Goal: Task Accomplishment & Management: Manage account settings

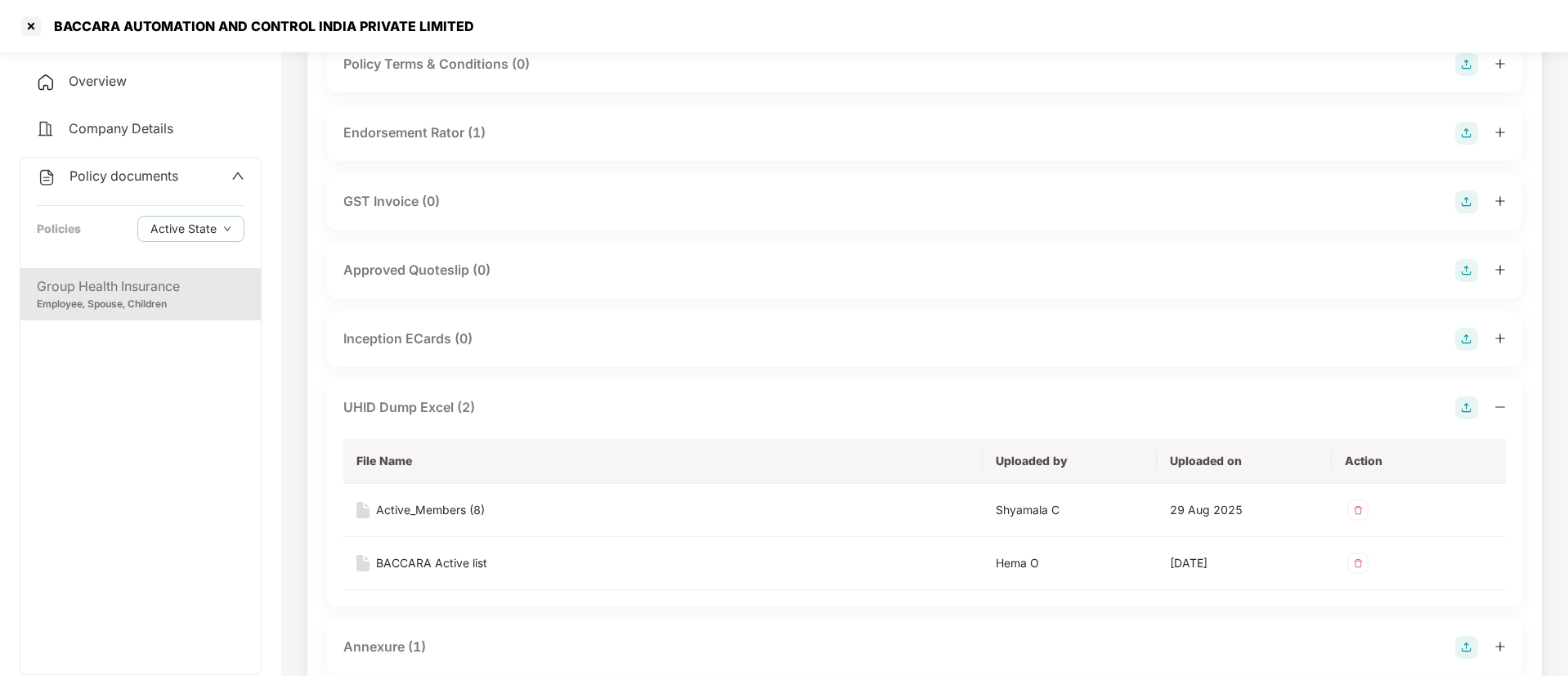
scroll to position [491, 0]
click at [34, 25] on div at bounding box center [31, 26] width 26 height 26
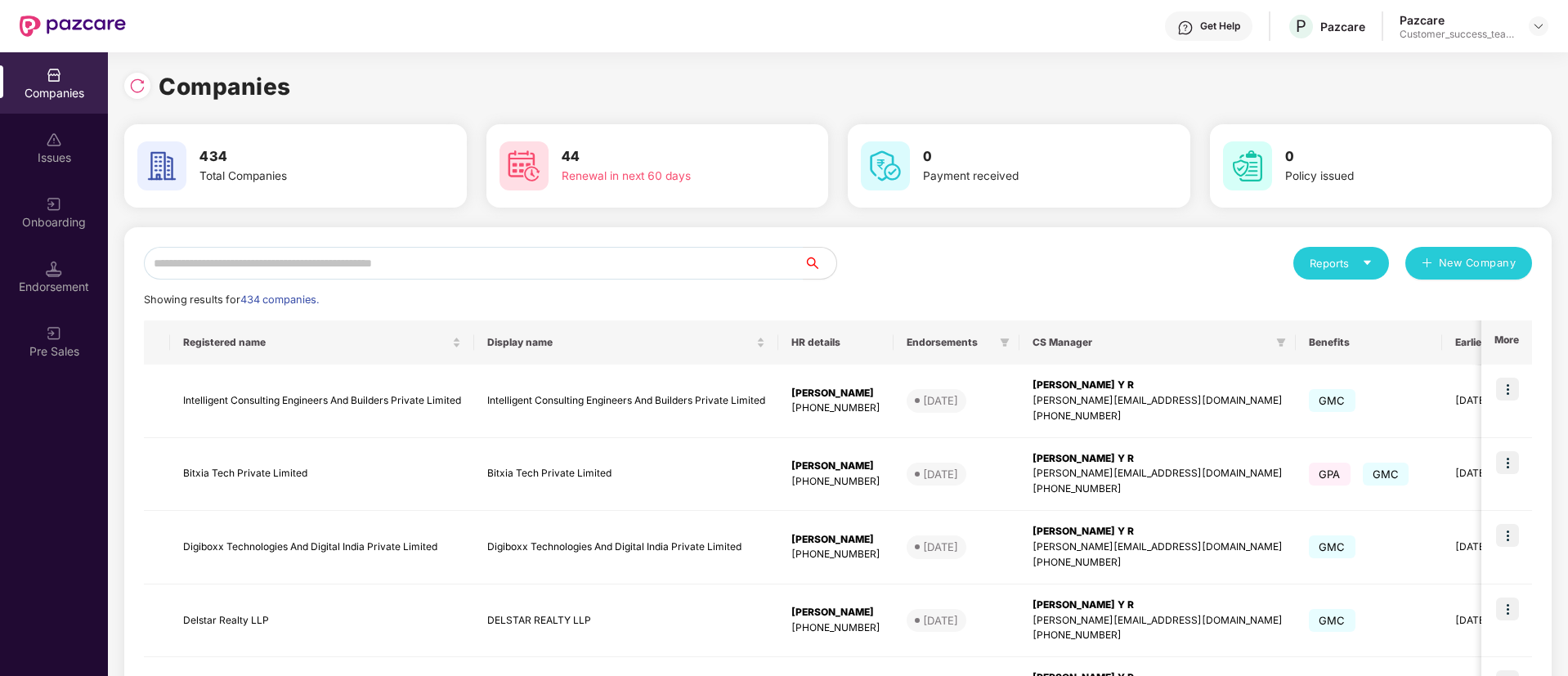
scroll to position [0, 0]
click at [480, 269] on input "text" at bounding box center [473, 264] width 660 height 33
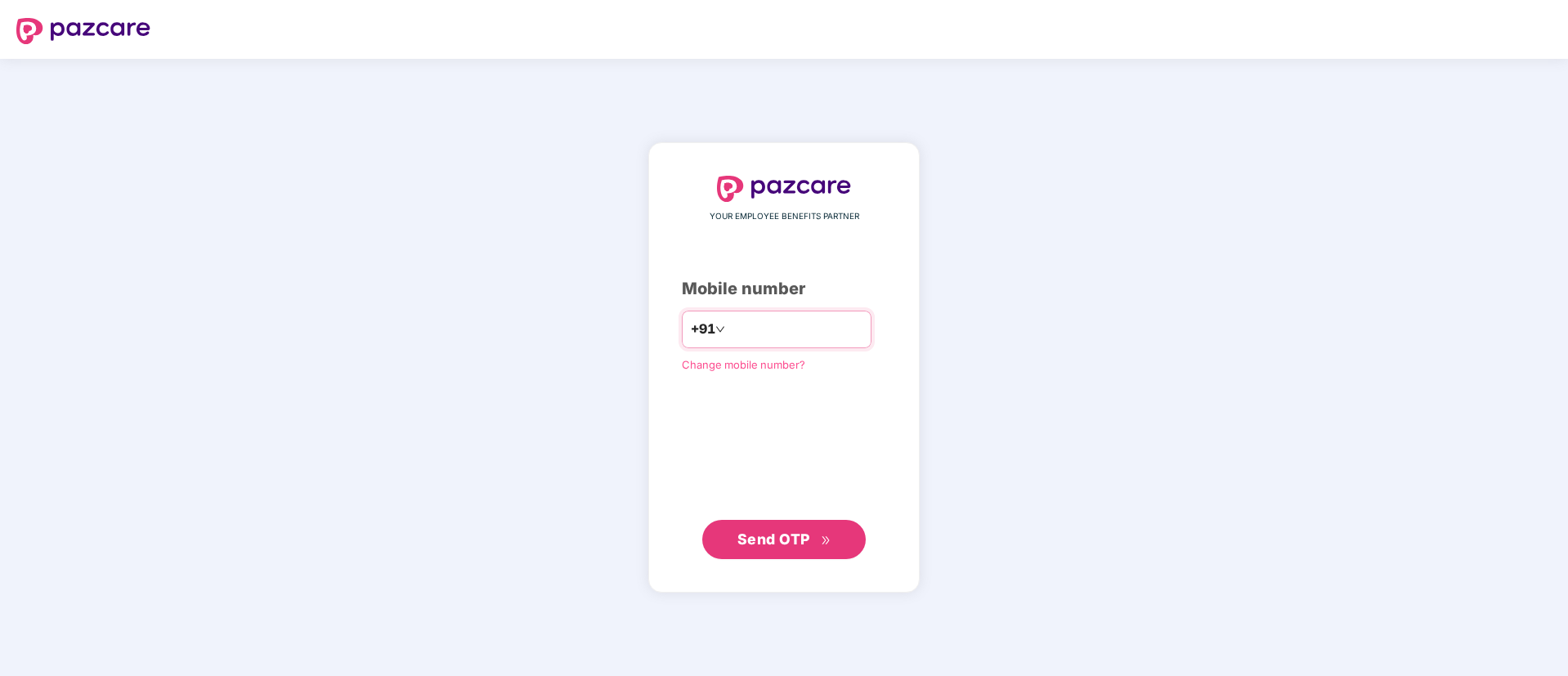
click at [784, 335] on input "number" at bounding box center [795, 329] width 134 height 26
type input "**********"
click at [841, 545] on button "Send OTP" at bounding box center [784, 539] width 163 height 40
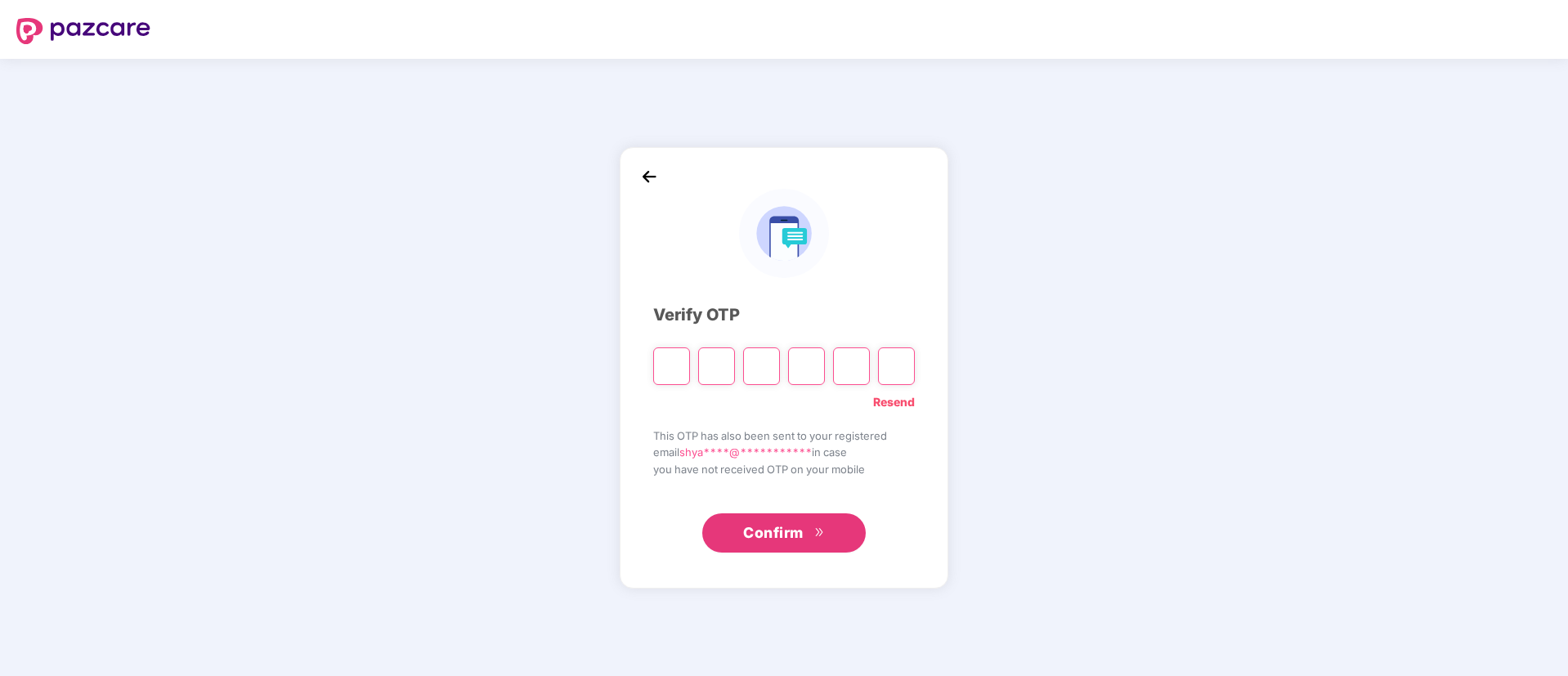
type input "*"
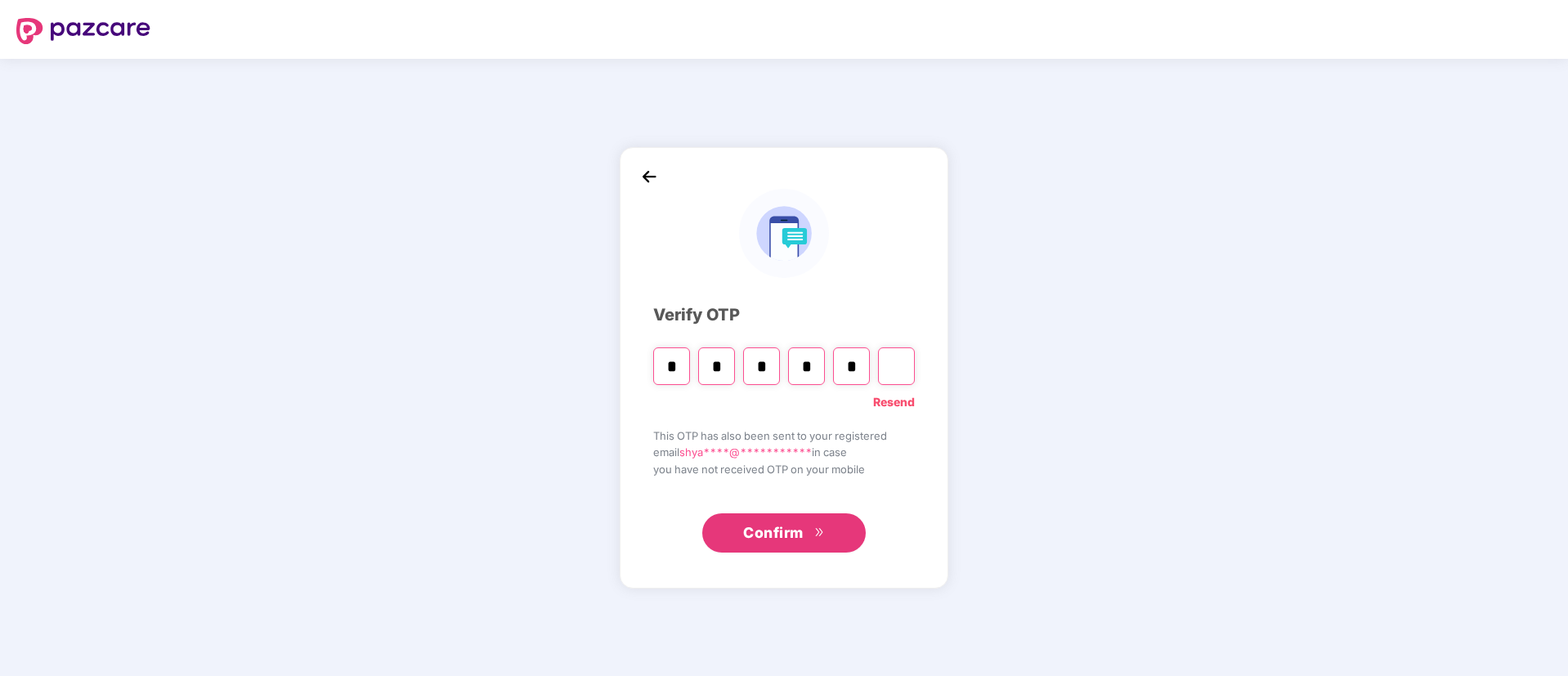
type input "*"
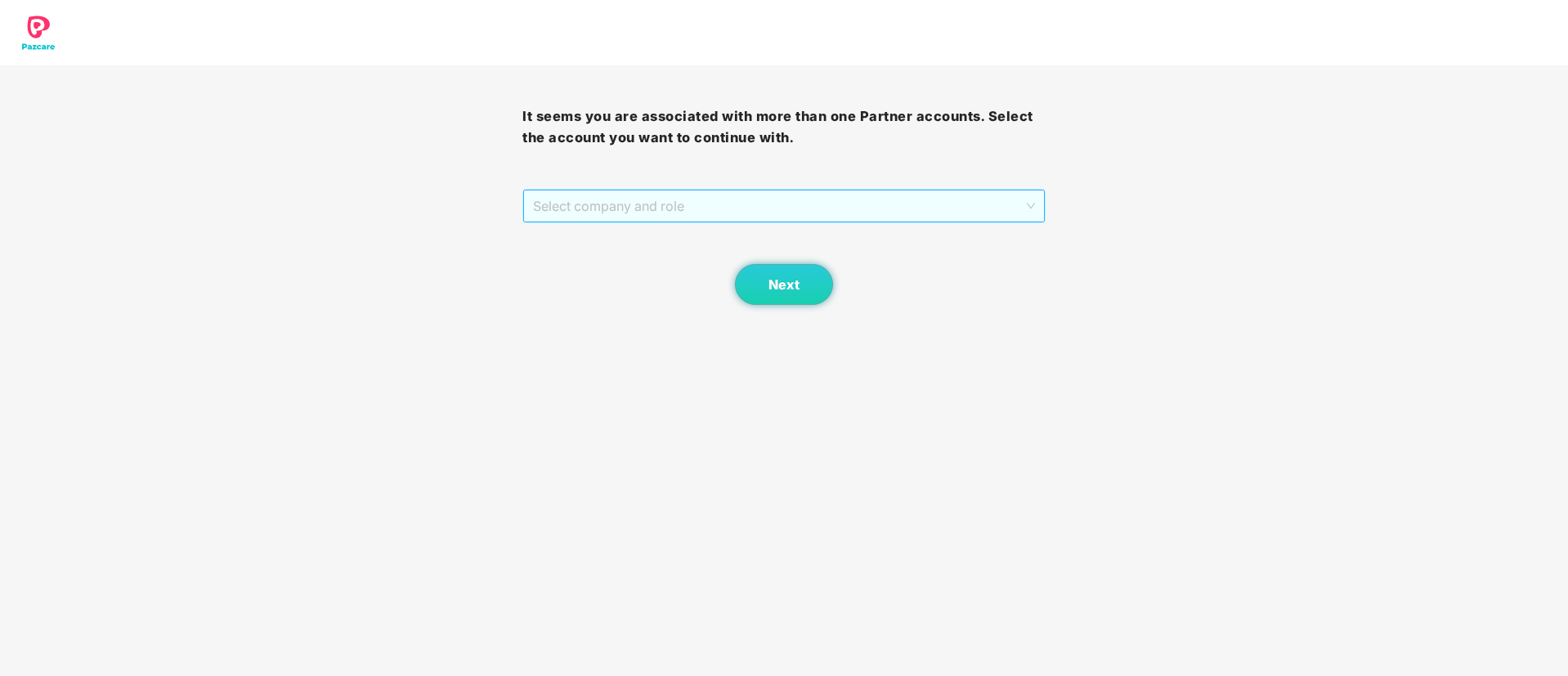
click at [718, 215] on span "Select company and role" at bounding box center [784, 206] width 501 height 31
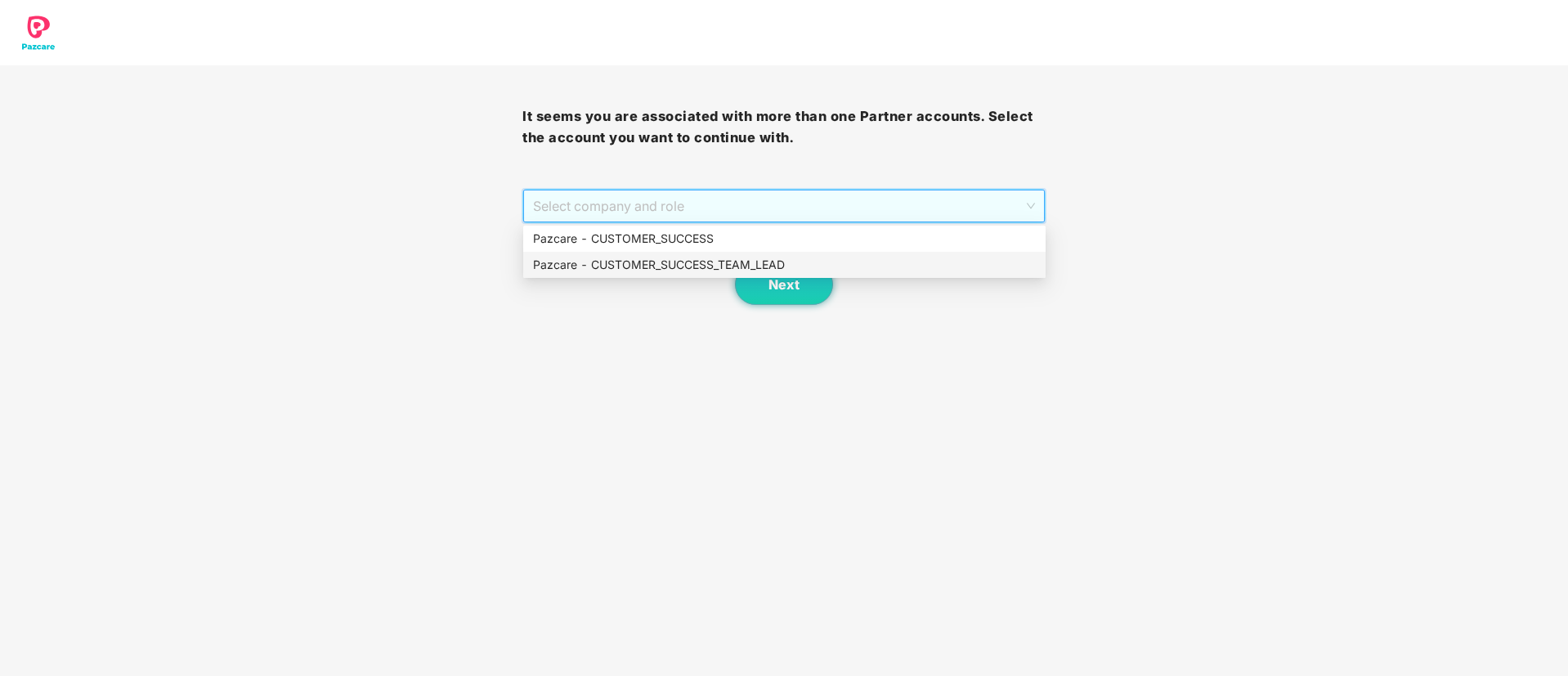
click at [716, 265] on div "Pazcare - CUSTOMER_SUCCESS_TEAM_LEAD" at bounding box center [784, 265] width 503 height 18
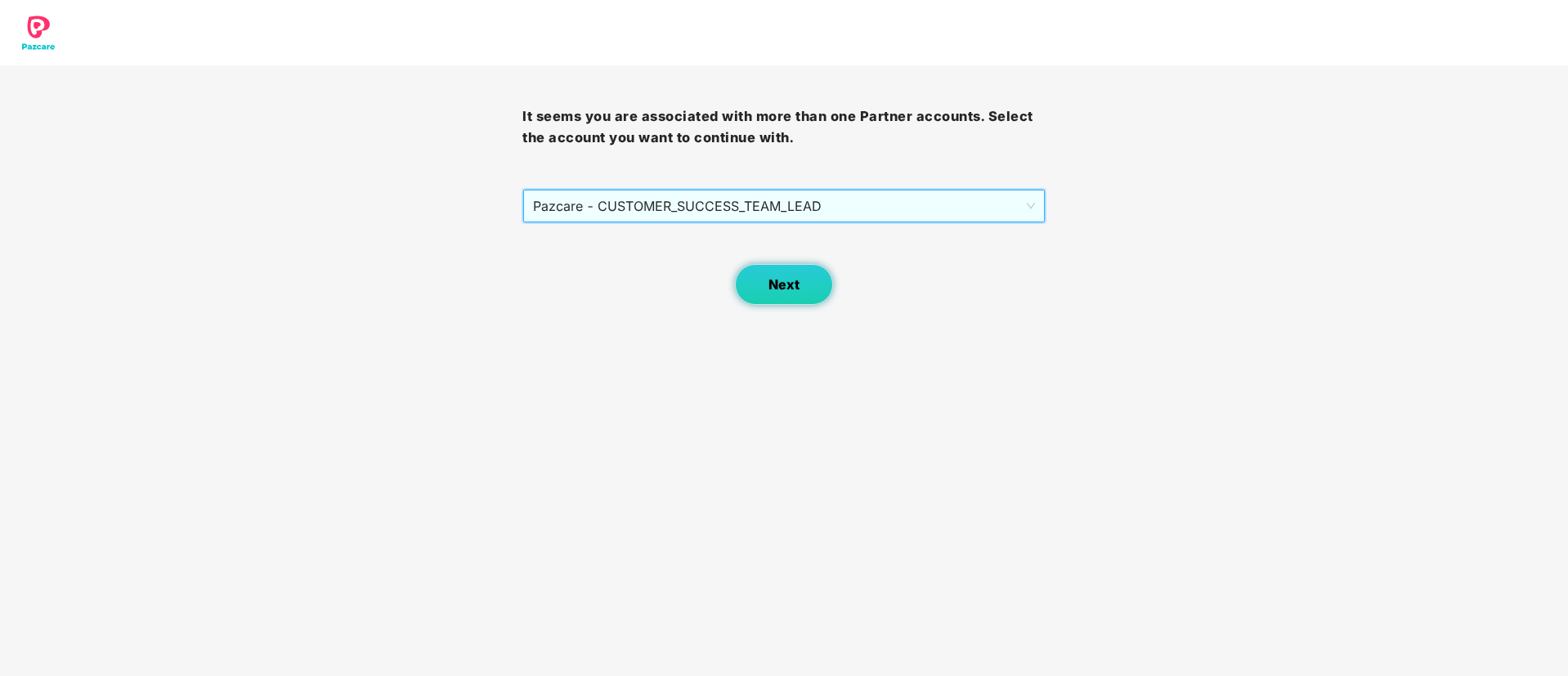
click at [797, 282] on span "Next" at bounding box center [784, 285] width 31 height 15
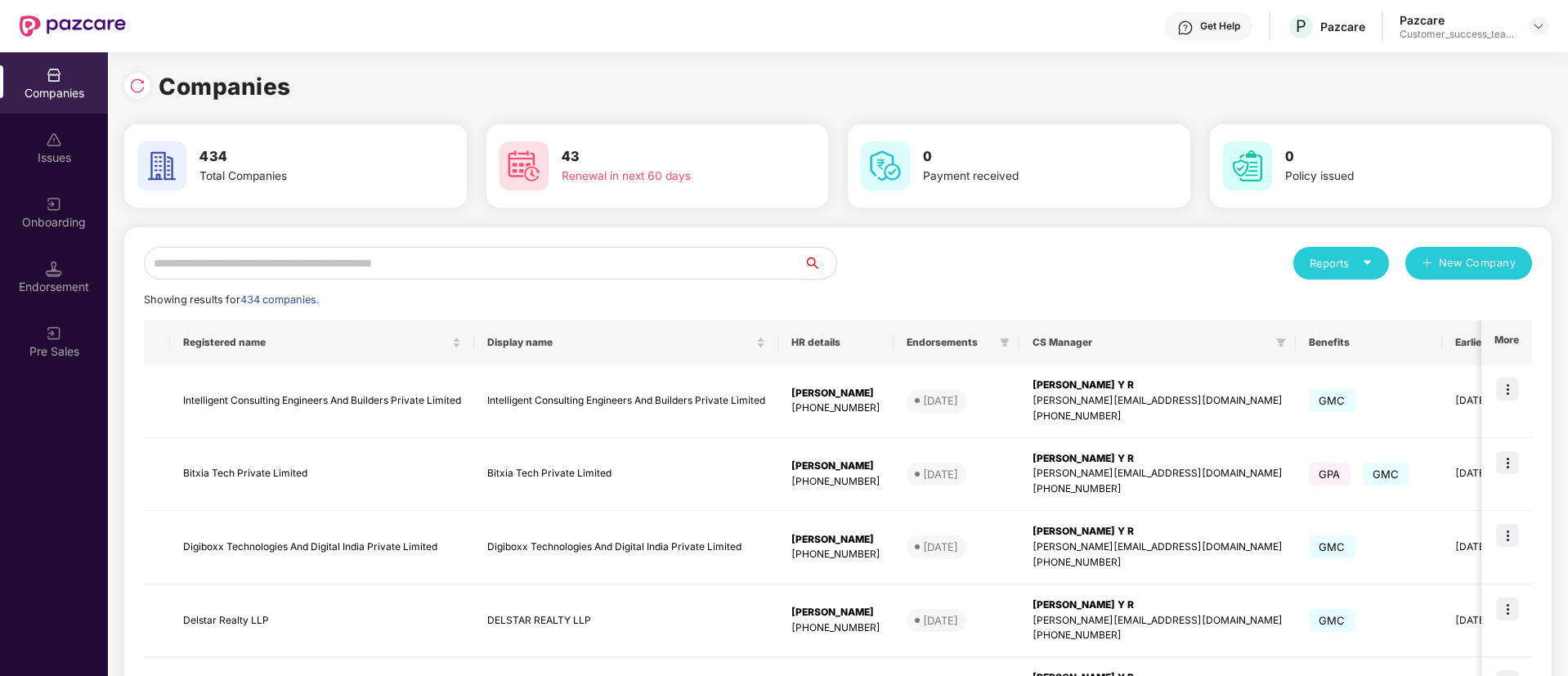
click at [466, 268] on input "text" at bounding box center [473, 264] width 660 height 33
paste input "********"
click at [466, 268] on input "********" at bounding box center [473, 264] width 660 height 33
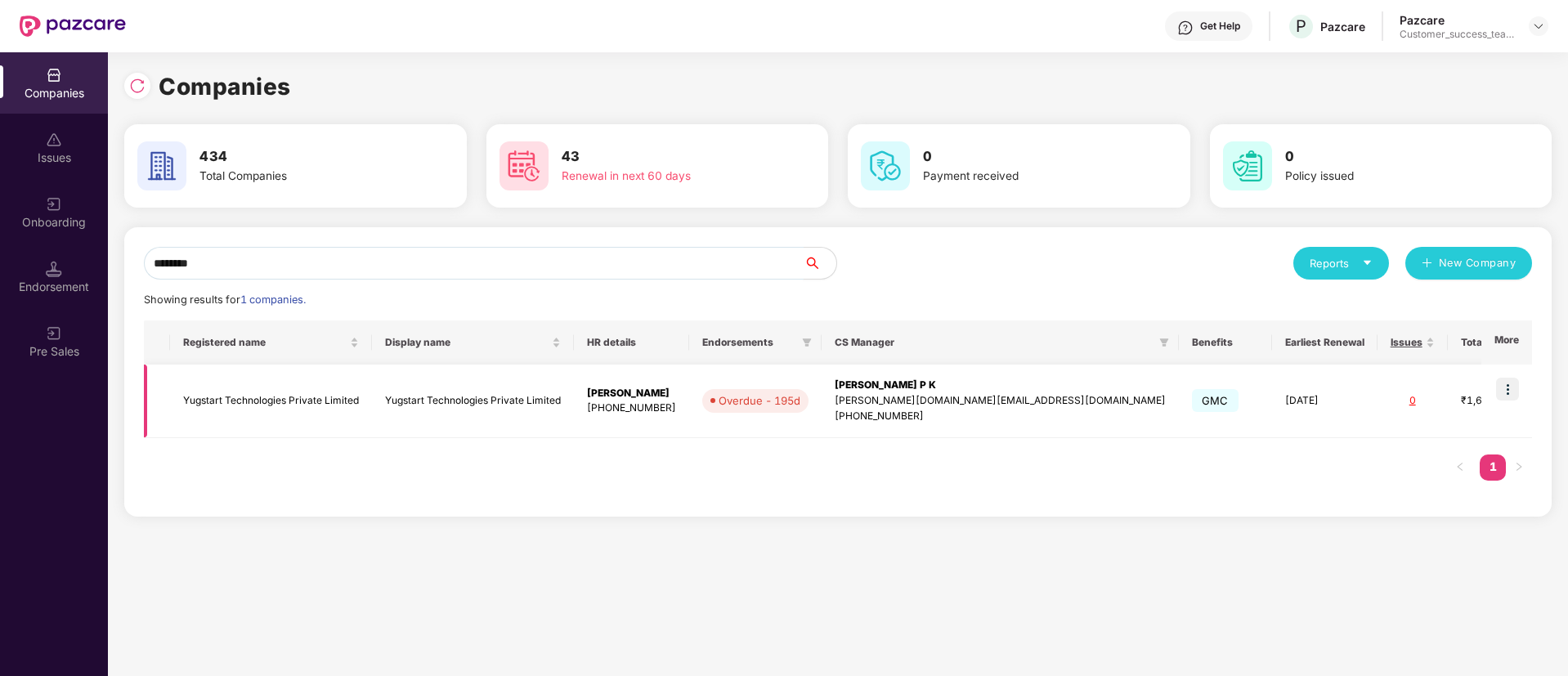
type input "********"
click at [544, 401] on td "Yugstart Technologies Private Limited" at bounding box center [472, 401] width 202 height 73
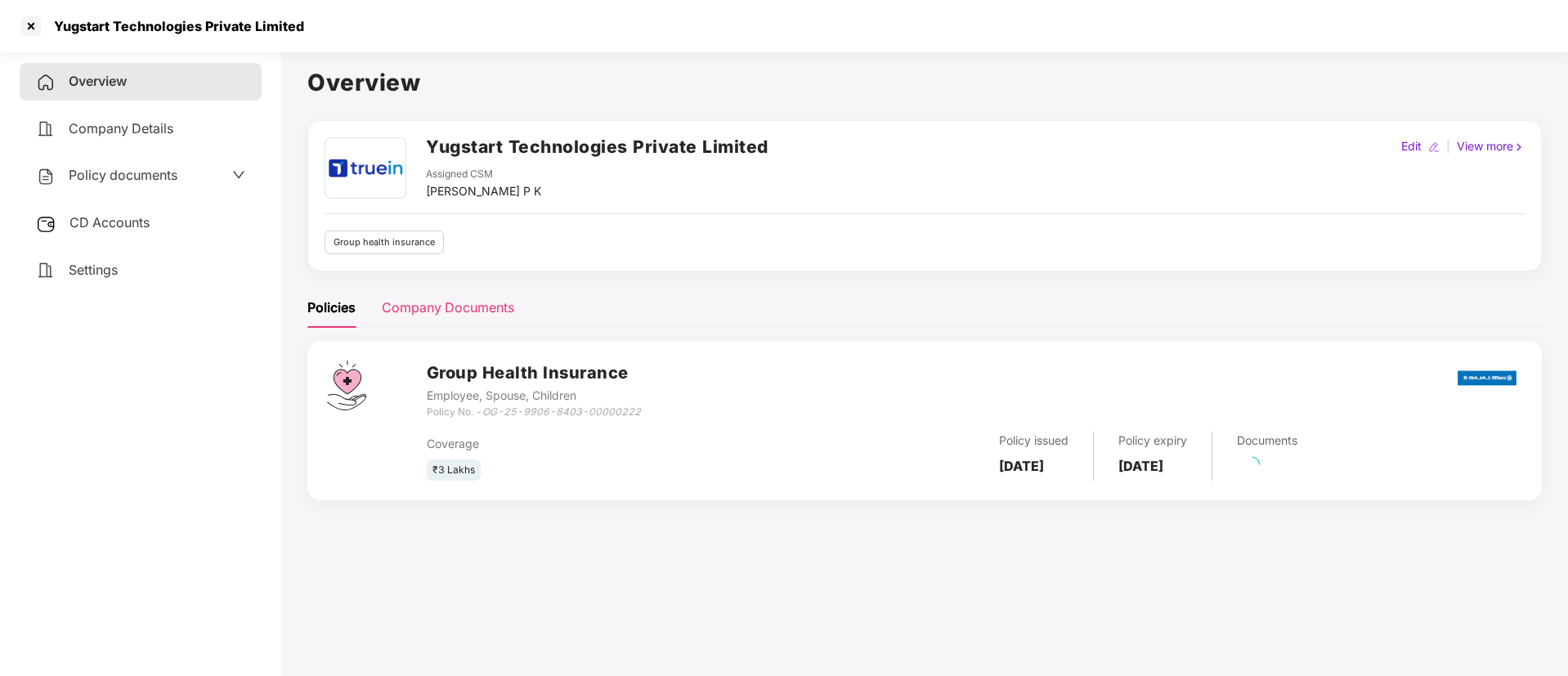
click at [439, 307] on div "Company Documents" at bounding box center [447, 307] width 132 height 20
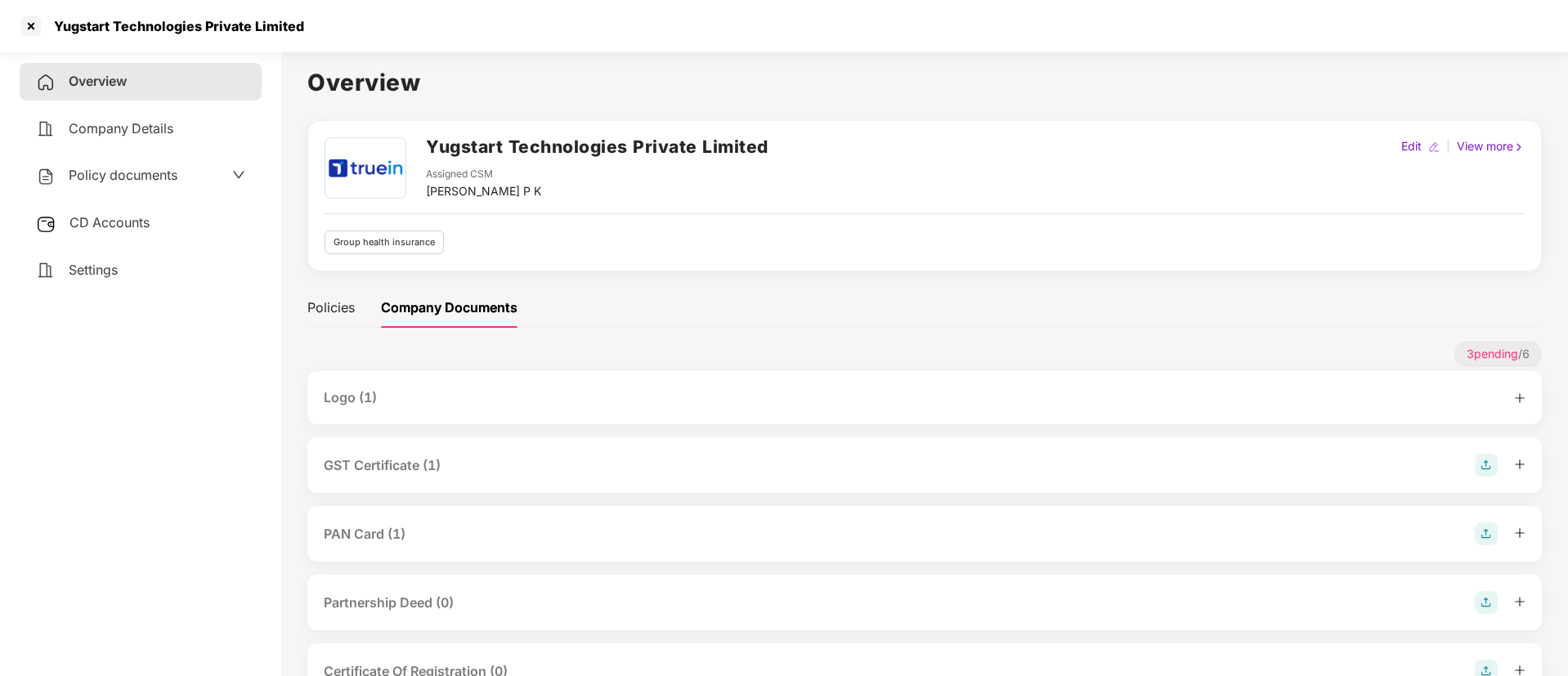
click at [433, 412] on div "Logo (1)" at bounding box center [925, 397] width 1235 height 53
click at [430, 459] on div "GST Certificate (1)" at bounding box center [382, 465] width 117 height 20
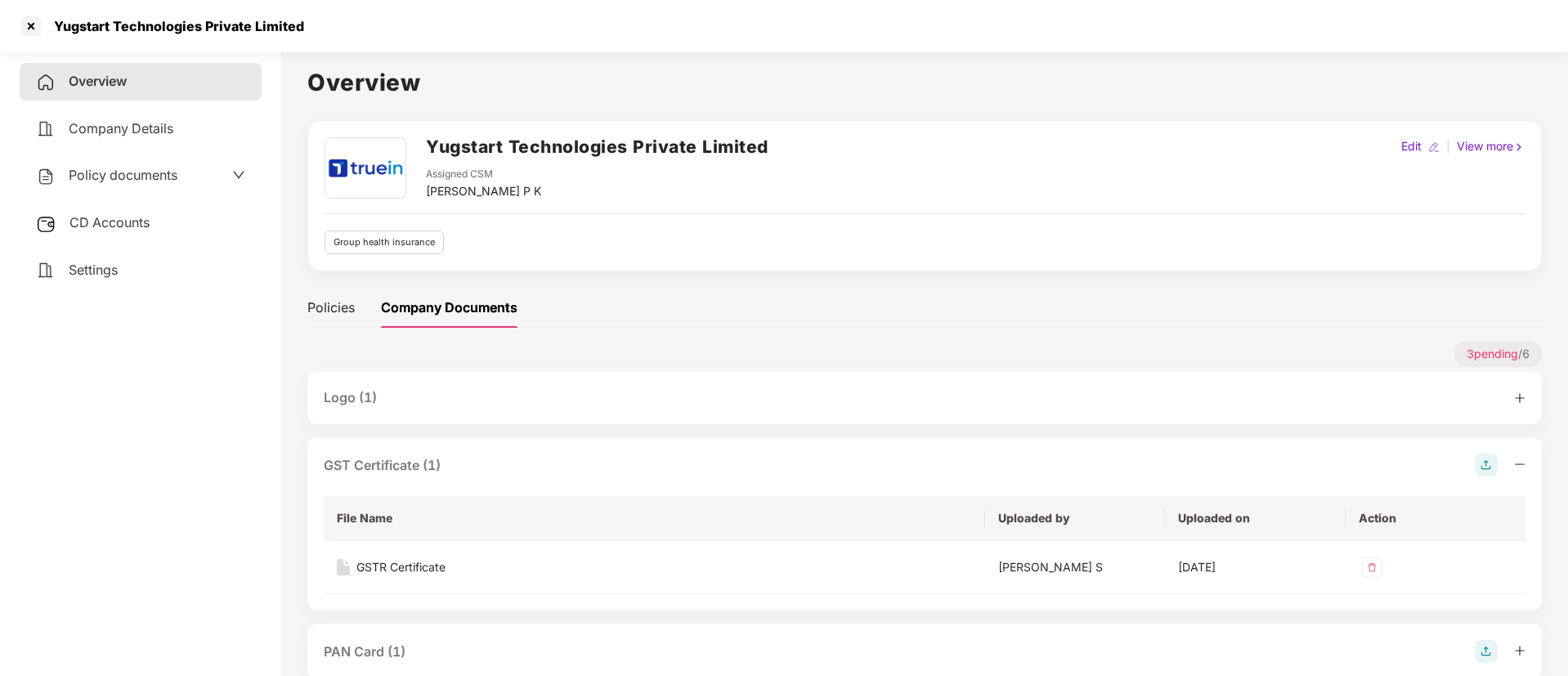
scroll to position [123, 0]
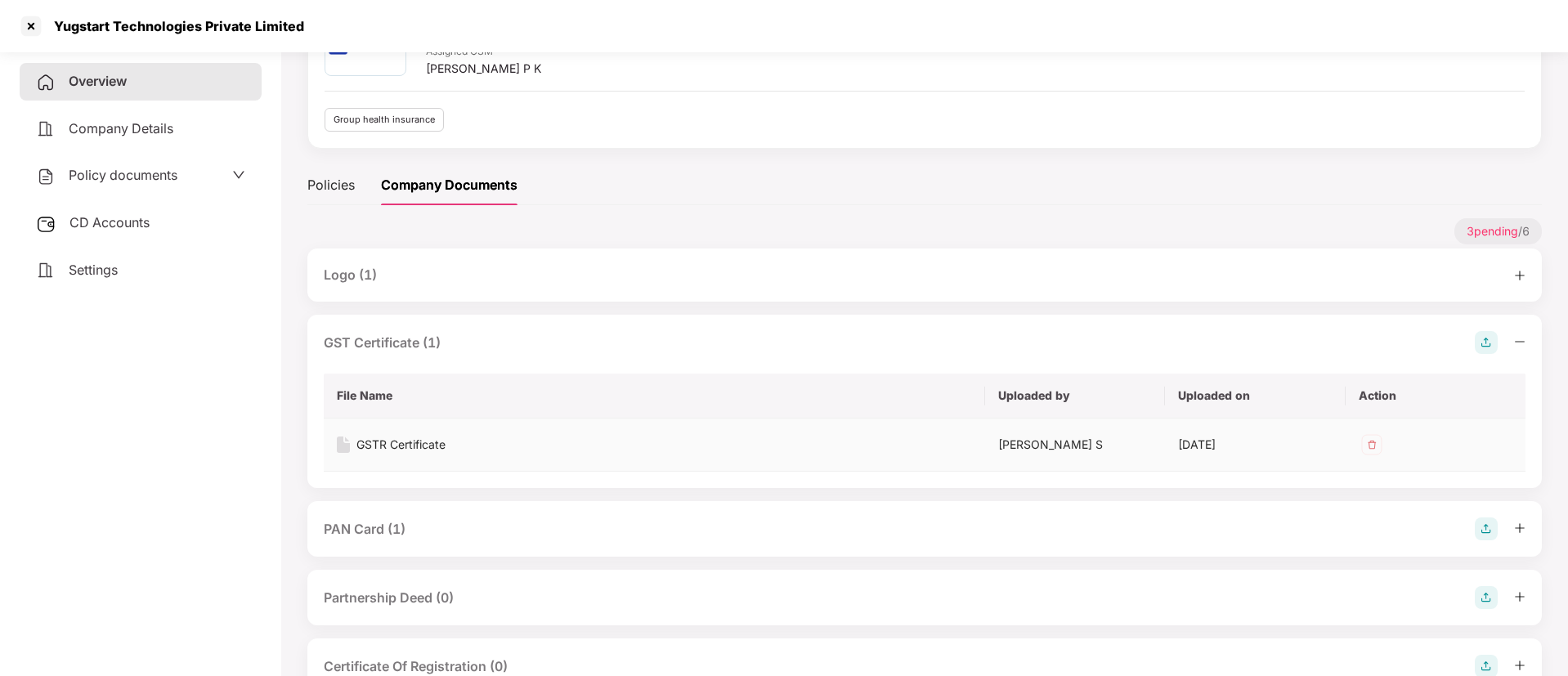
click at [434, 450] on div "GSTR Certificate" at bounding box center [401, 444] width 89 height 18
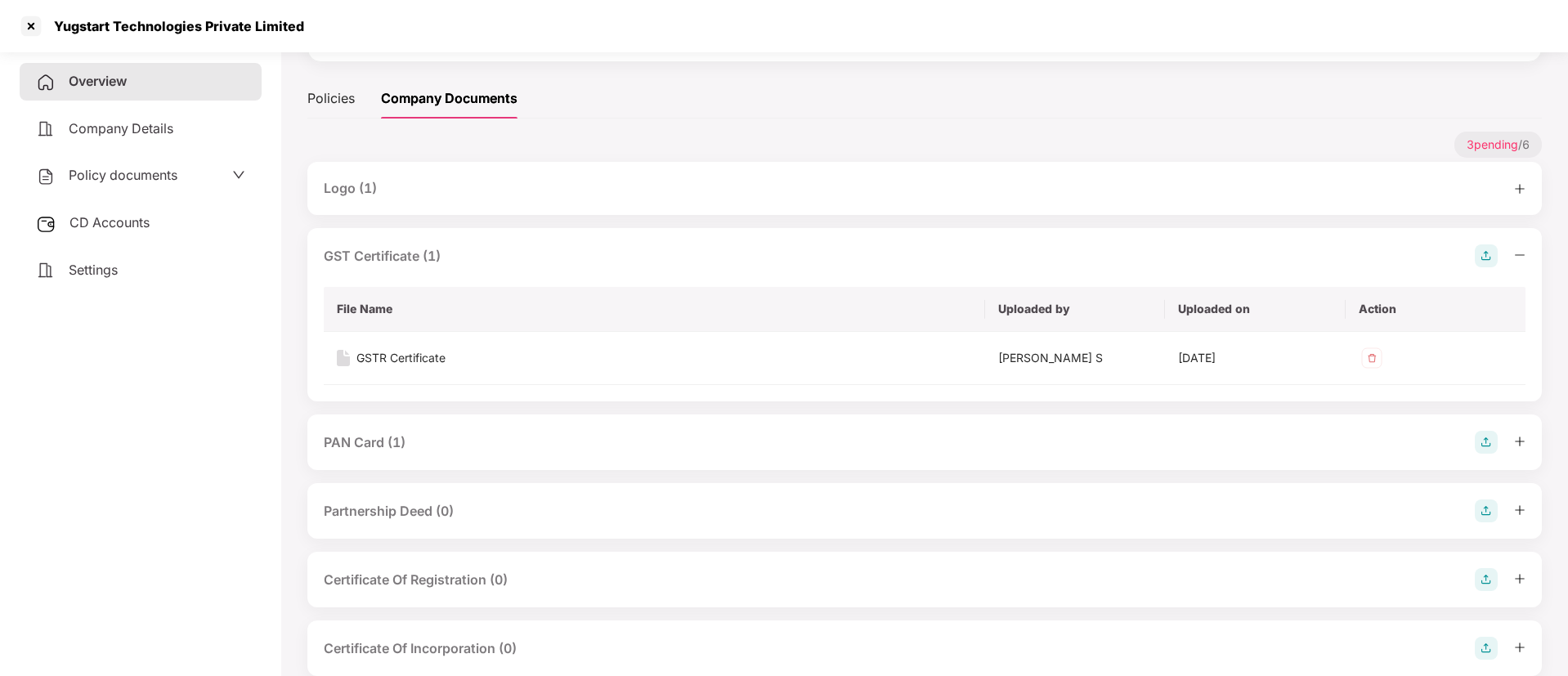
scroll to position [242, 0]
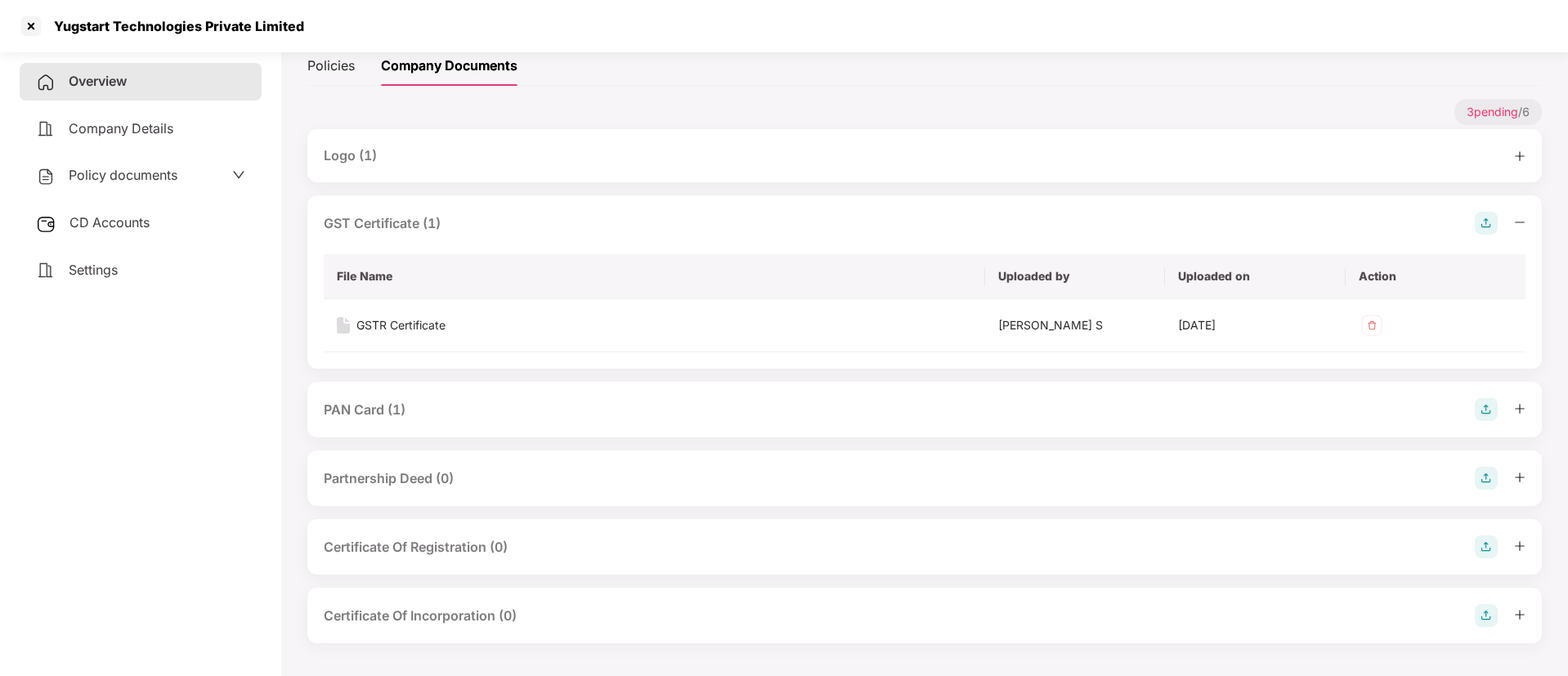
click at [399, 418] on div "PAN Card (1)" at bounding box center [364, 409] width 82 height 20
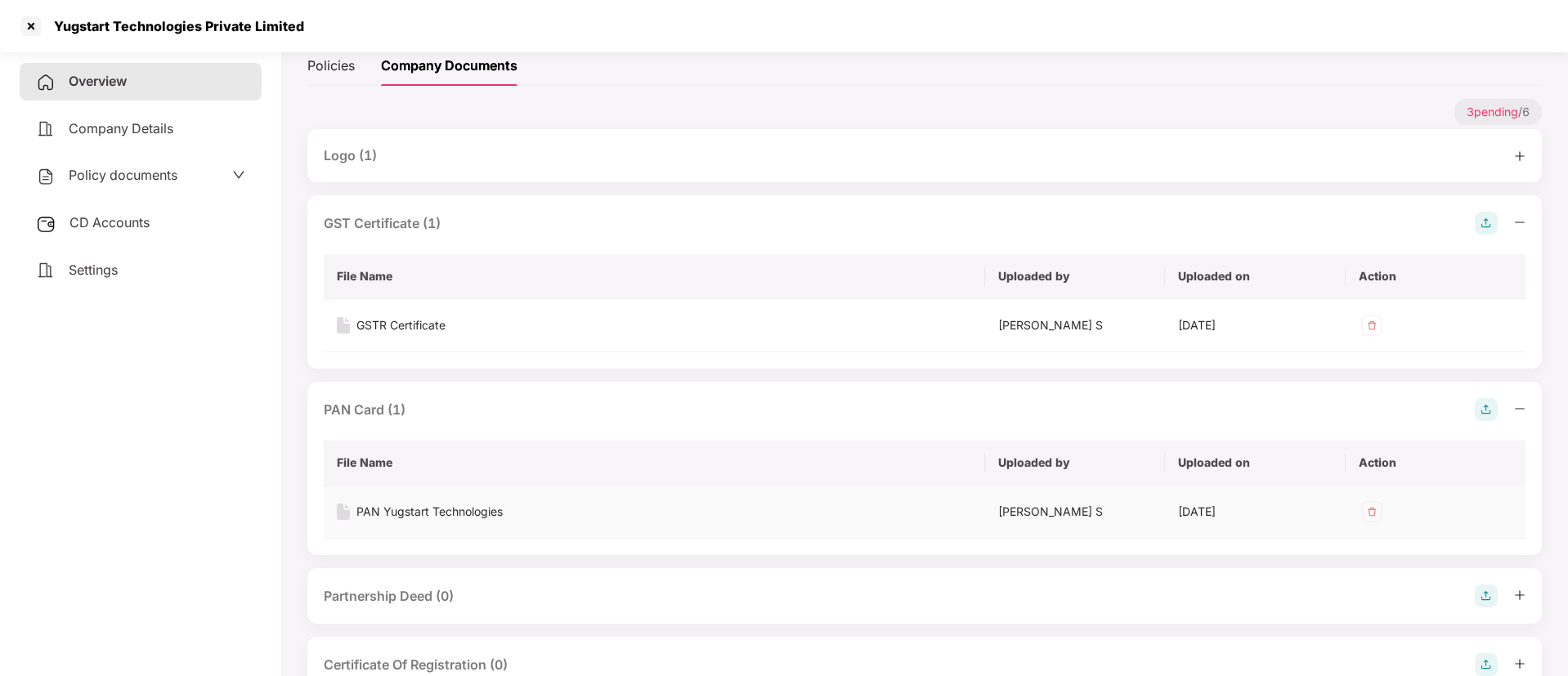
click at [441, 509] on div "PAN Yugstart Technologies" at bounding box center [430, 512] width 147 height 18
click at [26, 15] on div at bounding box center [31, 26] width 26 height 26
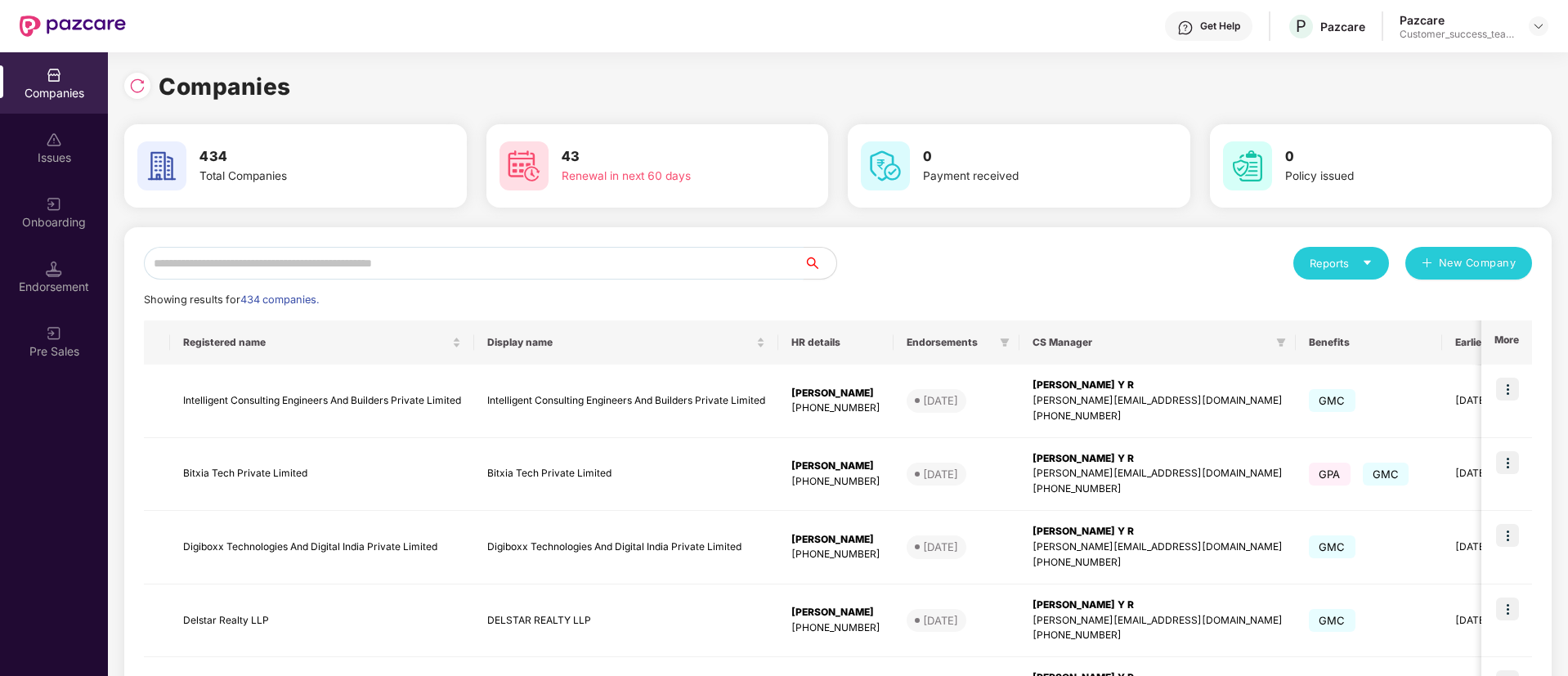
click at [352, 261] on input "text" at bounding box center [473, 264] width 660 height 33
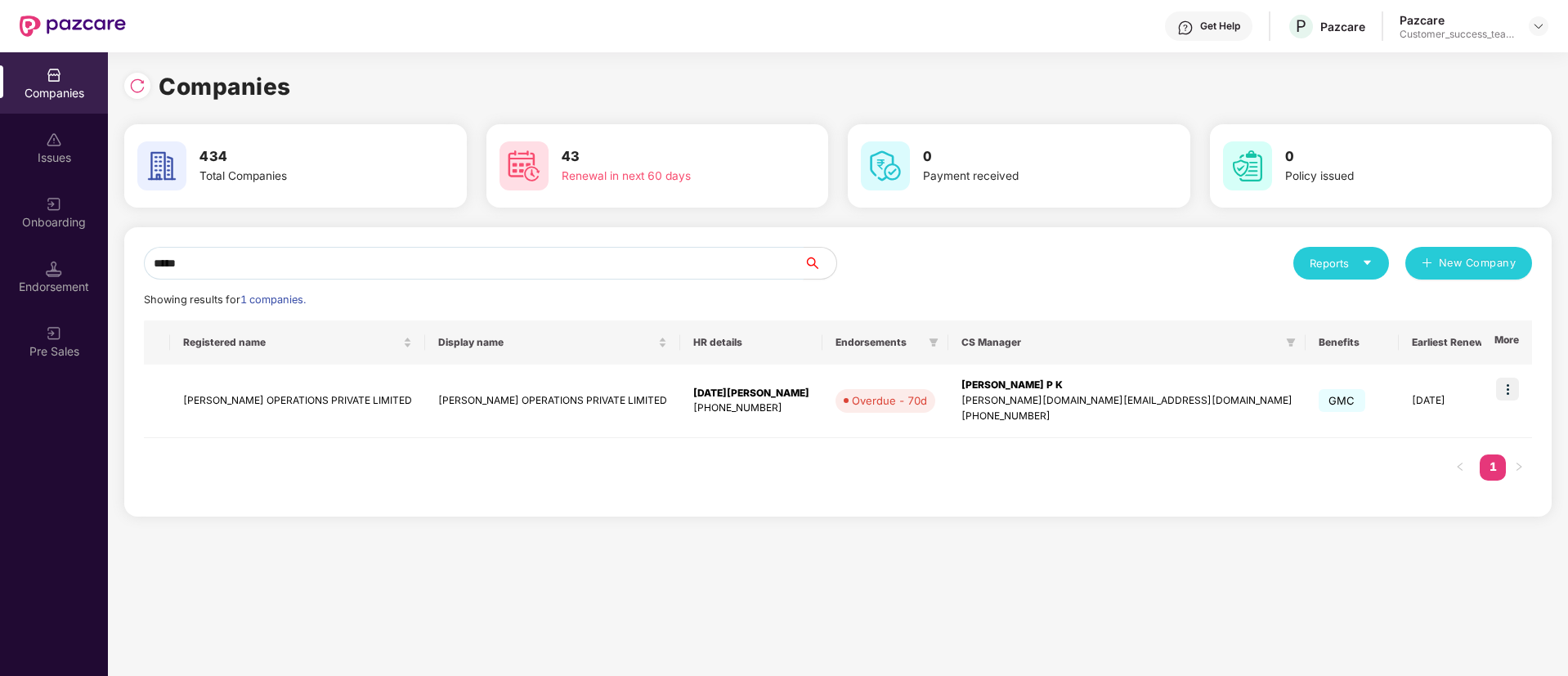
type input "*****"
click at [1510, 390] on img at bounding box center [1508, 389] width 23 height 23
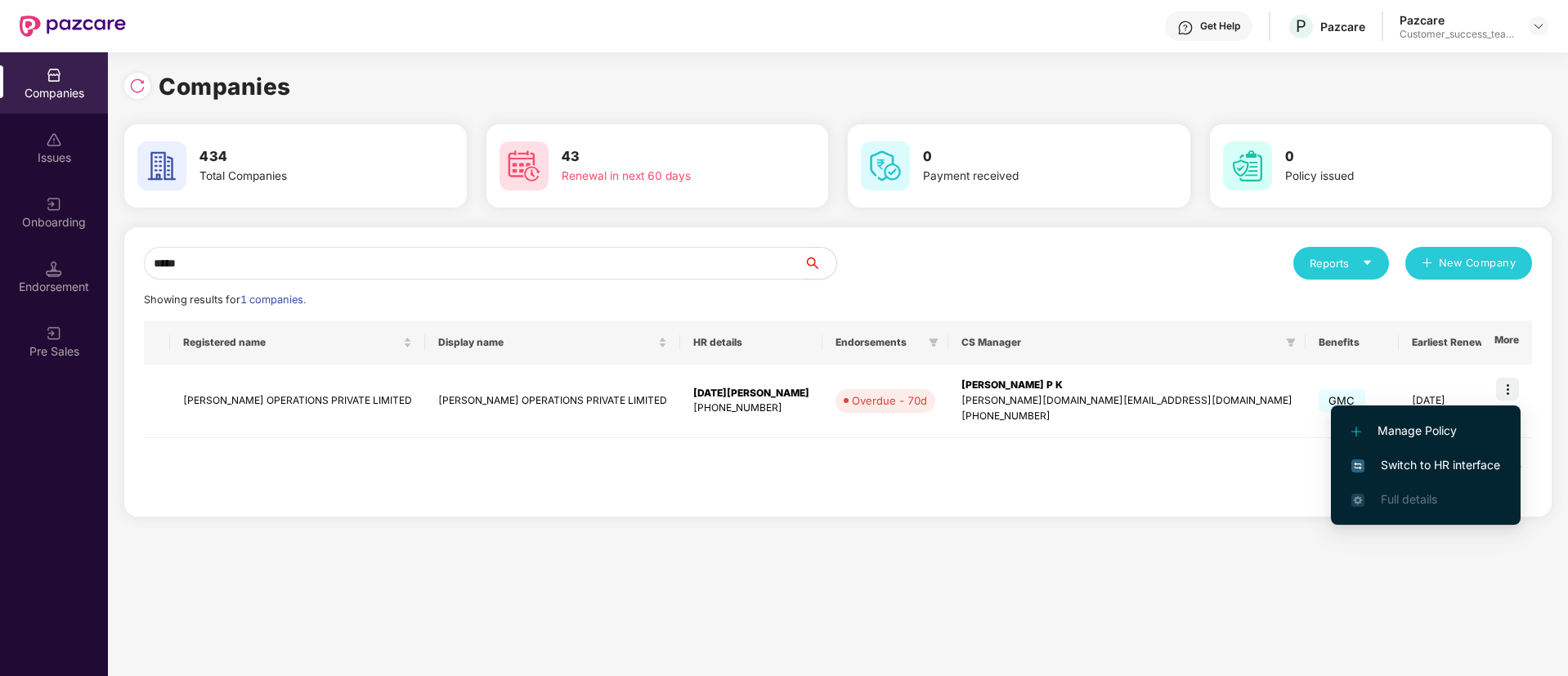
click at [1485, 475] on li "Switch to HR interface" at bounding box center [1426, 465] width 189 height 35
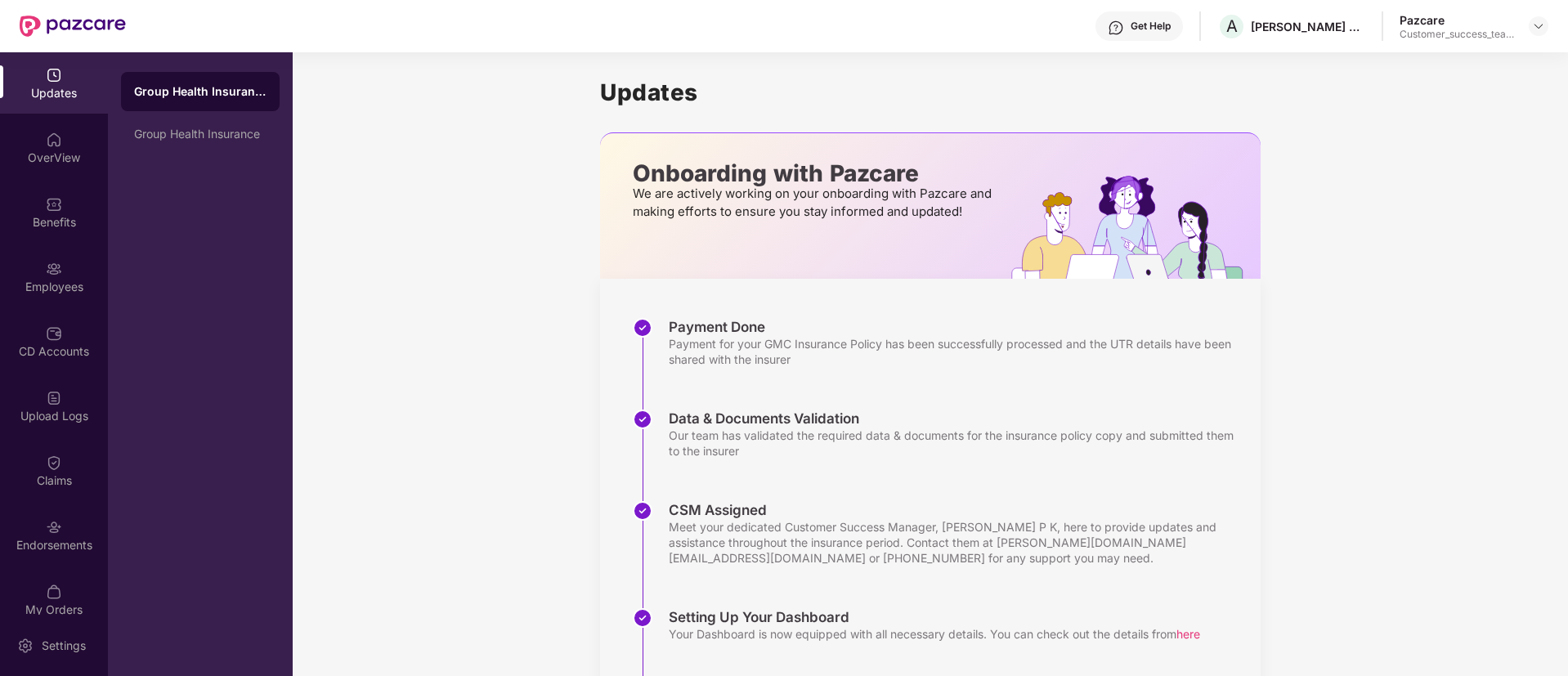
click at [63, 472] on div "Claims" at bounding box center [54, 480] width 108 height 16
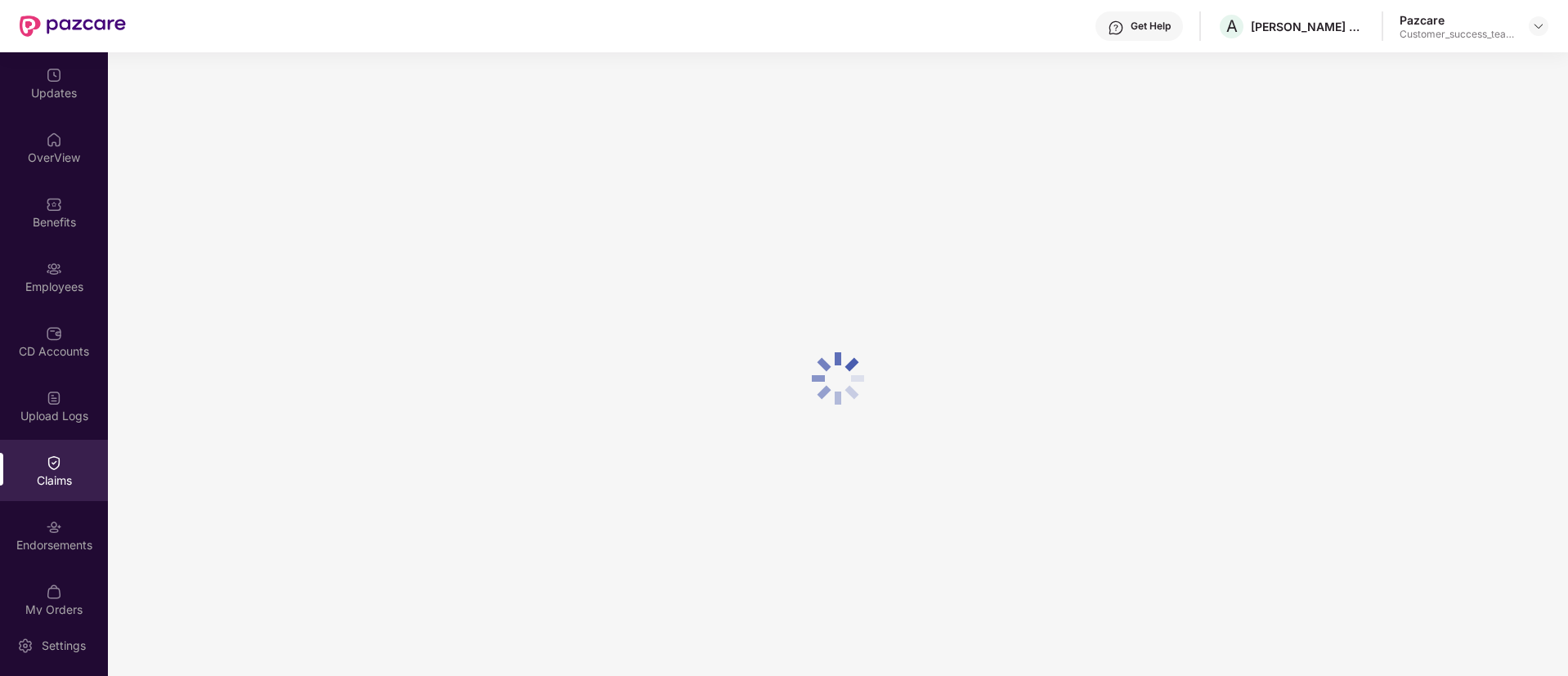
click at [63, 512] on div "Endorsements" at bounding box center [54, 534] width 108 height 61
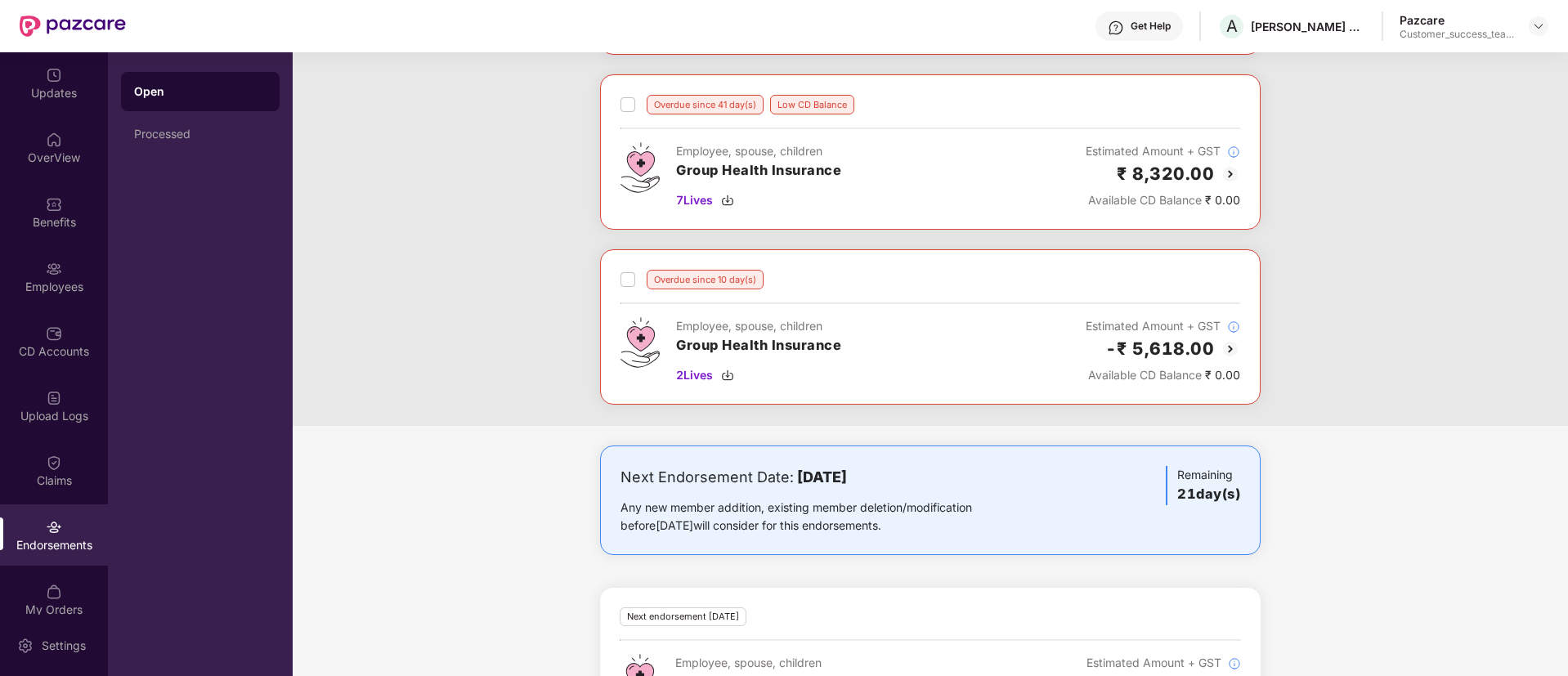
scroll to position [245, 0]
click at [63, 352] on div "CD Accounts" at bounding box center [54, 351] width 108 height 16
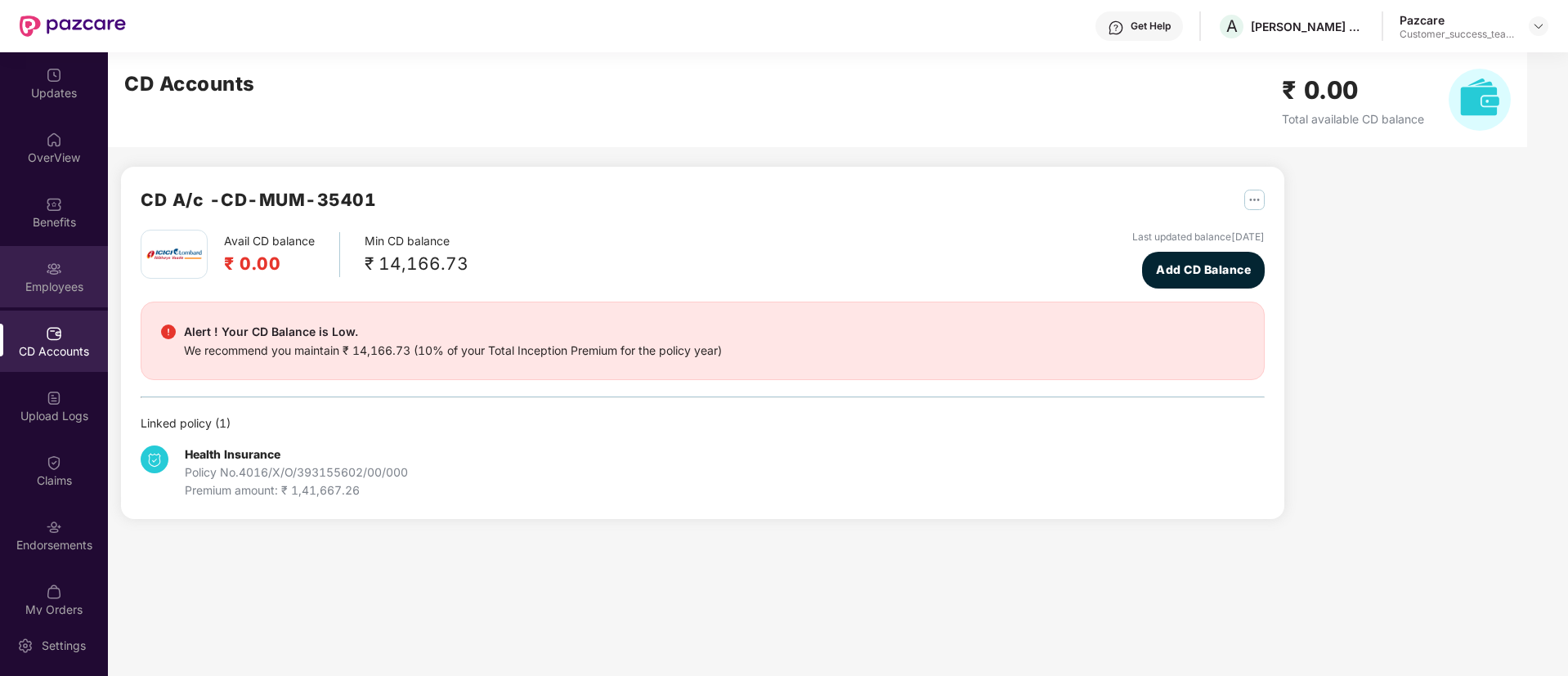
click at [34, 296] on div "Employees" at bounding box center [54, 276] width 108 height 61
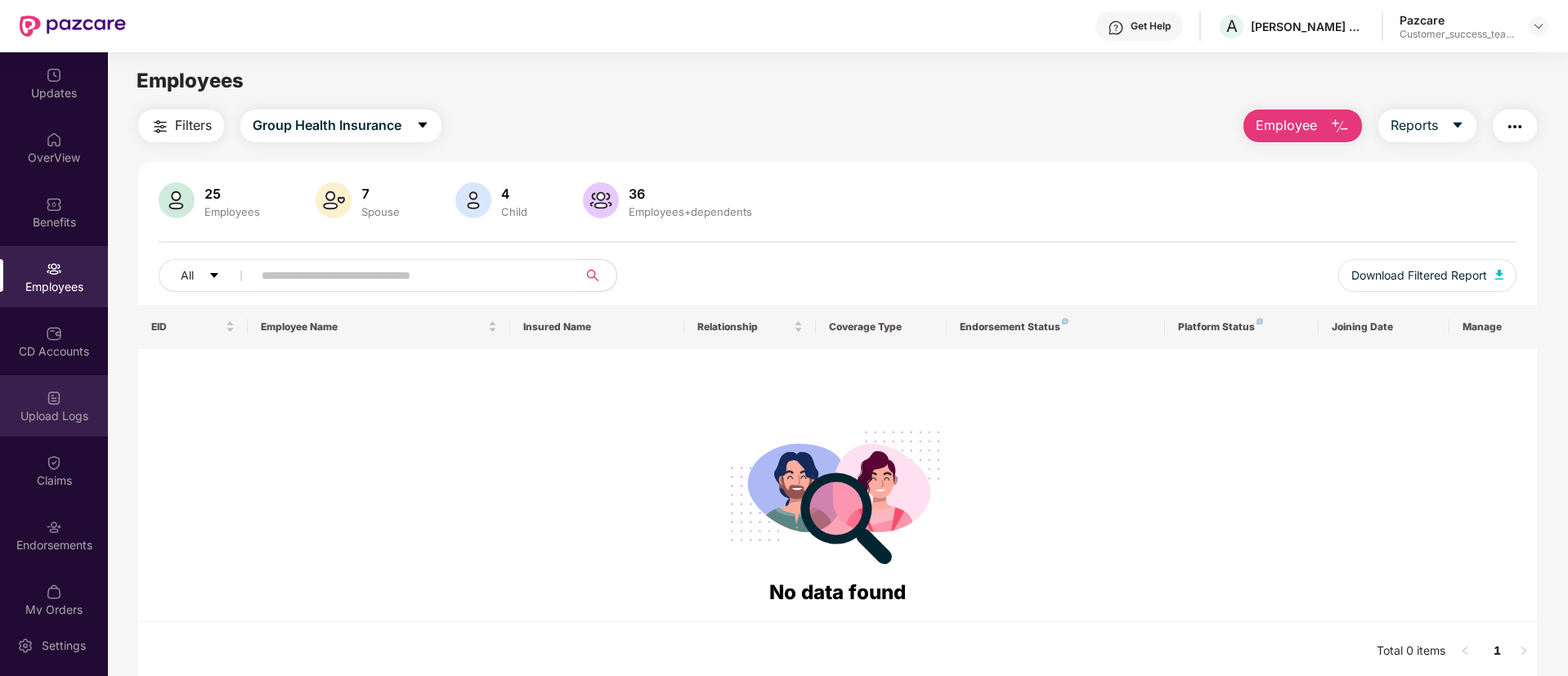
click at [50, 419] on div "Upload Logs" at bounding box center [54, 415] width 108 height 16
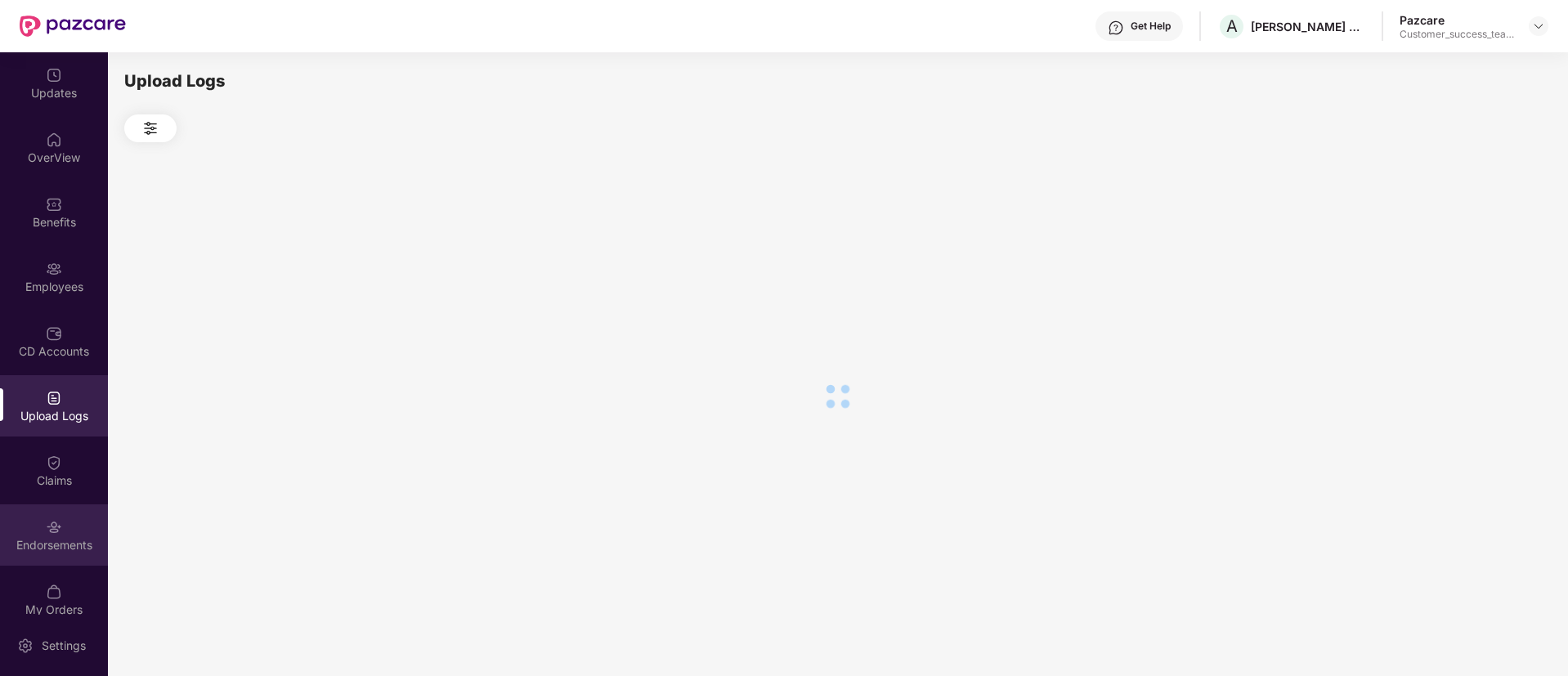
click at [45, 525] on img at bounding box center [53, 526] width 16 height 16
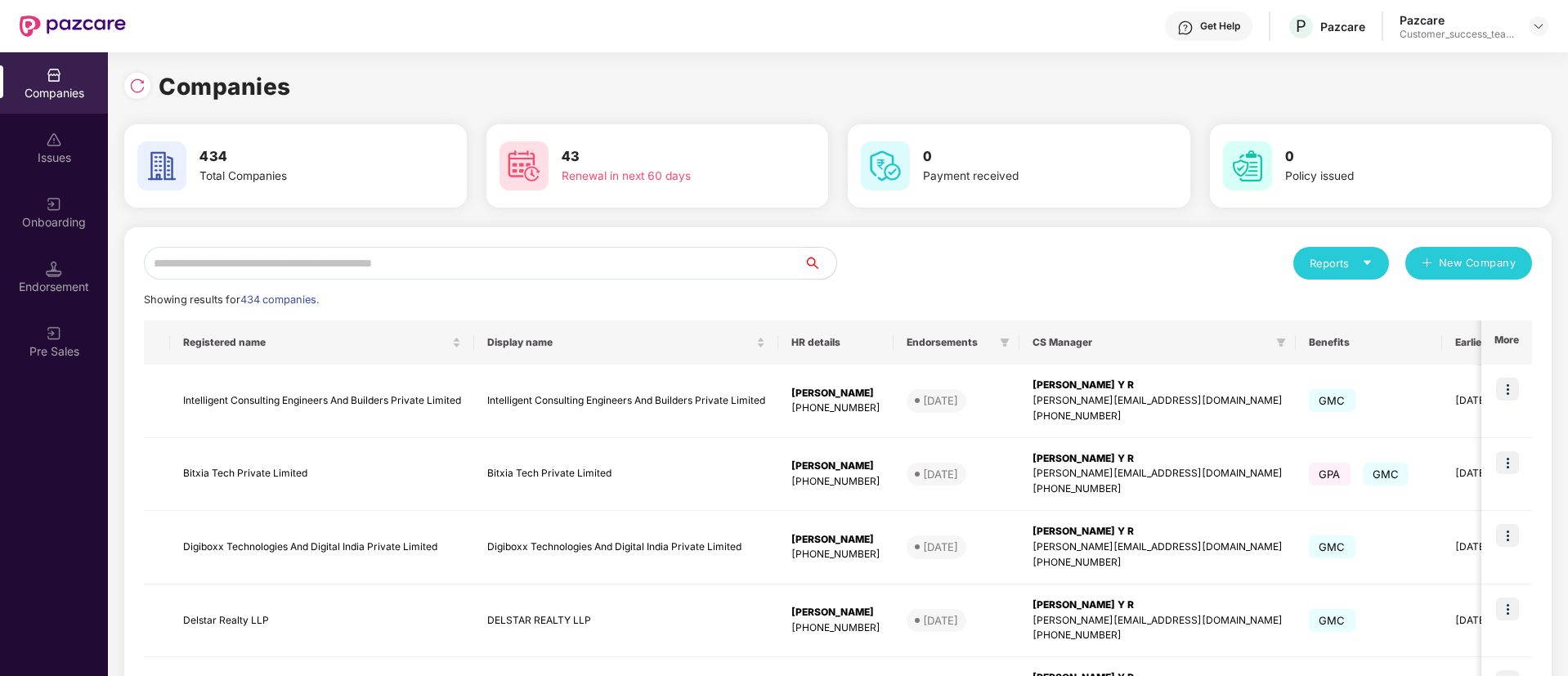
click at [502, 259] on input "text" at bounding box center [473, 264] width 660 height 33
paste input "**********"
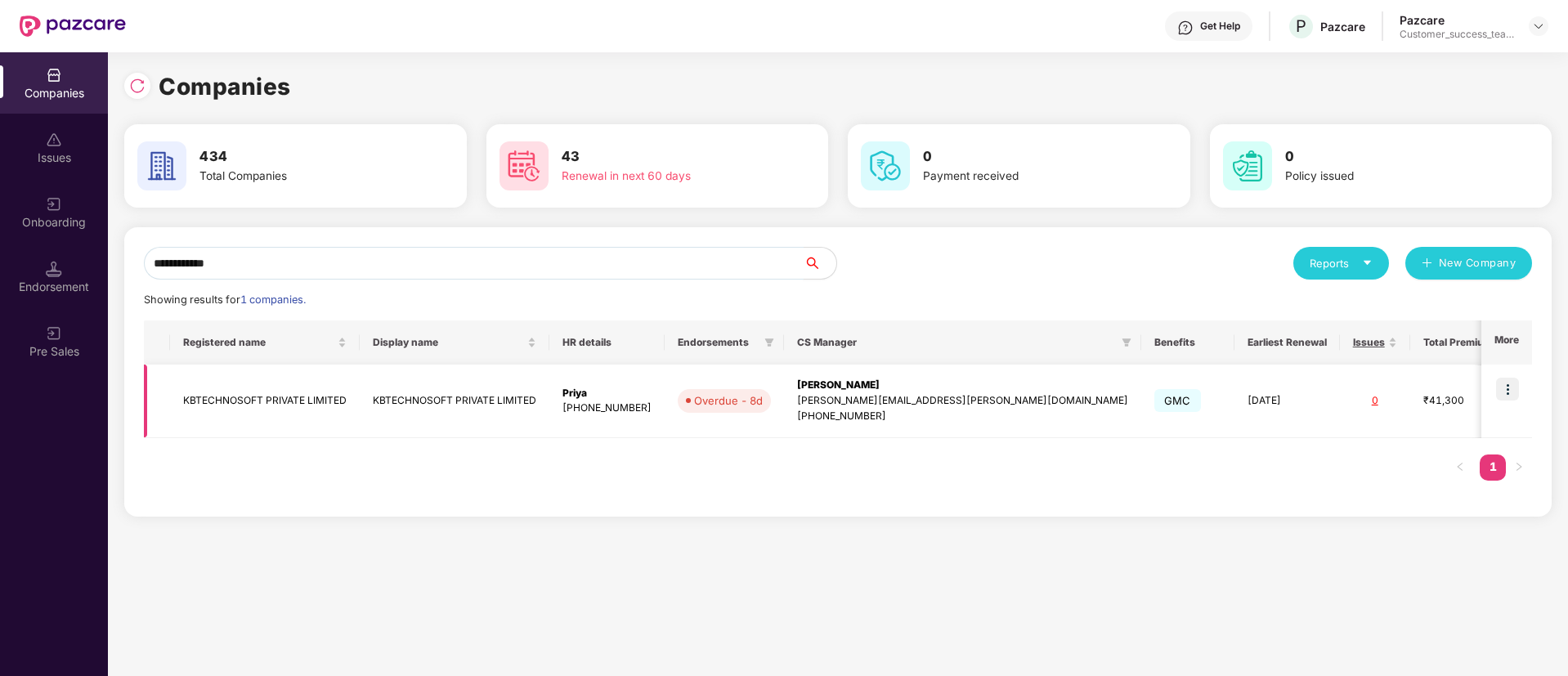
type input "**********"
click at [1508, 388] on img at bounding box center [1508, 389] width 23 height 23
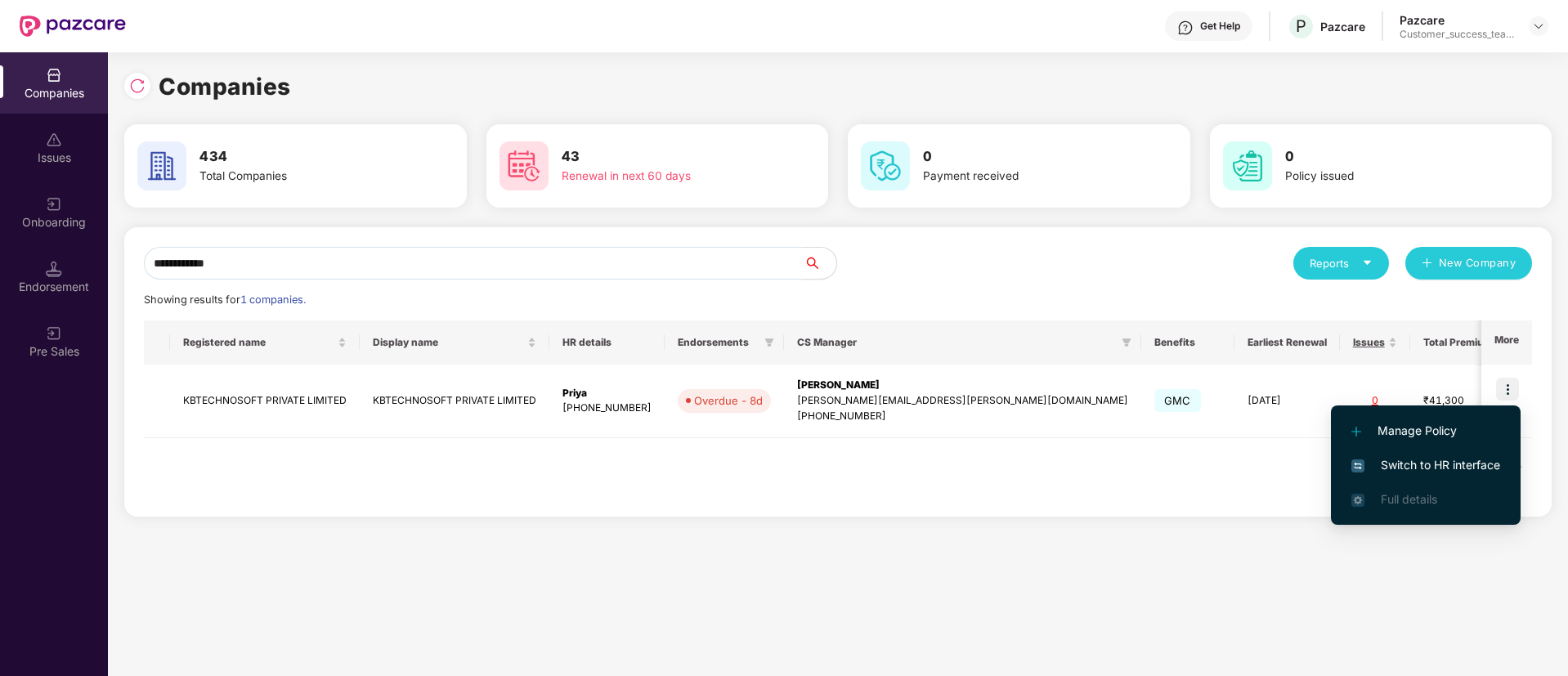
click at [1455, 462] on span "Switch to HR interface" at bounding box center [1426, 465] width 149 height 18
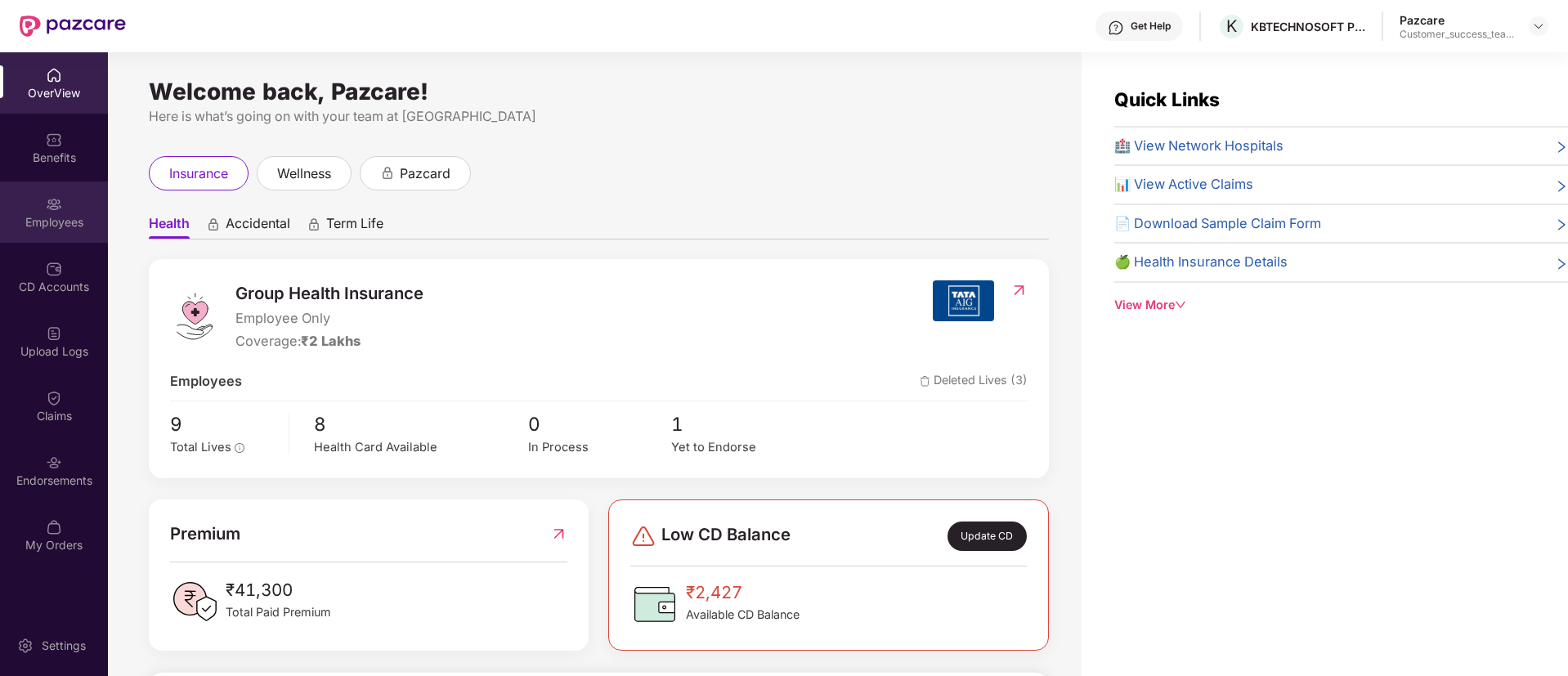
click at [40, 215] on div "Employees" at bounding box center [54, 222] width 108 height 16
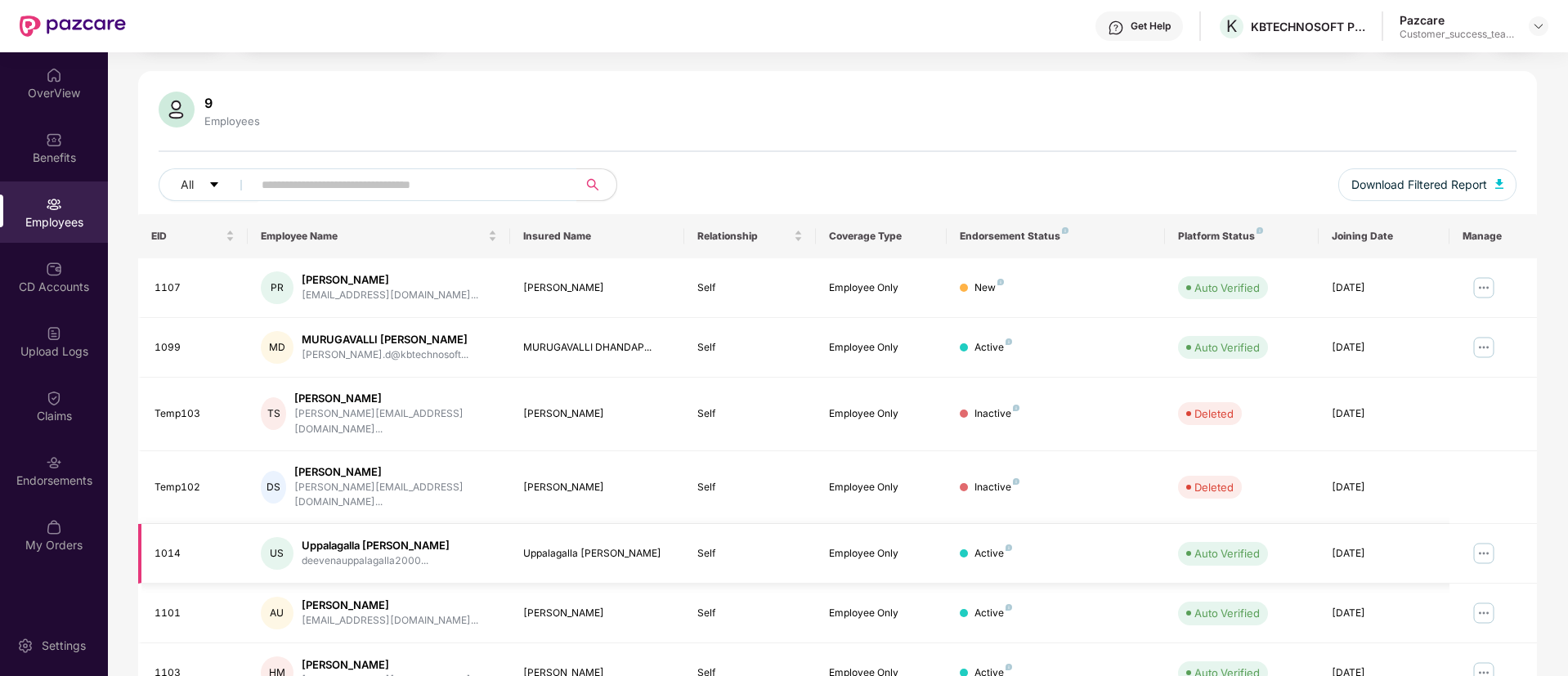
scroll to position [123, 0]
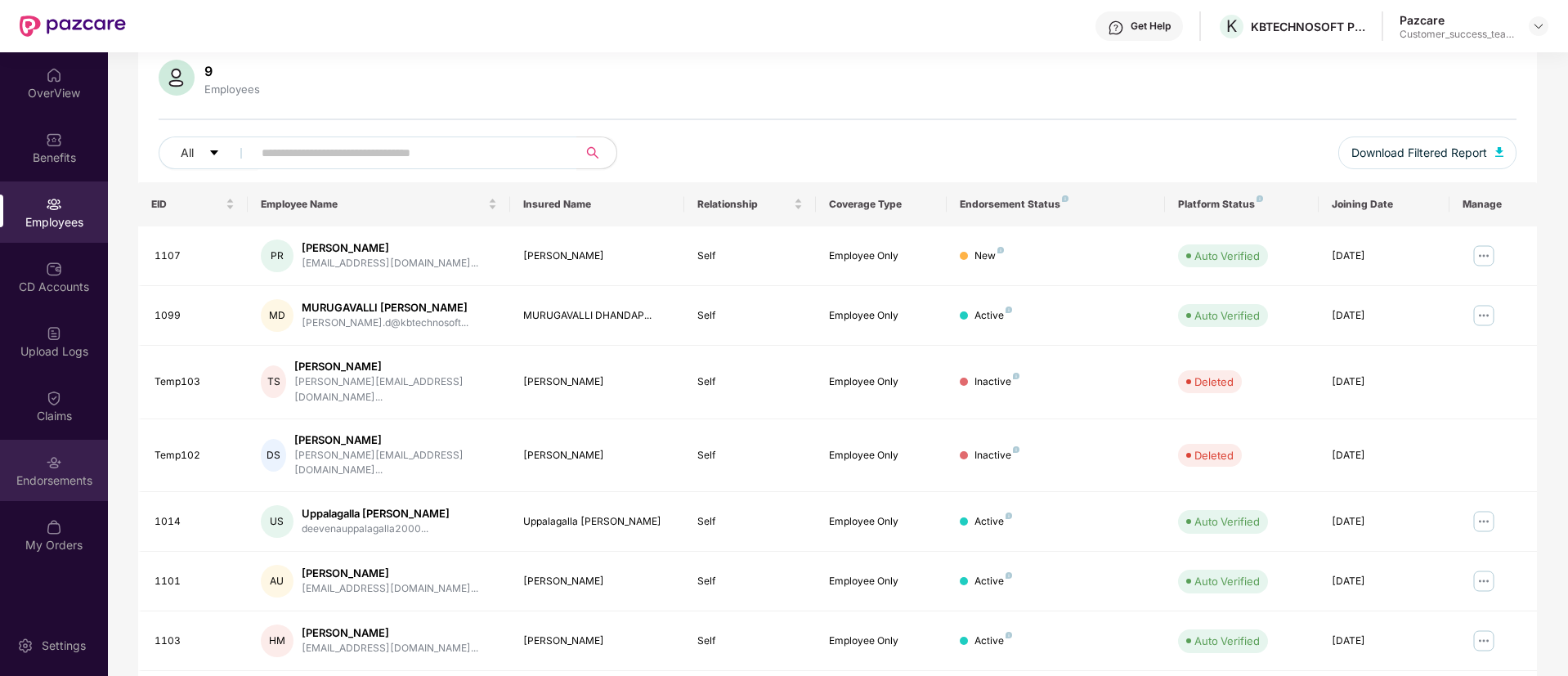
click at [19, 462] on div "Endorsements" at bounding box center [54, 469] width 108 height 61
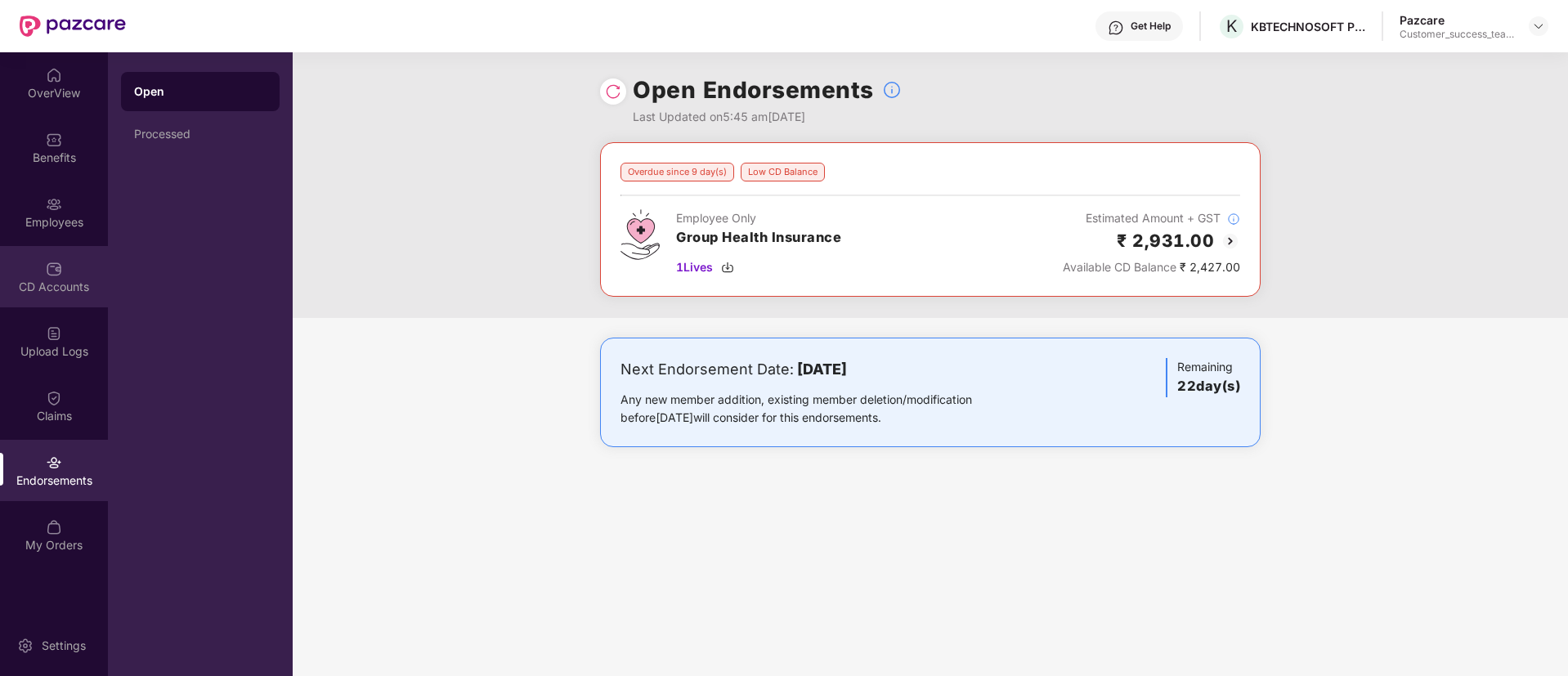
click at [46, 290] on div "CD Accounts" at bounding box center [54, 287] width 108 height 16
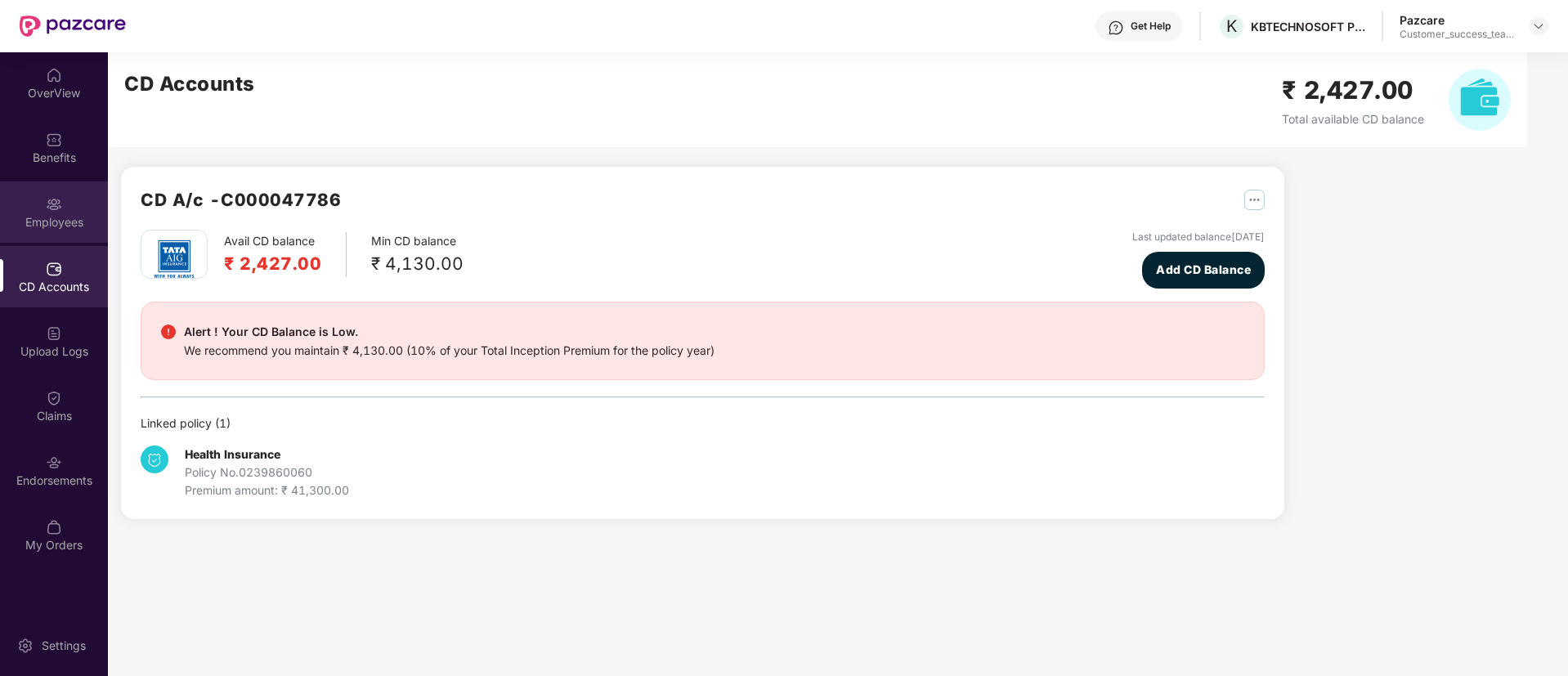
click at [55, 214] on div "Employees" at bounding box center [54, 222] width 108 height 16
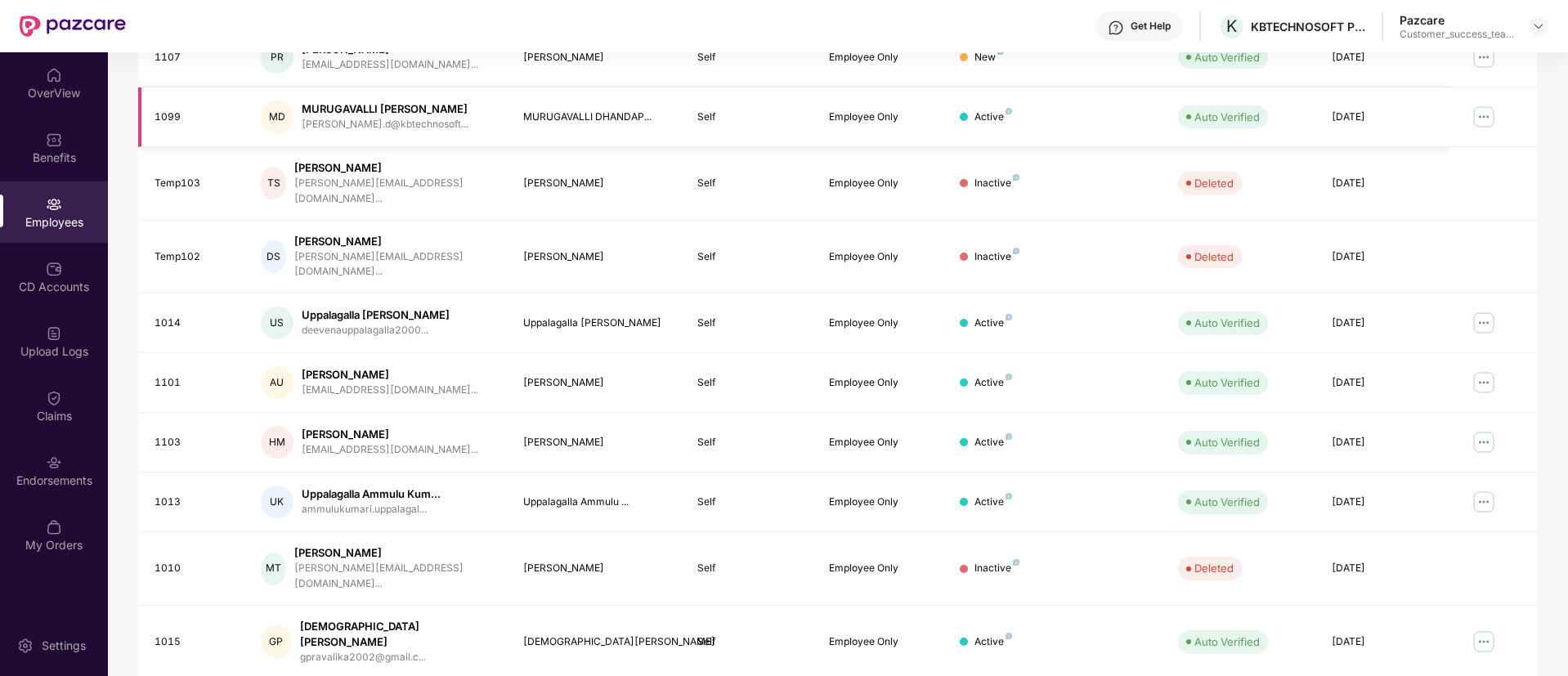
scroll to position [328, 0]
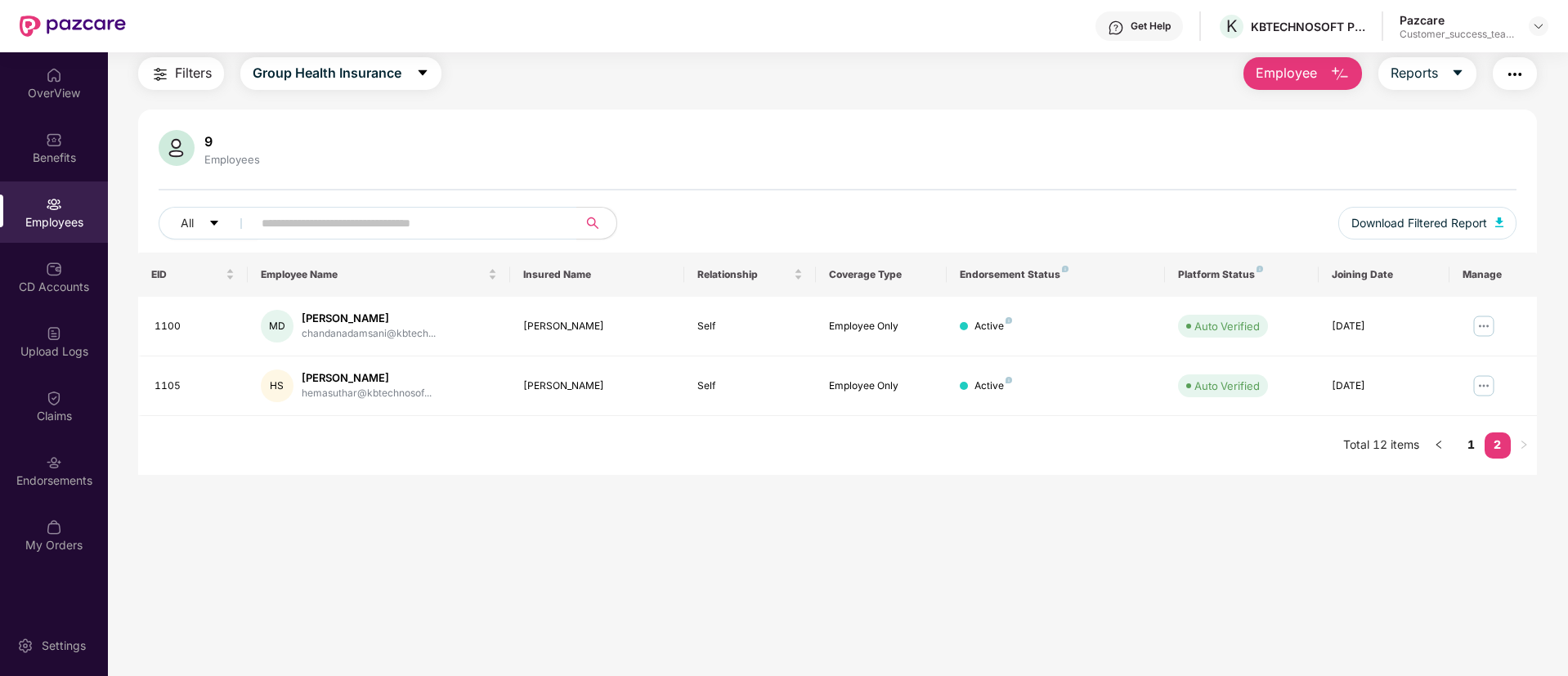
scroll to position [52, 0]
click at [1468, 439] on link "1" at bounding box center [1471, 444] width 26 height 24
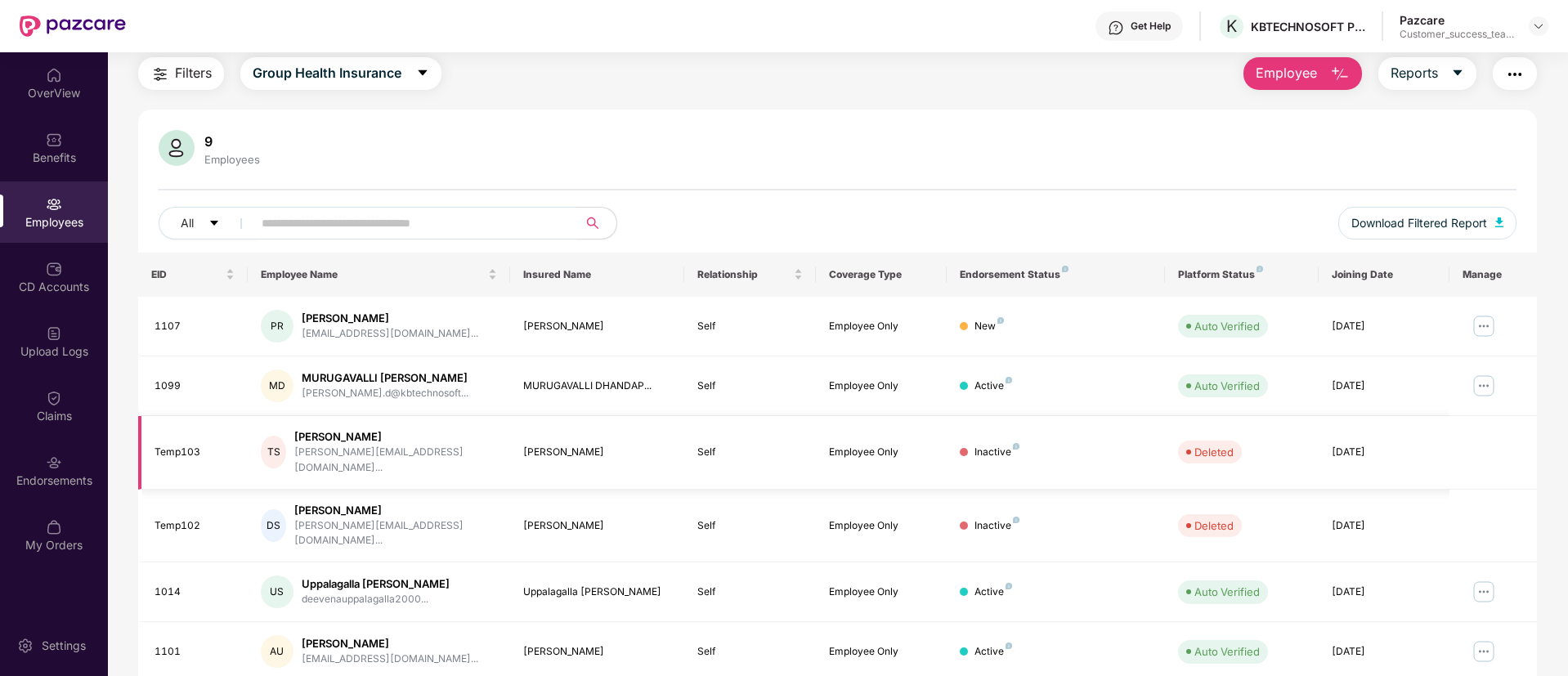
scroll to position [0, 0]
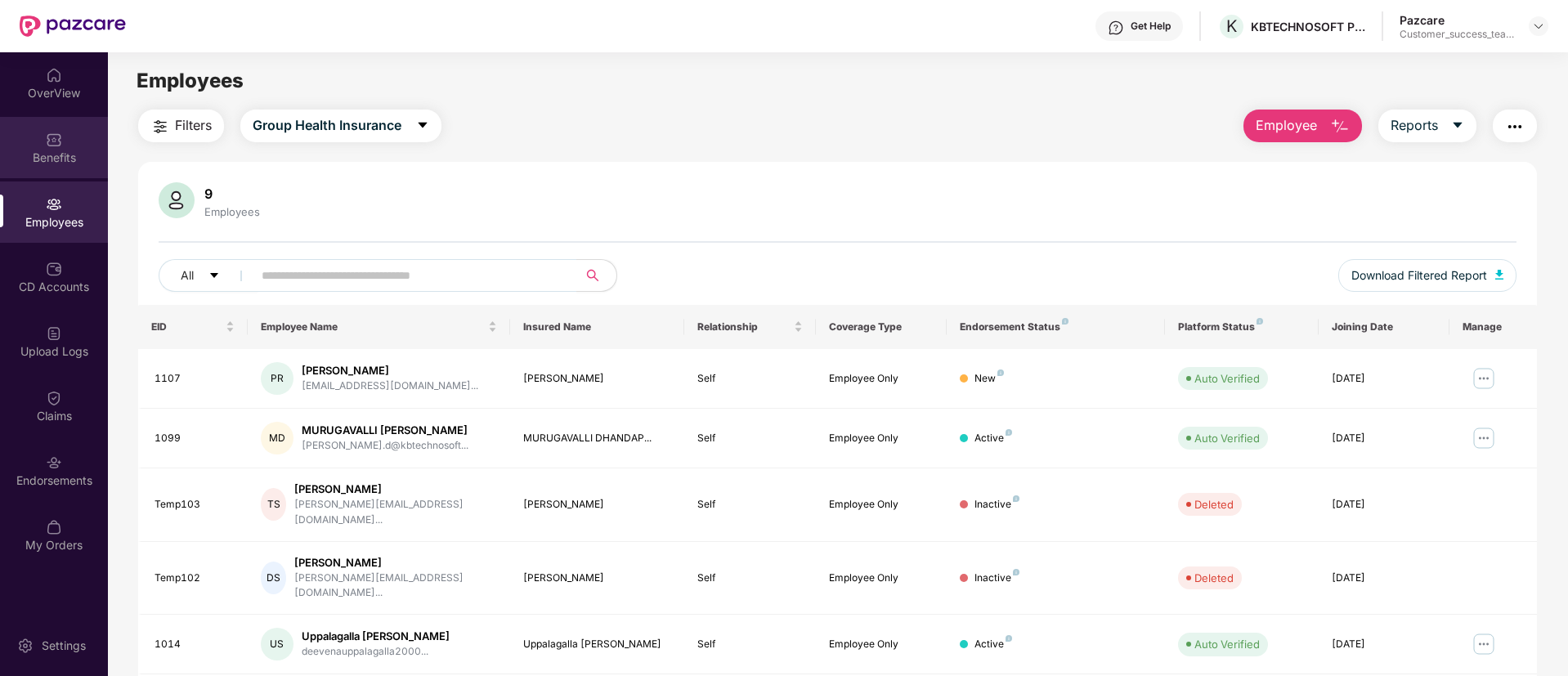
click at [18, 146] on div "Benefits" at bounding box center [54, 147] width 108 height 61
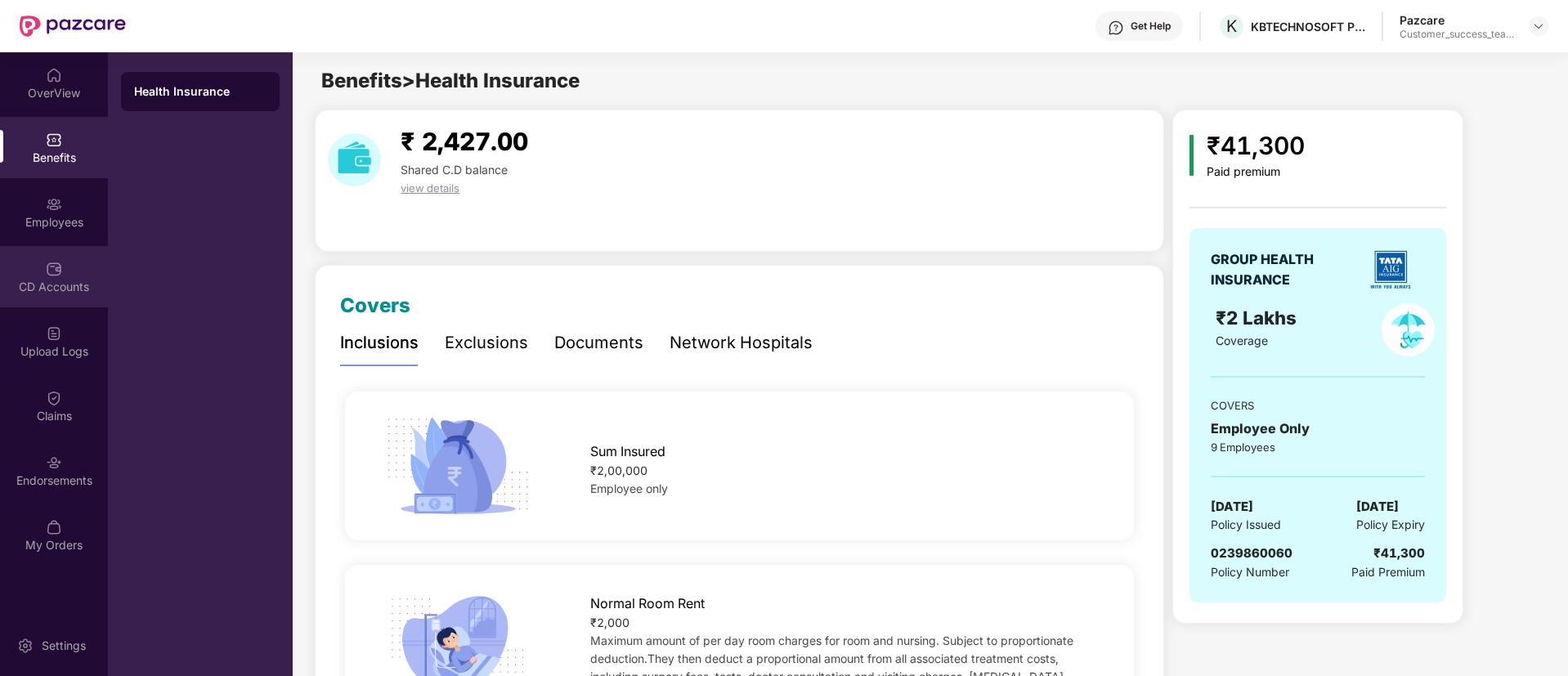
click at [72, 280] on div "CD Accounts" at bounding box center [54, 287] width 108 height 16
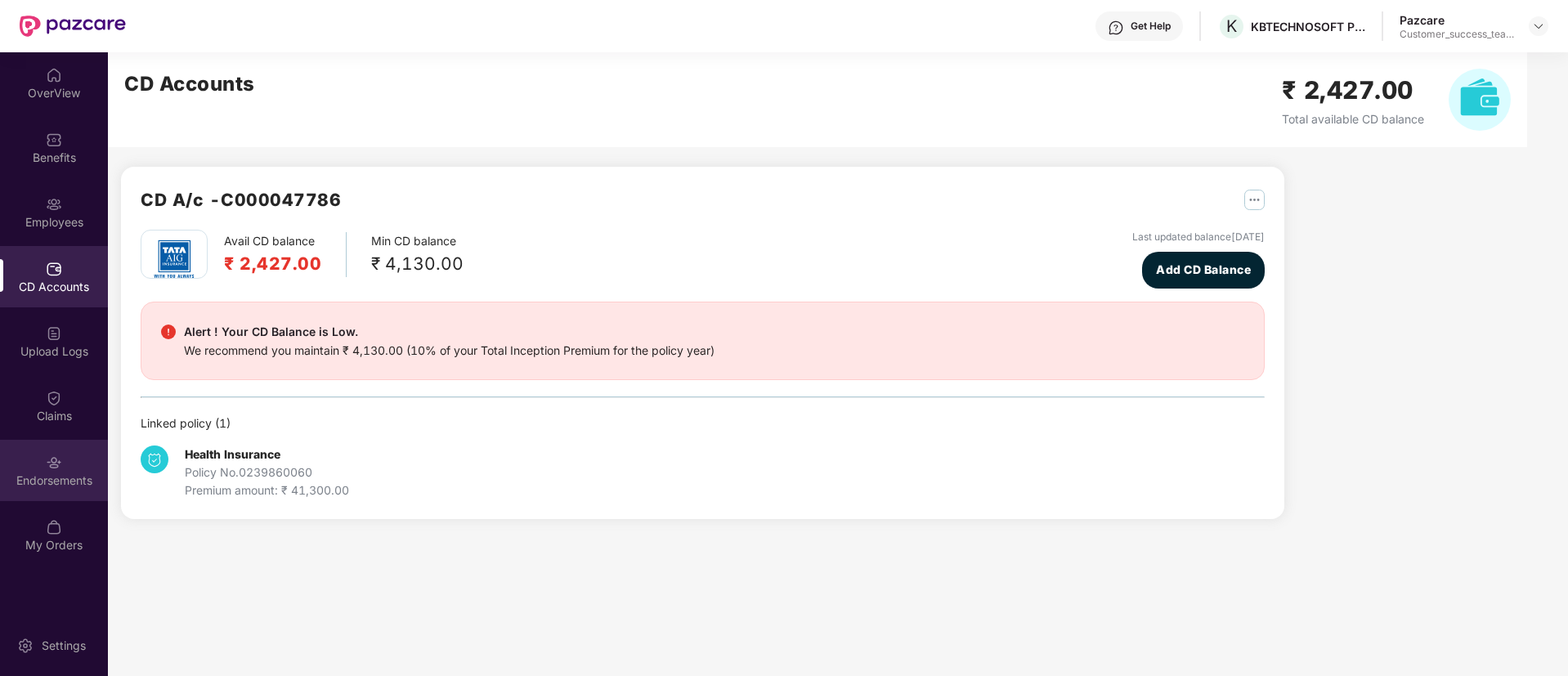
click at [77, 473] on div "Endorsements" at bounding box center [54, 480] width 108 height 16
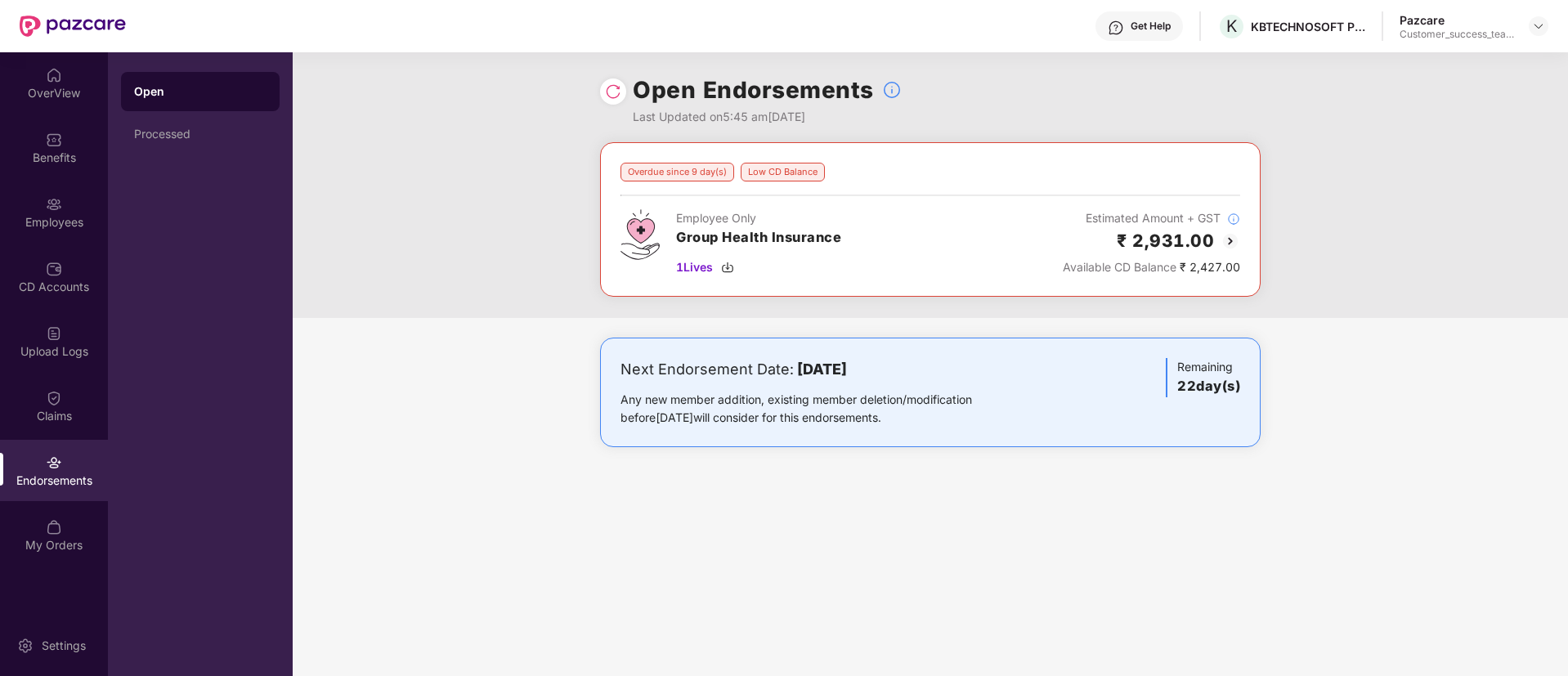
click at [1229, 236] on img at bounding box center [1231, 241] width 19 height 19
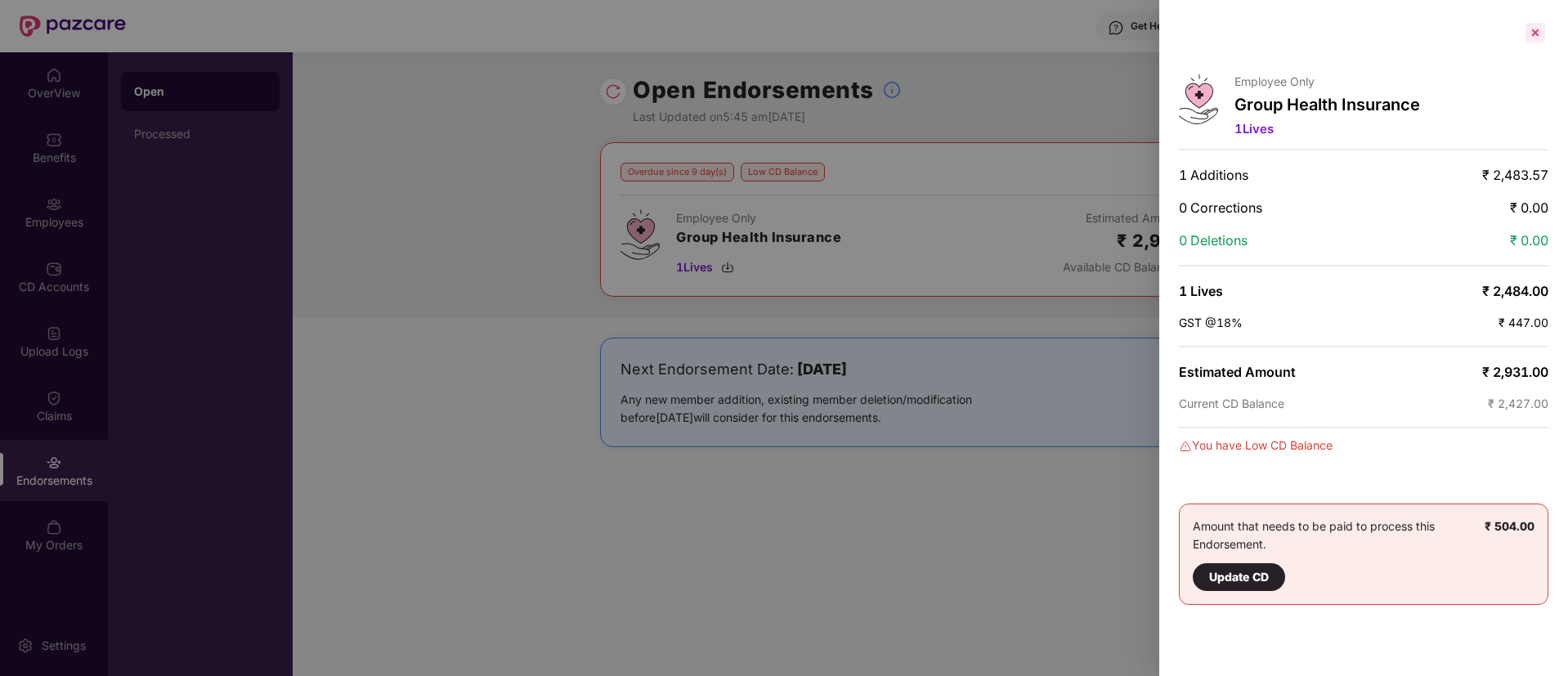
click at [1537, 32] on div at bounding box center [1535, 32] width 26 height 26
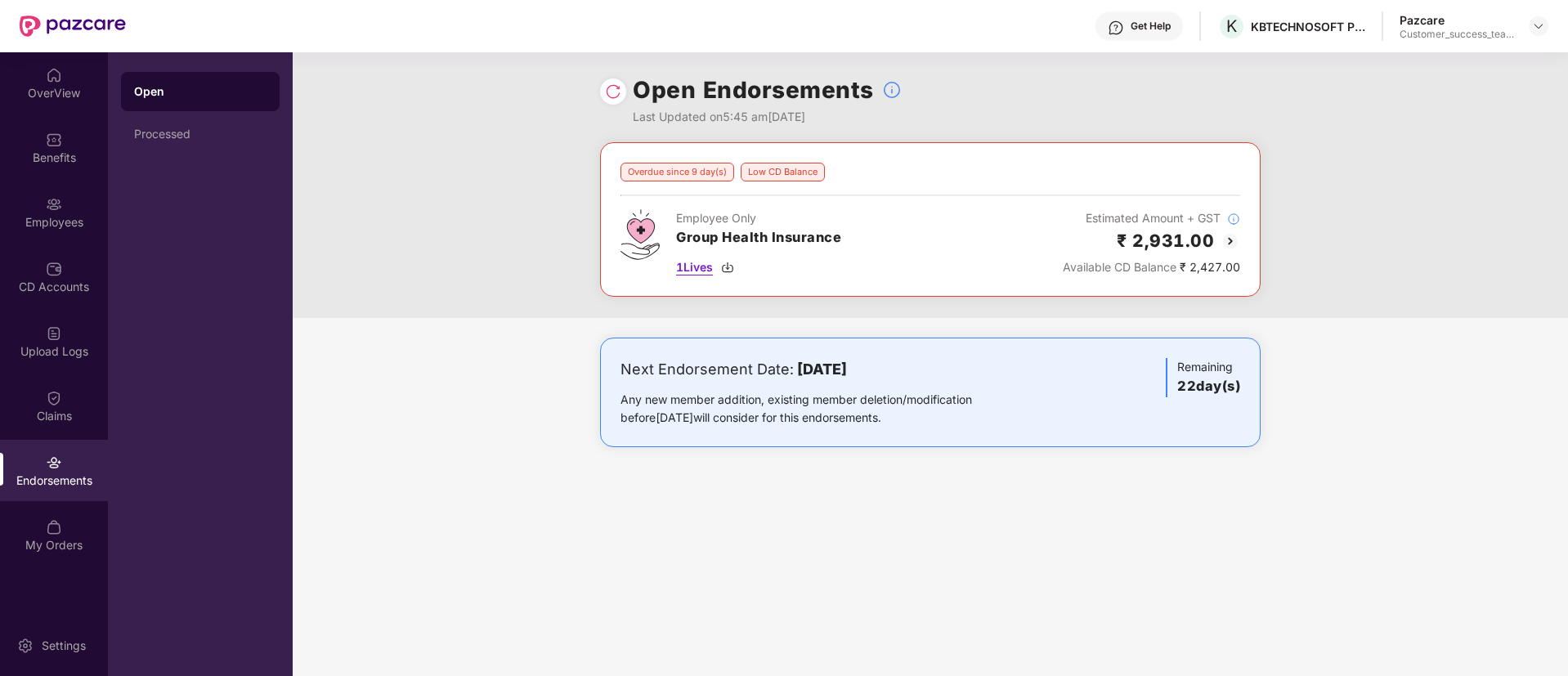
click at [700, 268] on span "1 Lives" at bounding box center [695, 267] width 37 height 18
click at [63, 220] on div "Employees" at bounding box center [54, 222] width 108 height 16
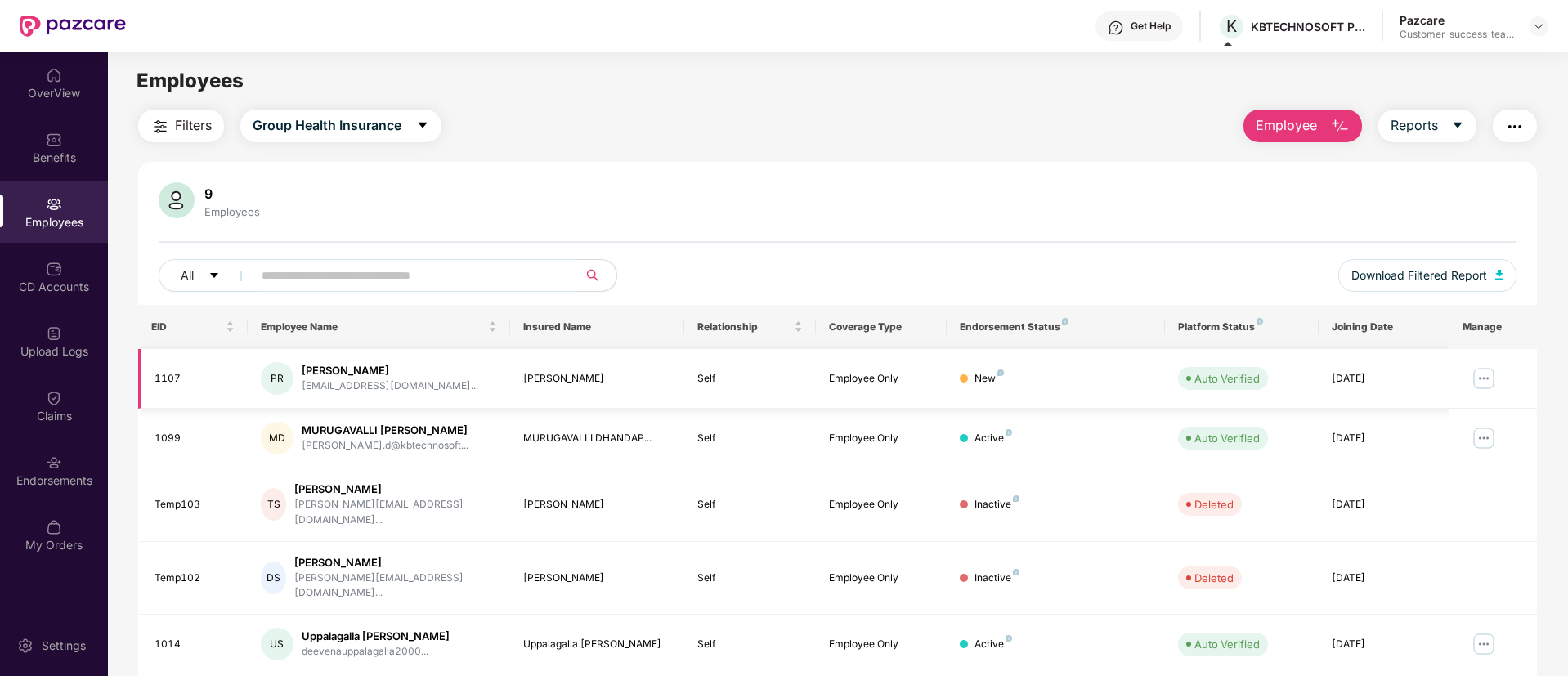
click at [1483, 377] on img at bounding box center [1484, 378] width 26 height 26
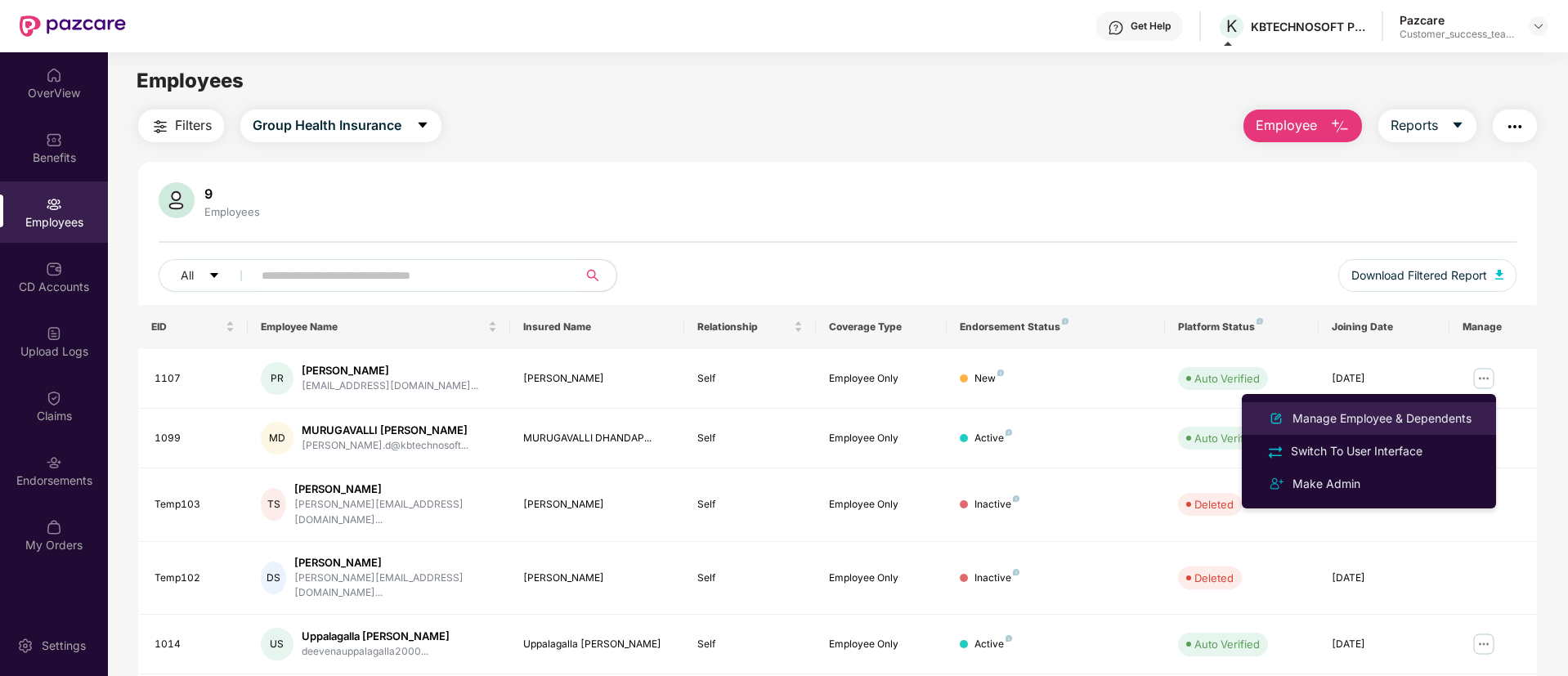
click at [1366, 419] on div "Manage Employee & Dependents" at bounding box center [1383, 418] width 185 height 18
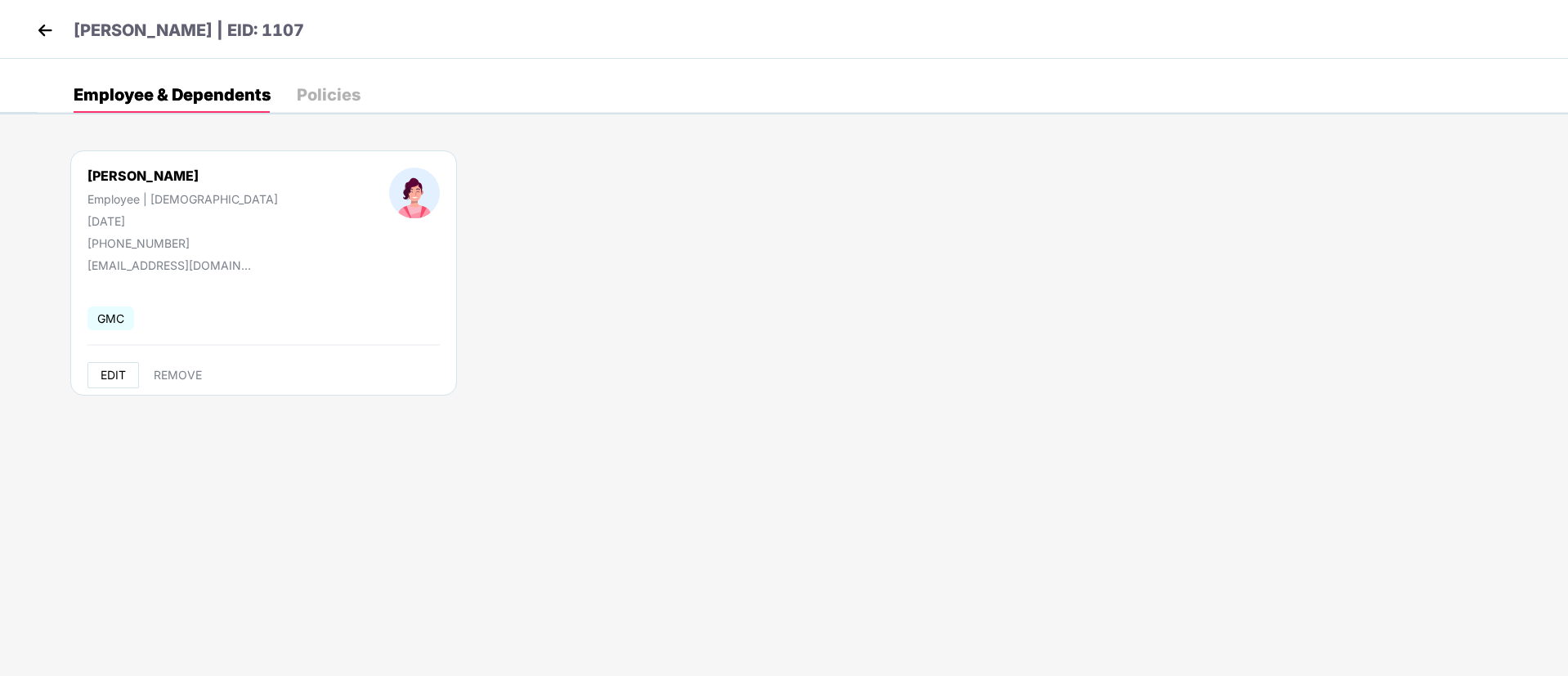
click at [108, 378] on span "EDIT" at bounding box center [113, 376] width 25 height 14
select select "******"
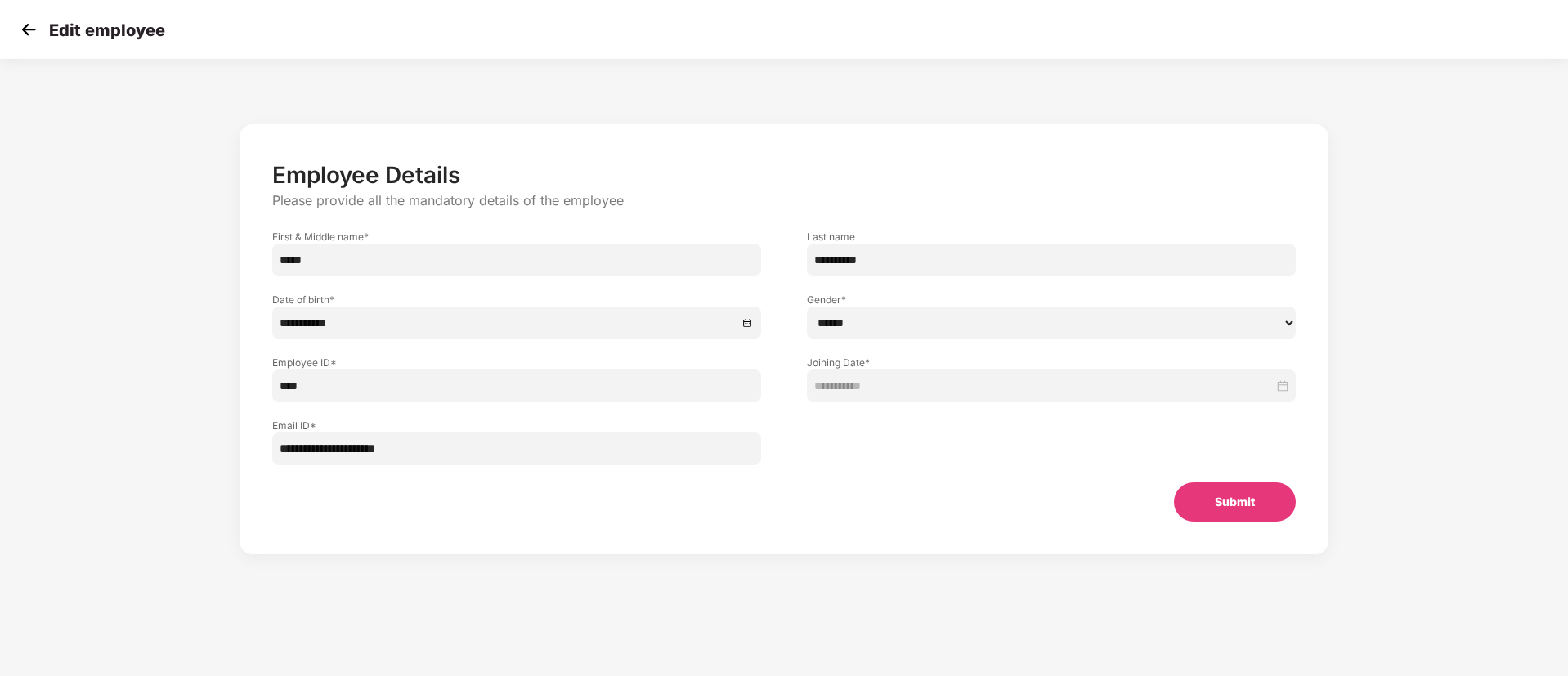
click at [34, 36] on img at bounding box center [28, 29] width 24 height 24
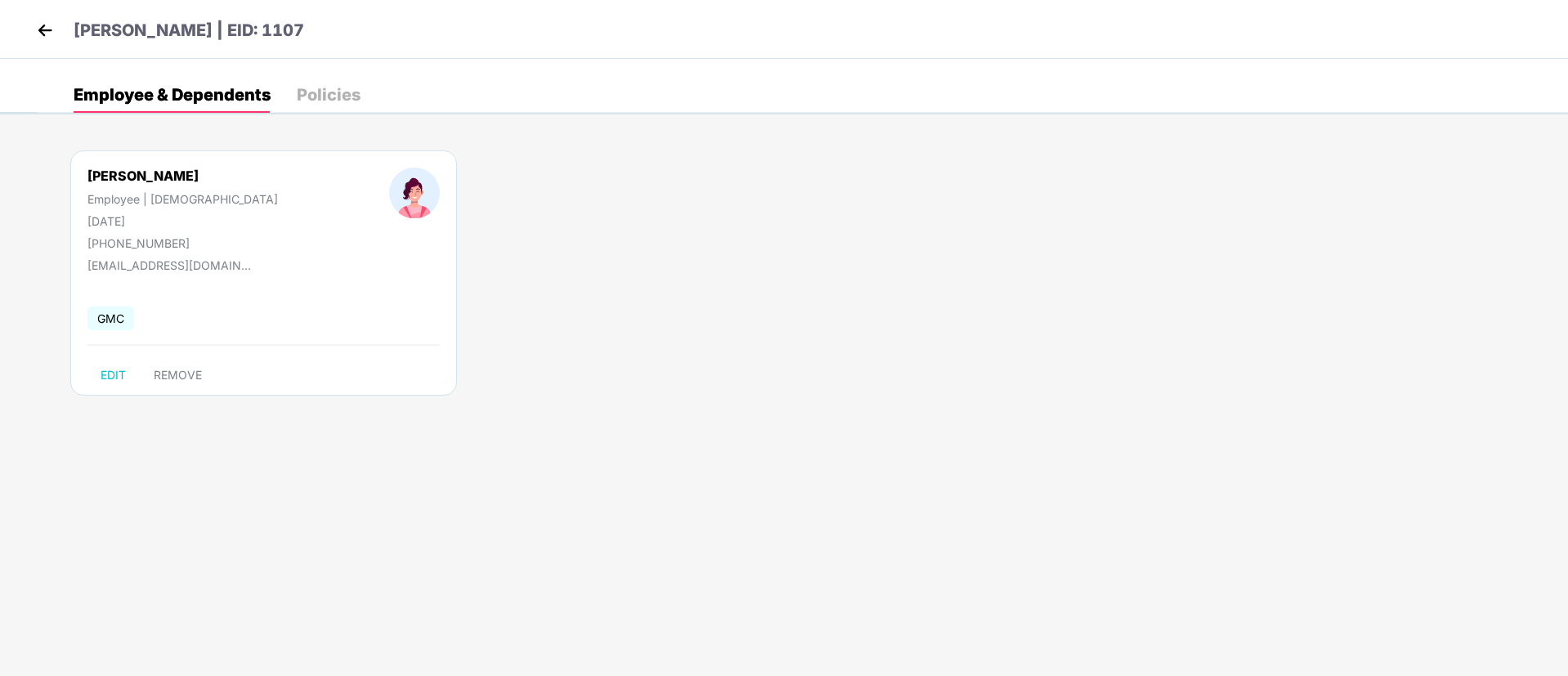
click at [36, 28] on img at bounding box center [44, 30] width 24 height 24
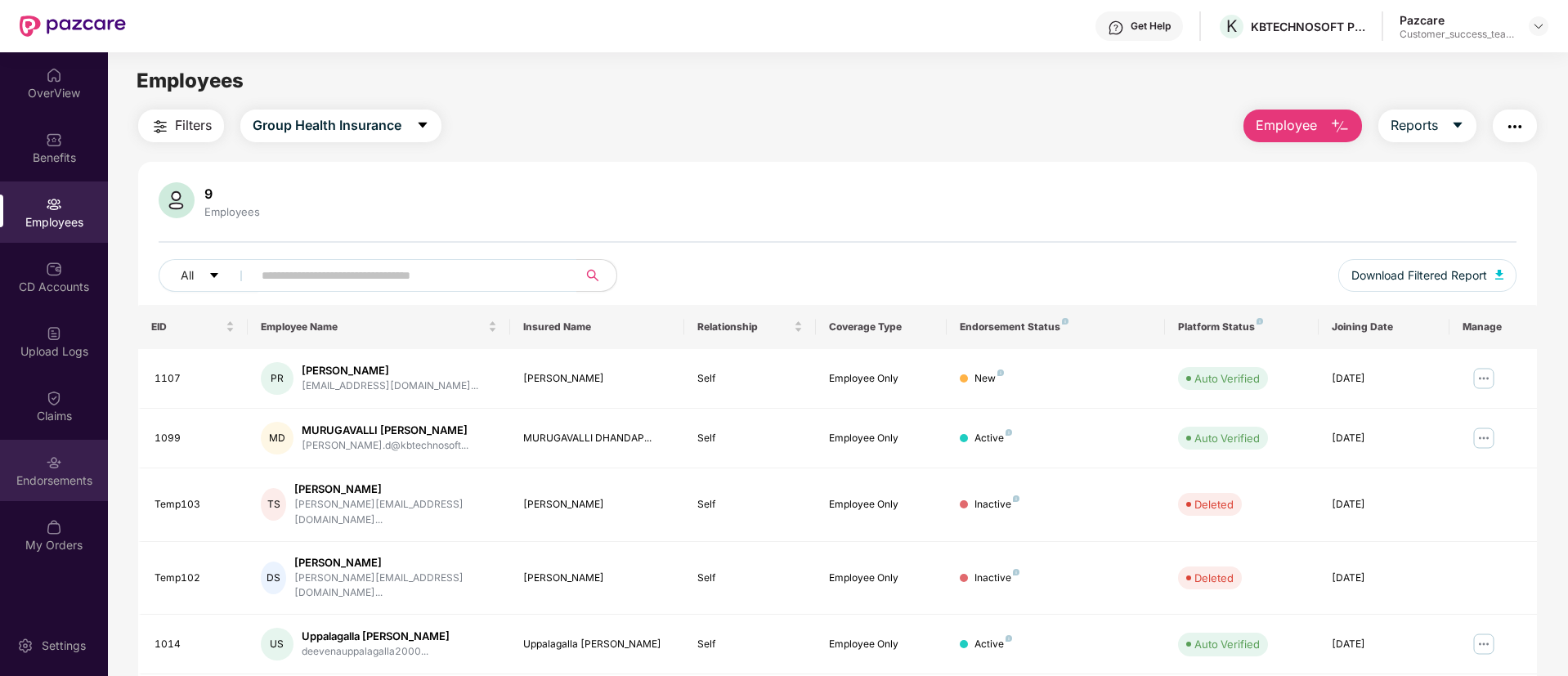
click at [66, 487] on div "Endorsements" at bounding box center [54, 480] width 108 height 16
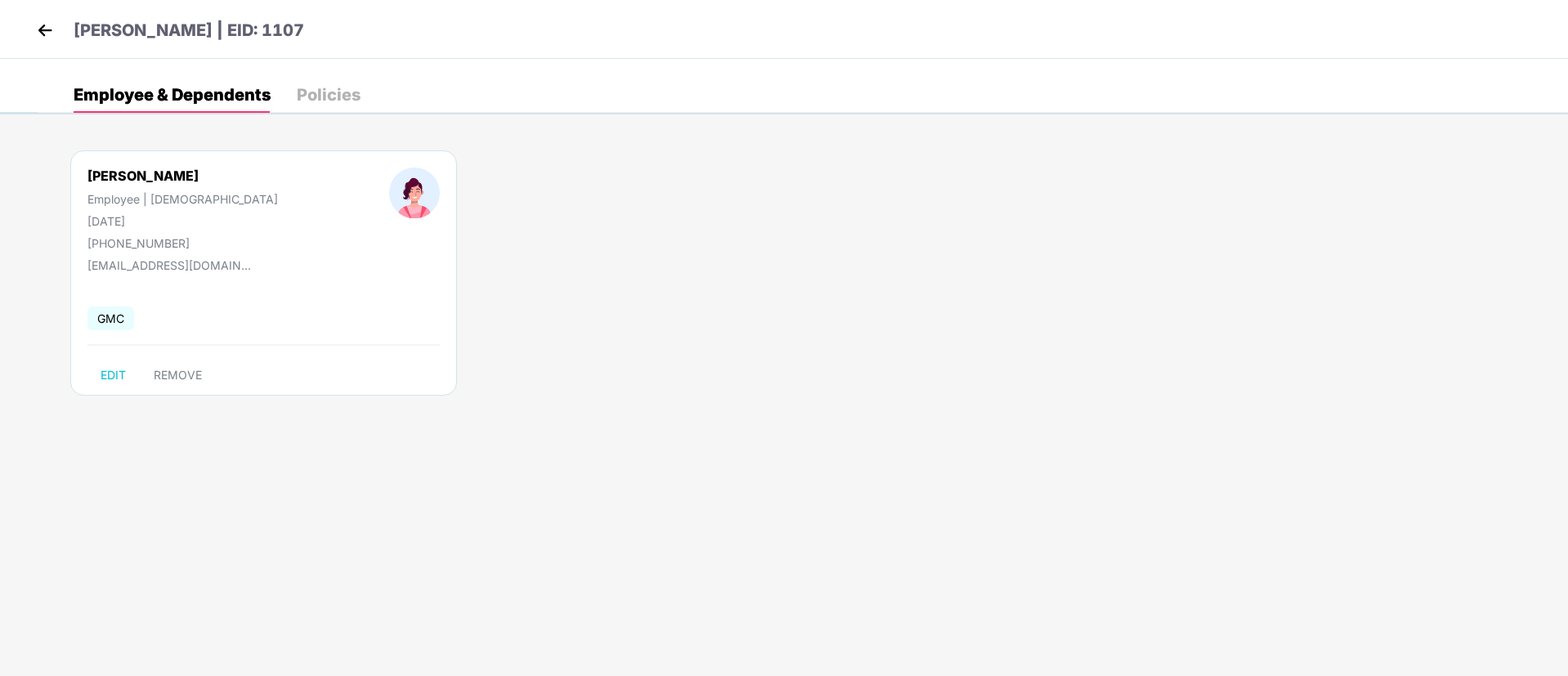
click at [44, 25] on img at bounding box center [44, 30] width 24 height 24
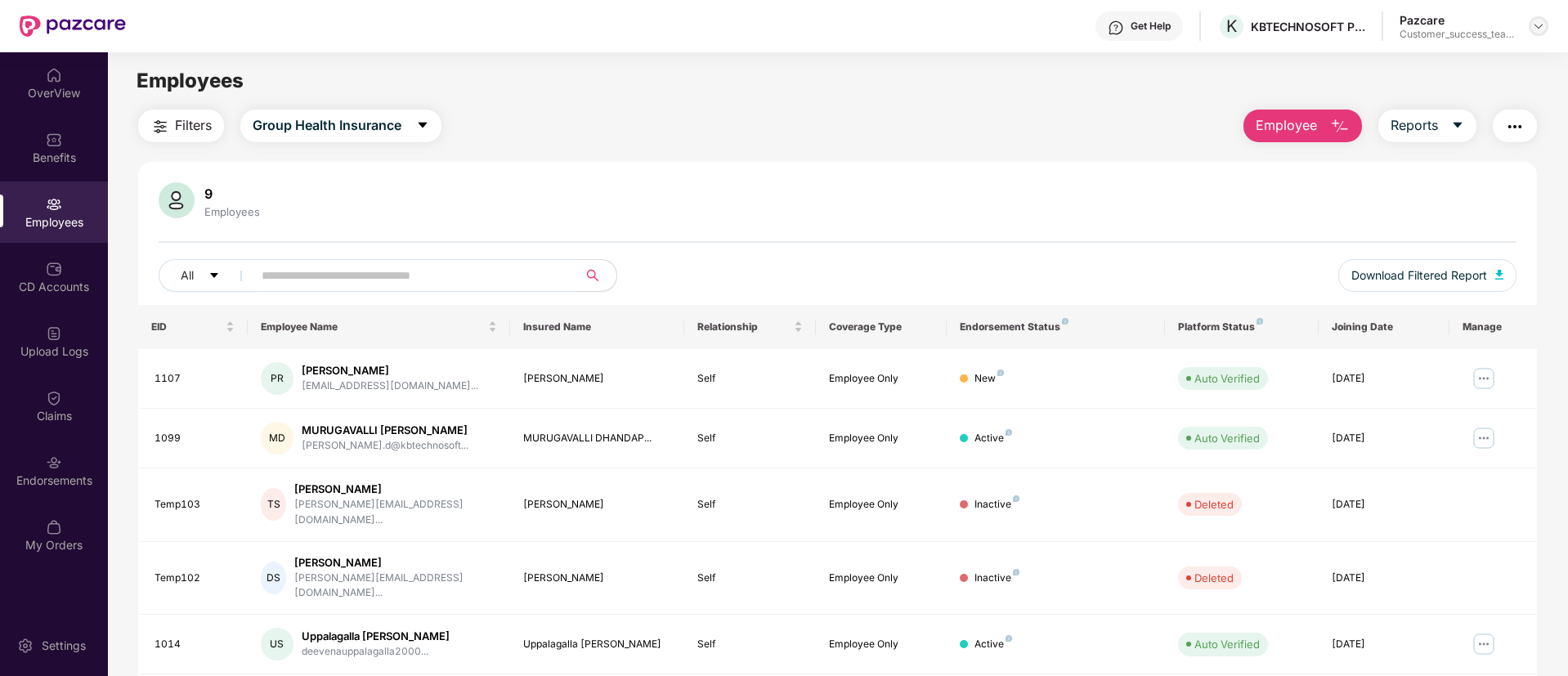
click at [1535, 29] on img at bounding box center [1539, 26] width 14 height 14
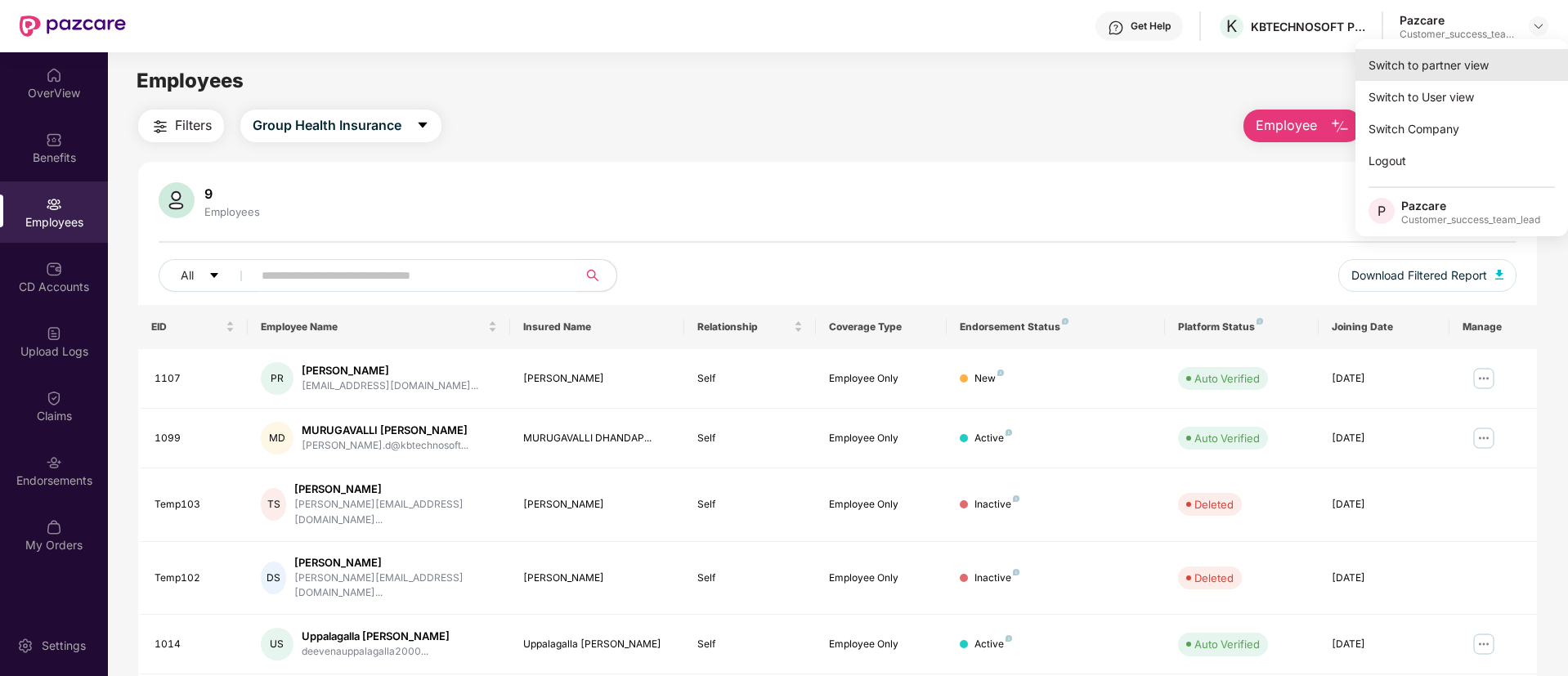
click at [1512, 65] on div "Switch to partner view" at bounding box center [1462, 65] width 213 height 32
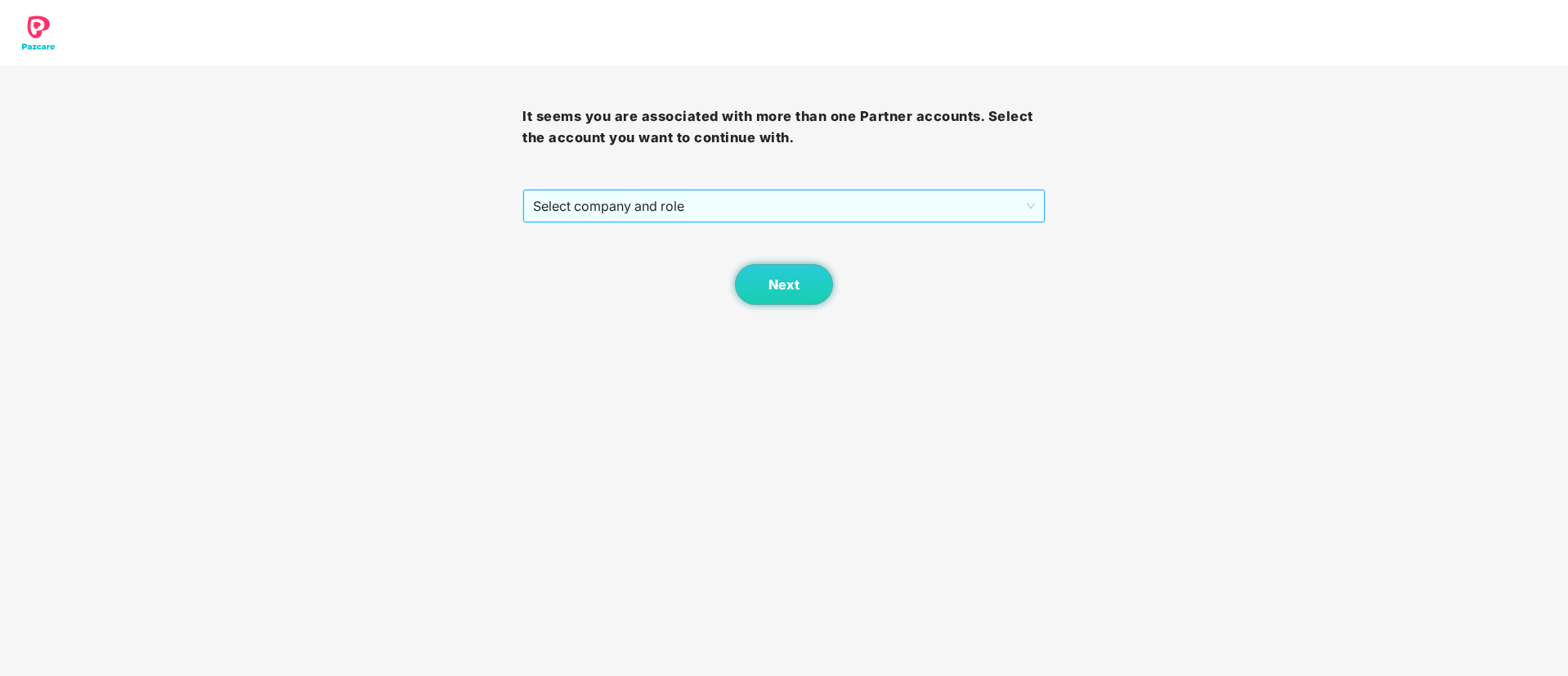
click at [716, 216] on span "Select company and role" at bounding box center [784, 206] width 501 height 31
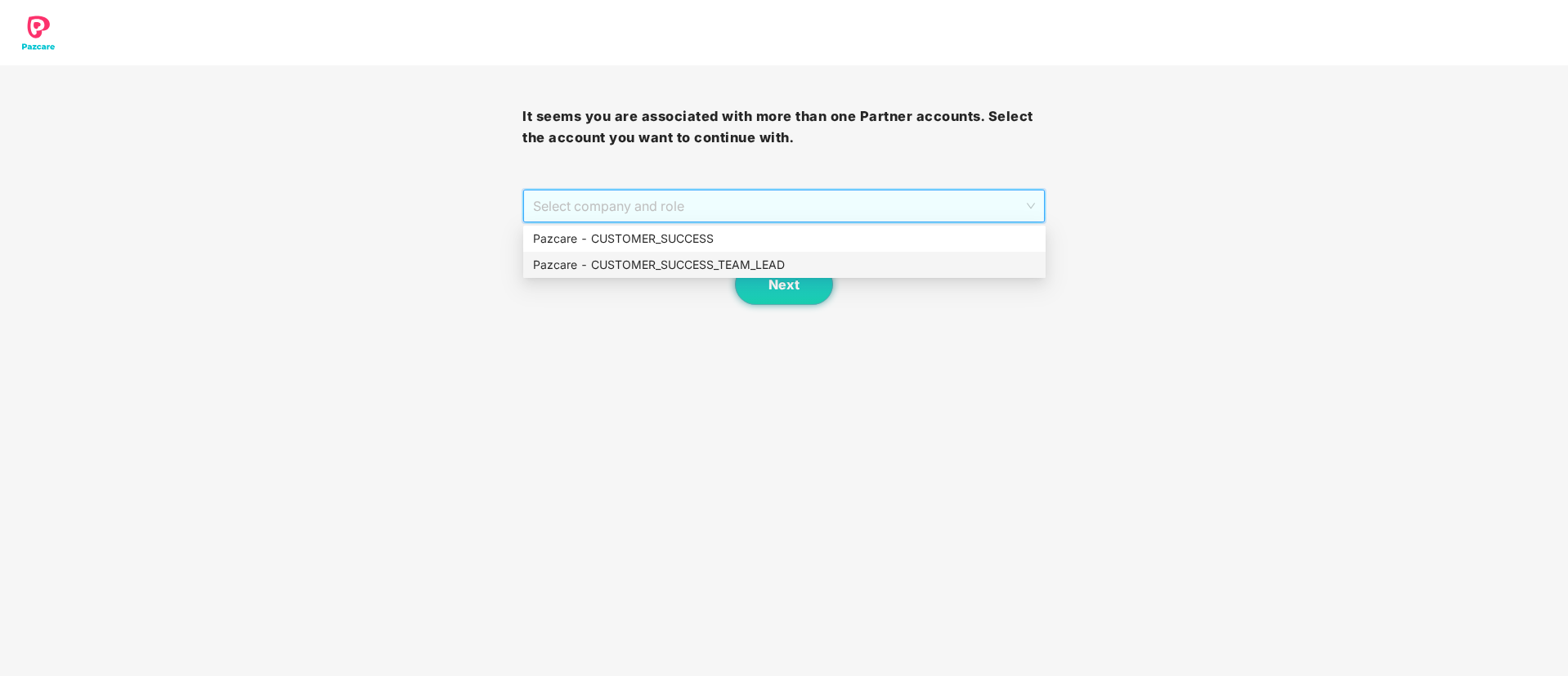
click at [714, 271] on div "Pazcare - CUSTOMER_SUCCESS_TEAM_LEAD" at bounding box center [784, 265] width 503 height 18
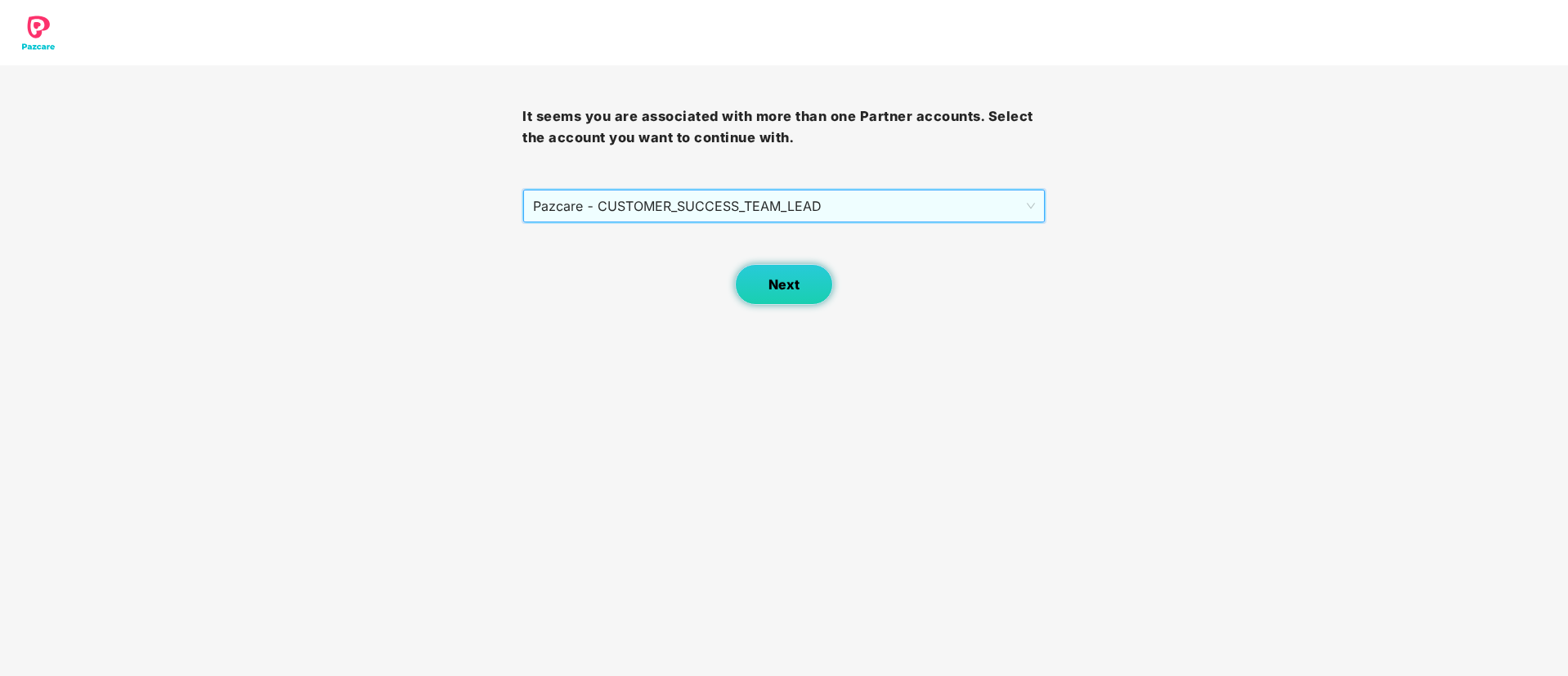
click at [777, 288] on span "Next" at bounding box center [784, 285] width 31 height 15
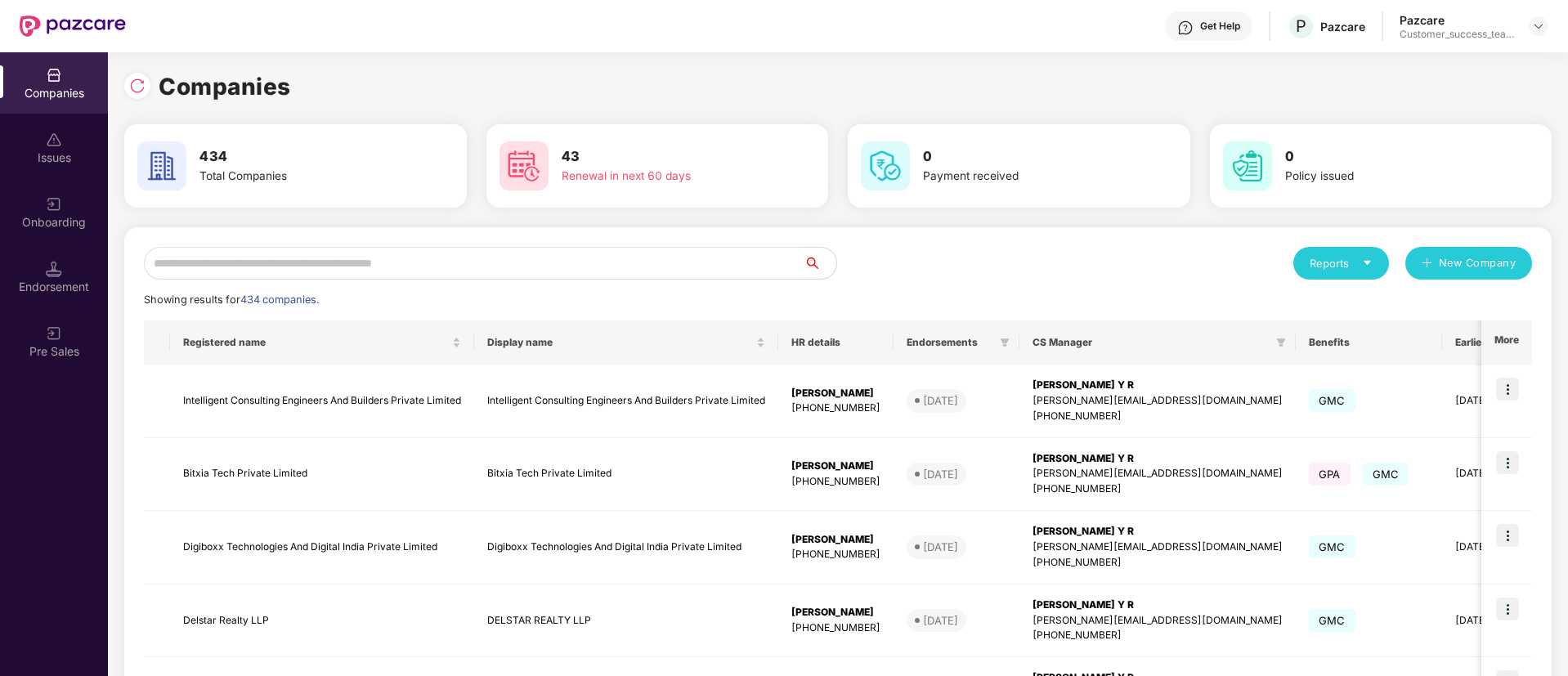
click at [722, 255] on input "text" at bounding box center [473, 264] width 660 height 33
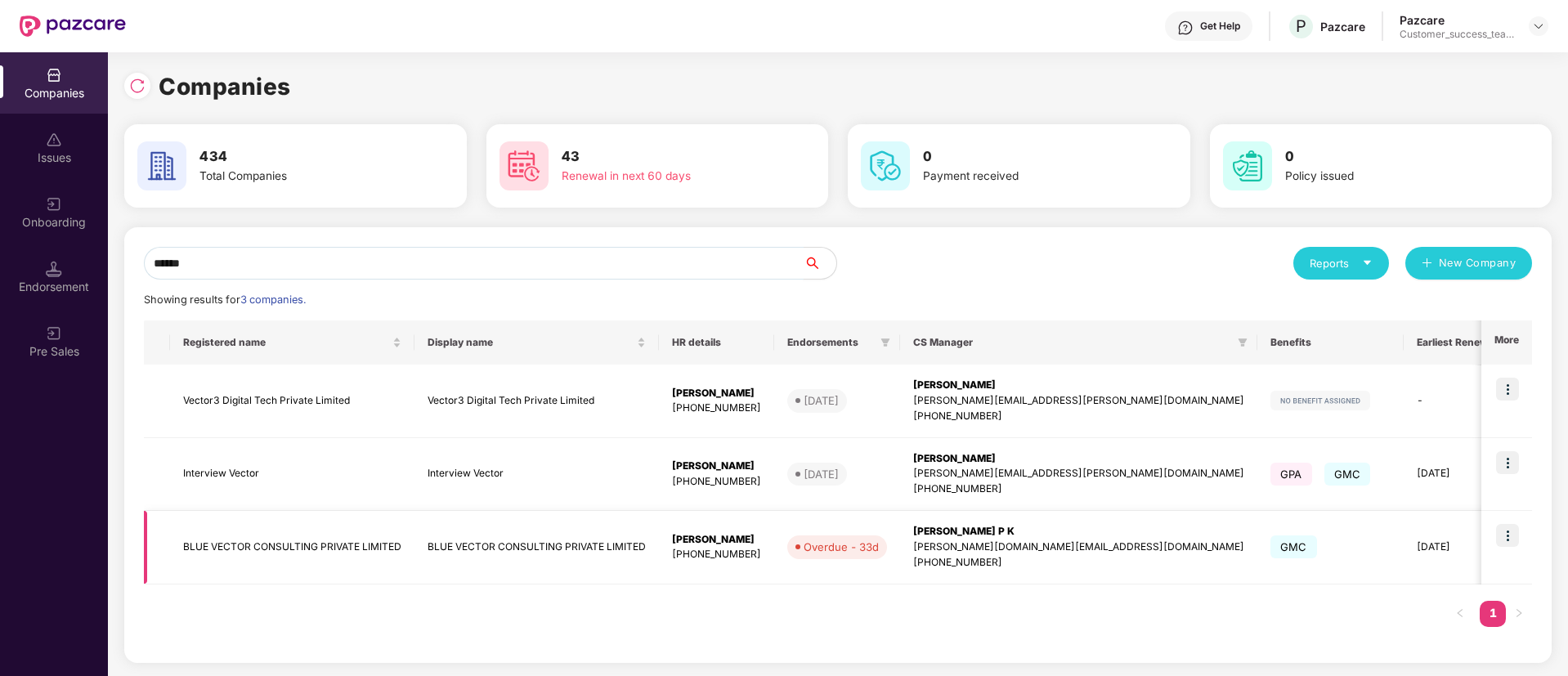
type input "******"
click at [1513, 540] on img at bounding box center [1508, 536] width 23 height 23
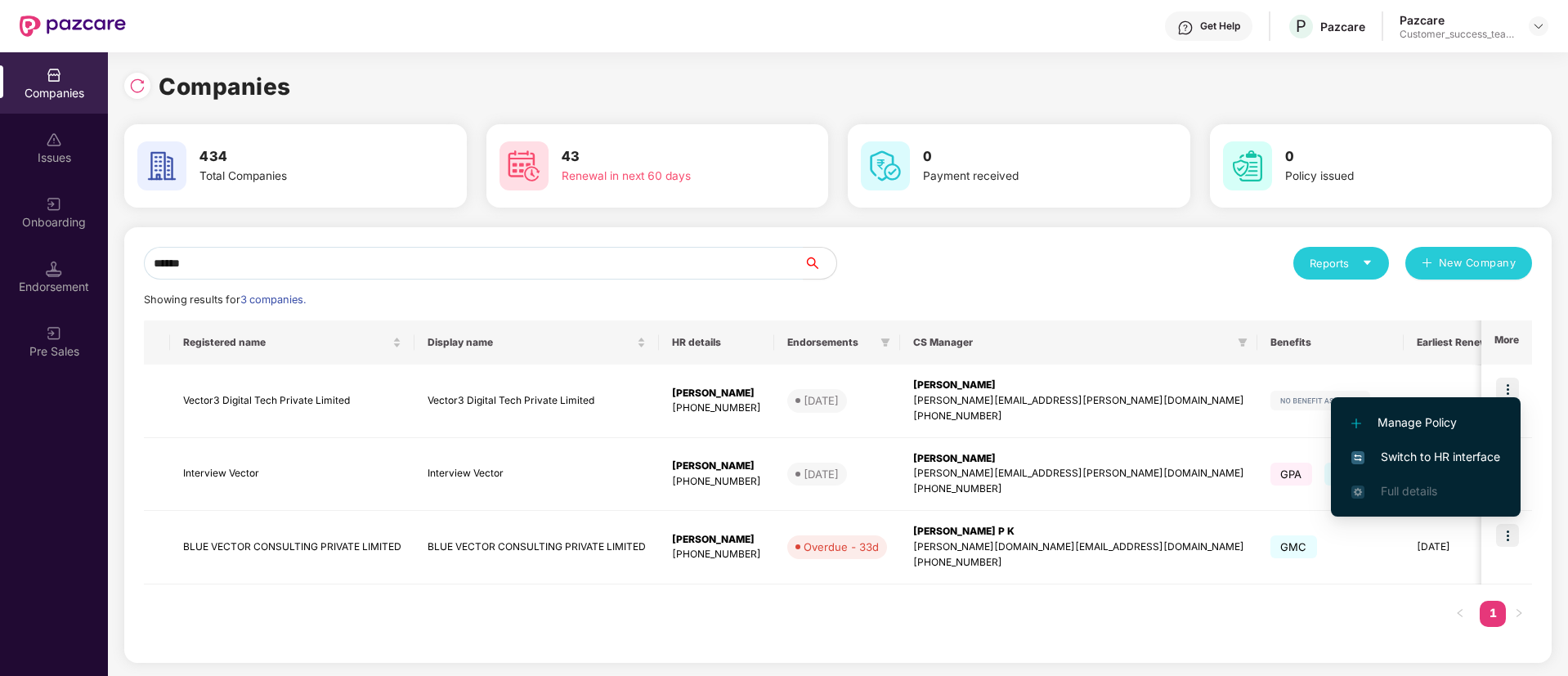
click at [1479, 456] on span "Switch to HR interface" at bounding box center [1426, 457] width 149 height 18
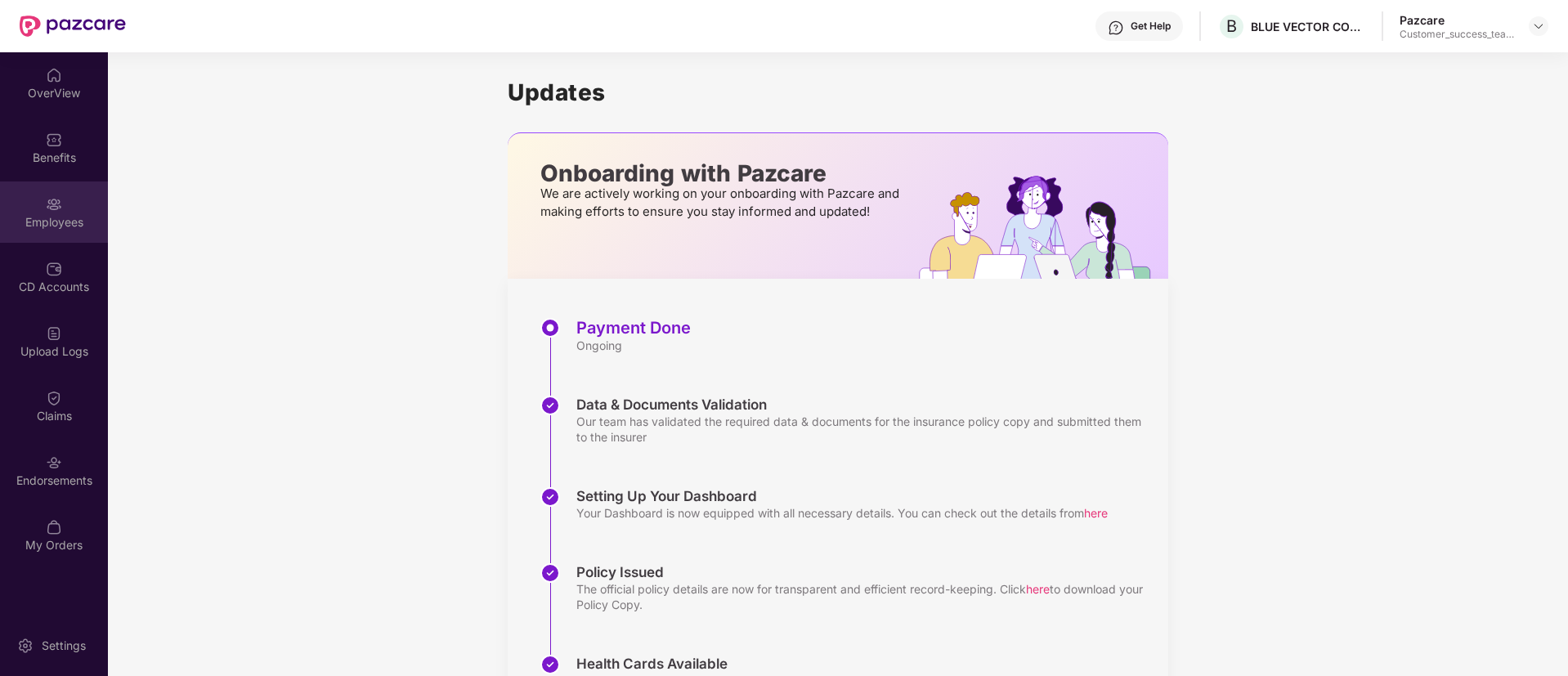
click at [65, 216] on div "Employees" at bounding box center [54, 222] width 108 height 16
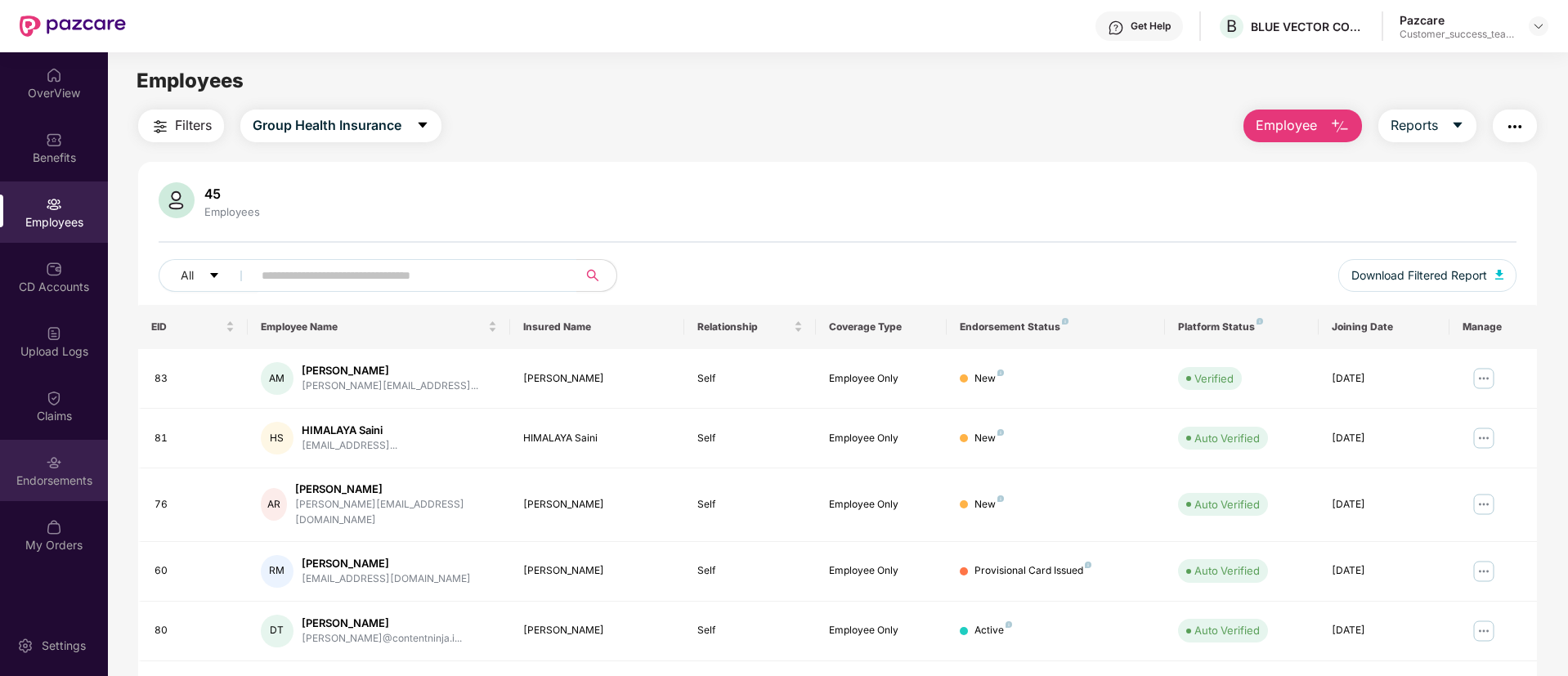
click at [47, 482] on div "Endorsements" at bounding box center [54, 480] width 108 height 16
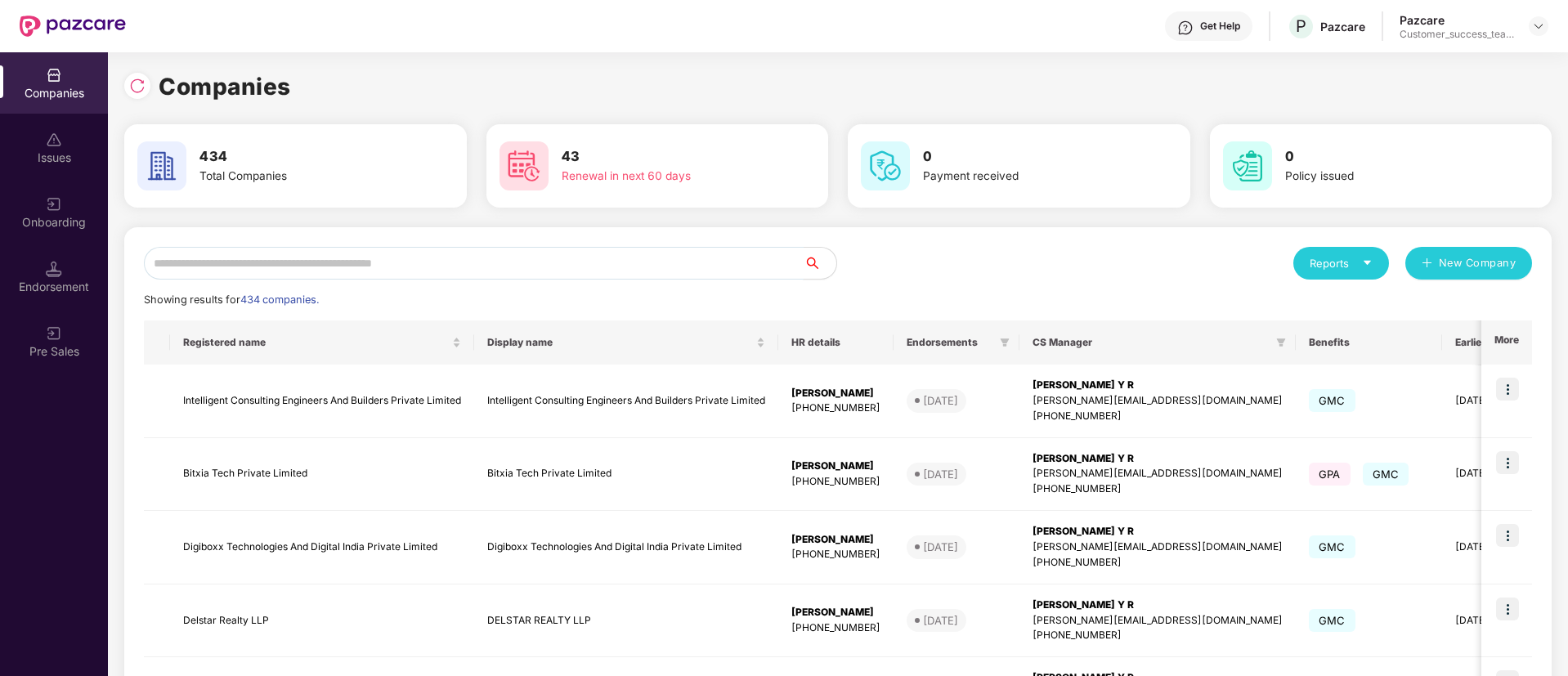
click at [270, 270] on input "text" at bounding box center [473, 264] width 660 height 33
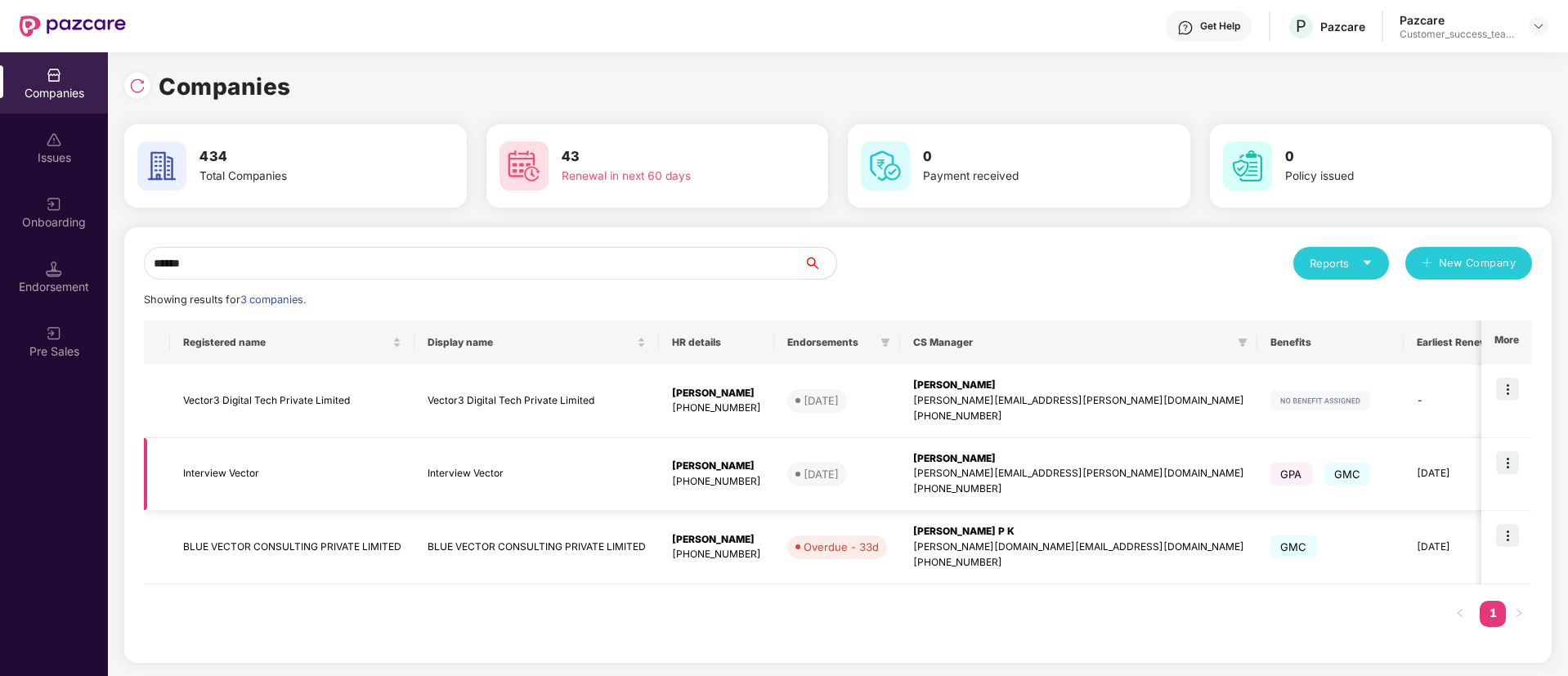
type input "******"
click at [1497, 564] on td at bounding box center [1507, 548] width 50 height 73
click at [1511, 535] on img at bounding box center [1508, 536] width 23 height 23
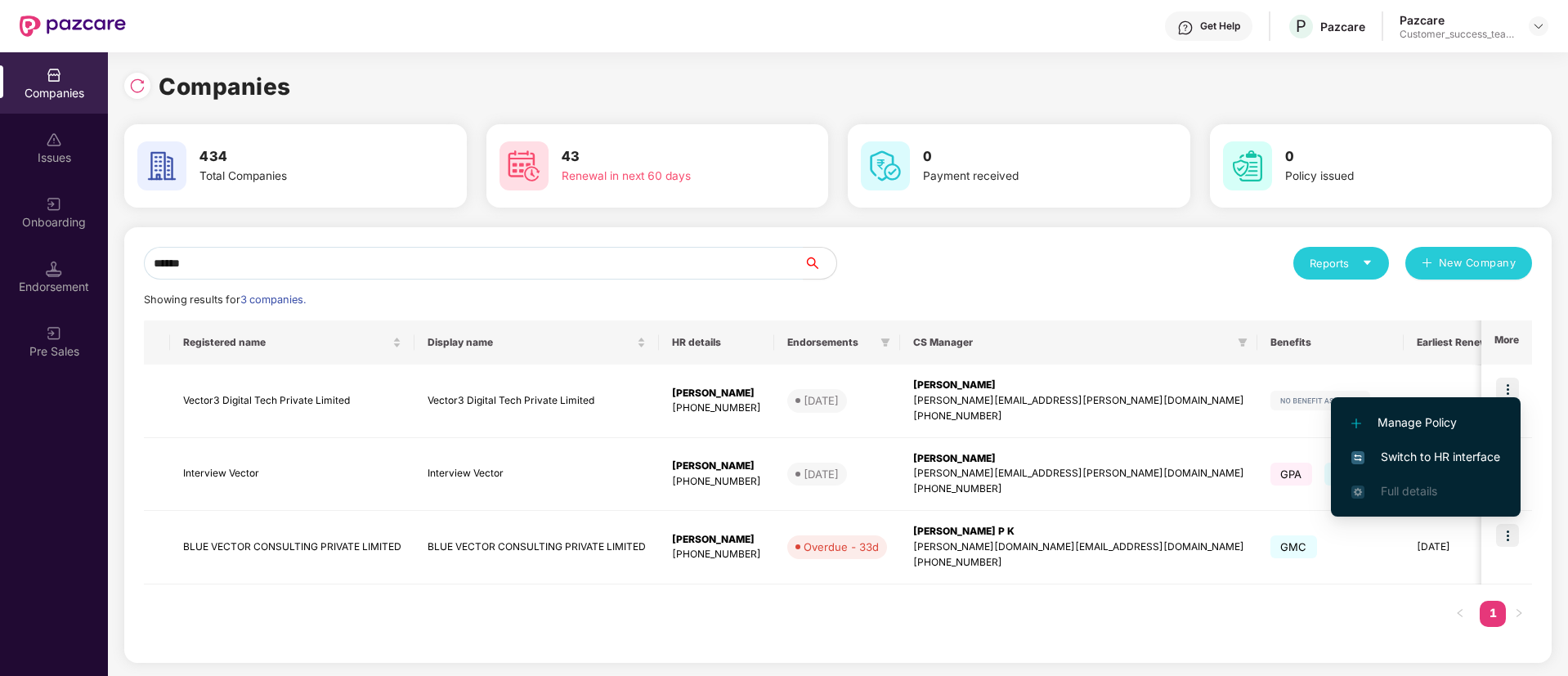
click at [1485, 456] on span "Switch to HR interface" at bounding box center [1426, 457] width 149 height 18
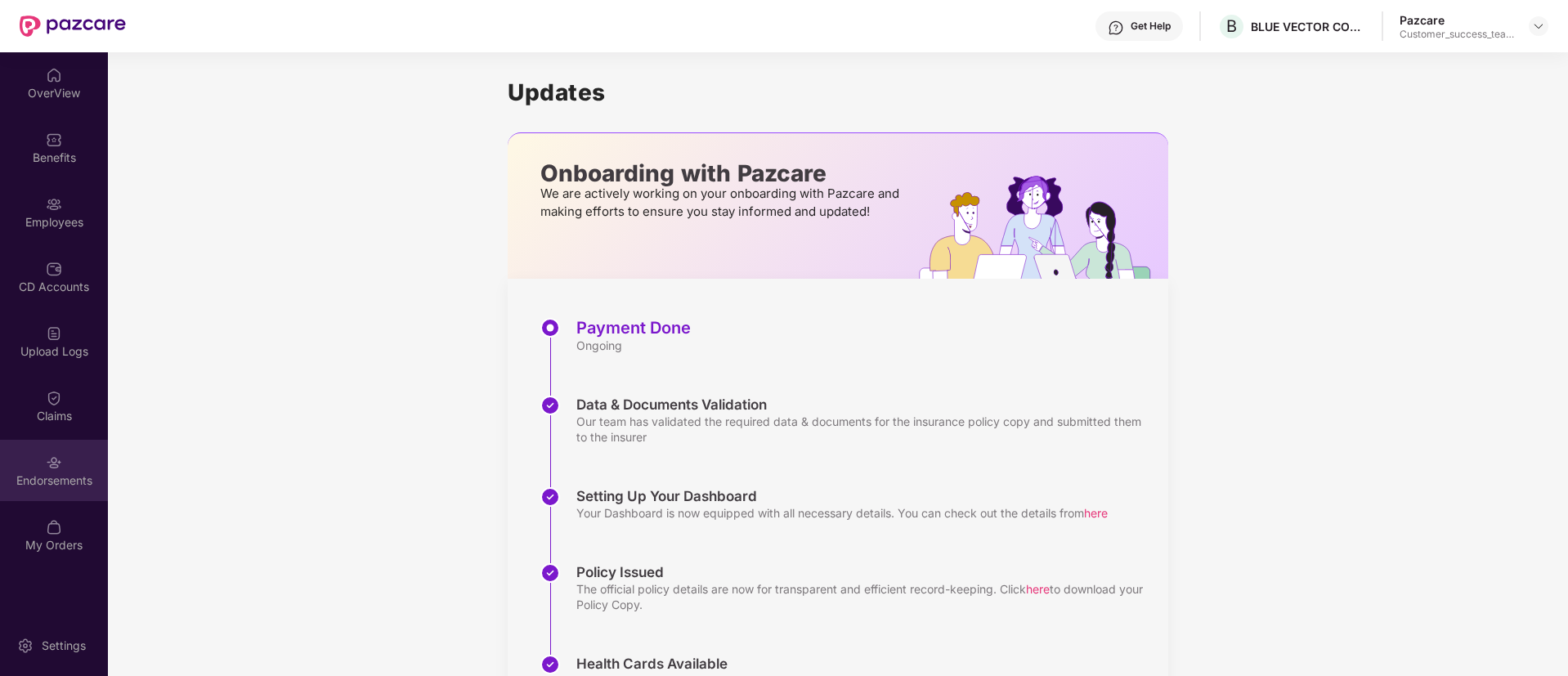
click at [52, 487] on div "Endorsements" at bounding box center [54, 480] width 108 height 16
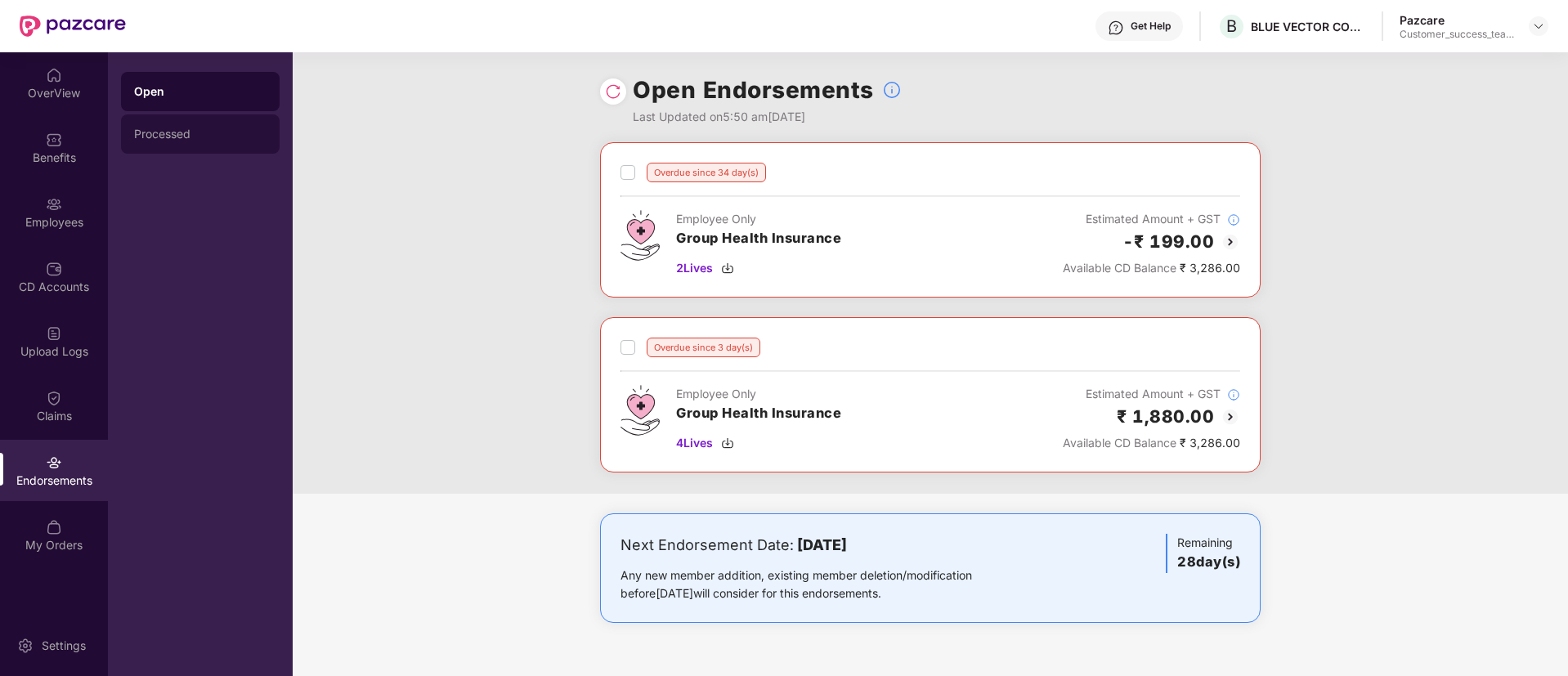
click at [205, 135] on div "Processed" at bounding box center [200, 134] width 132 height 14
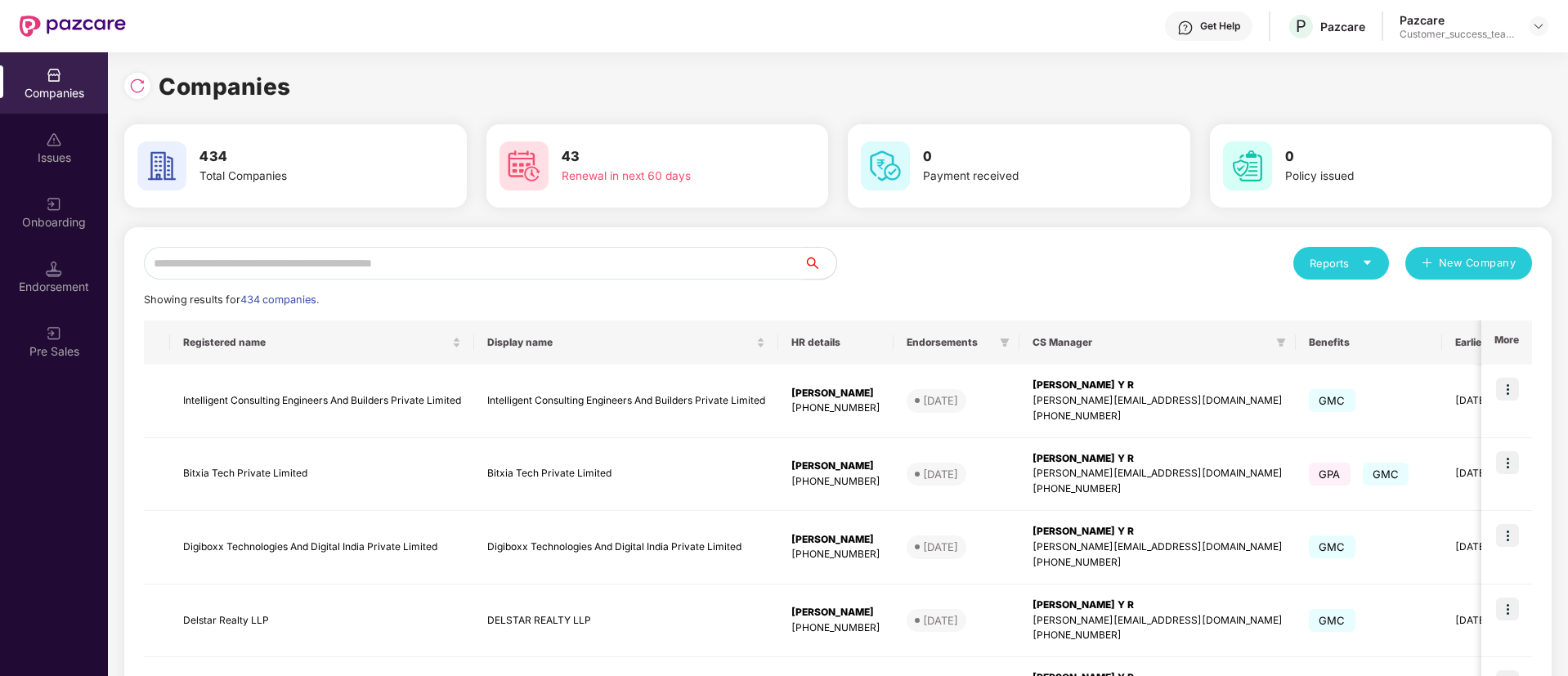
click at [328, 259] on input "text" at bounding box center [473, 264] width 660 height 33
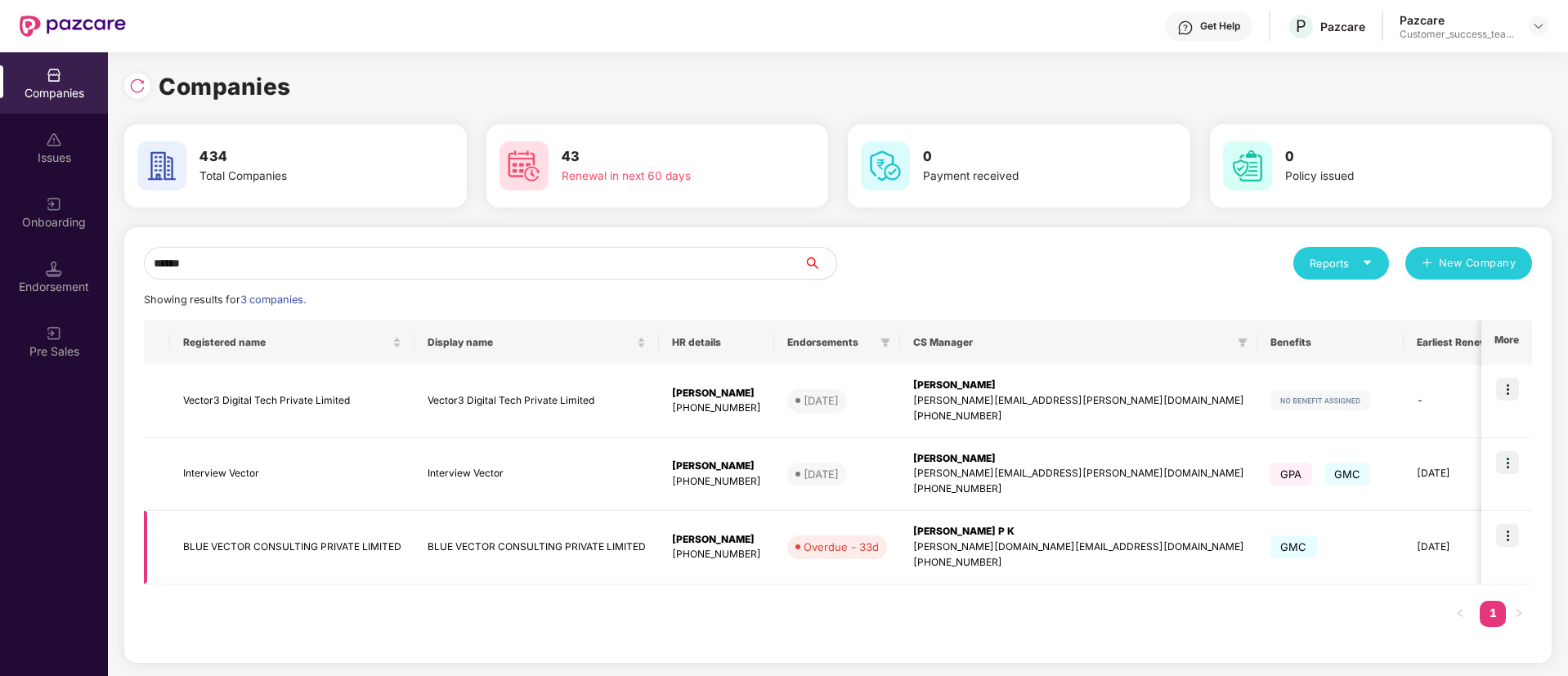
type input "******"
click at [498, 546] on td "BLUE VECTOR CONSULTING PRIVATE LIMITED" at bounding box center [536, 548] width 244 height 73
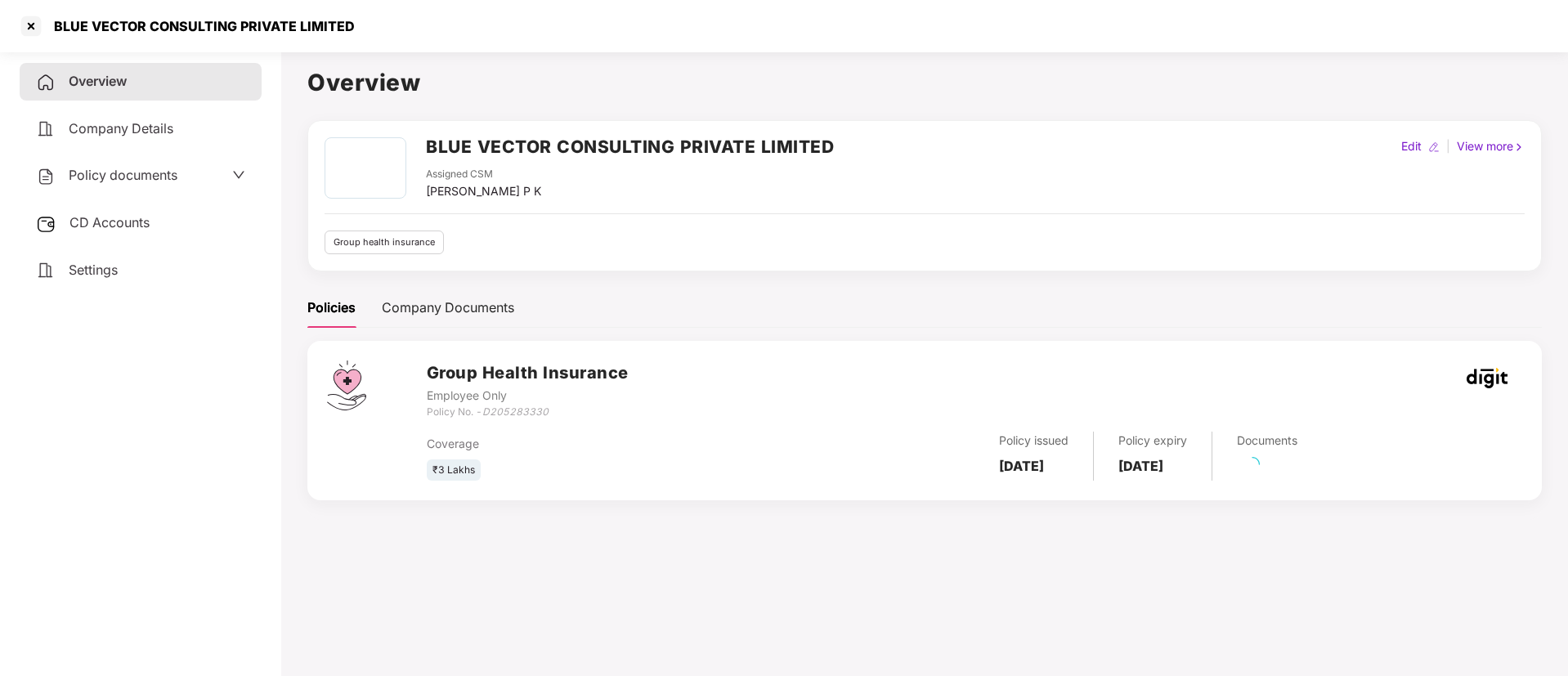
click at [199, 190] on div "Policy documents" at bounding box center [140, 176] width 242 height 38
click at [159, 165] on div "Policy documents" at bounding box center [106, 176] width 141 height 21
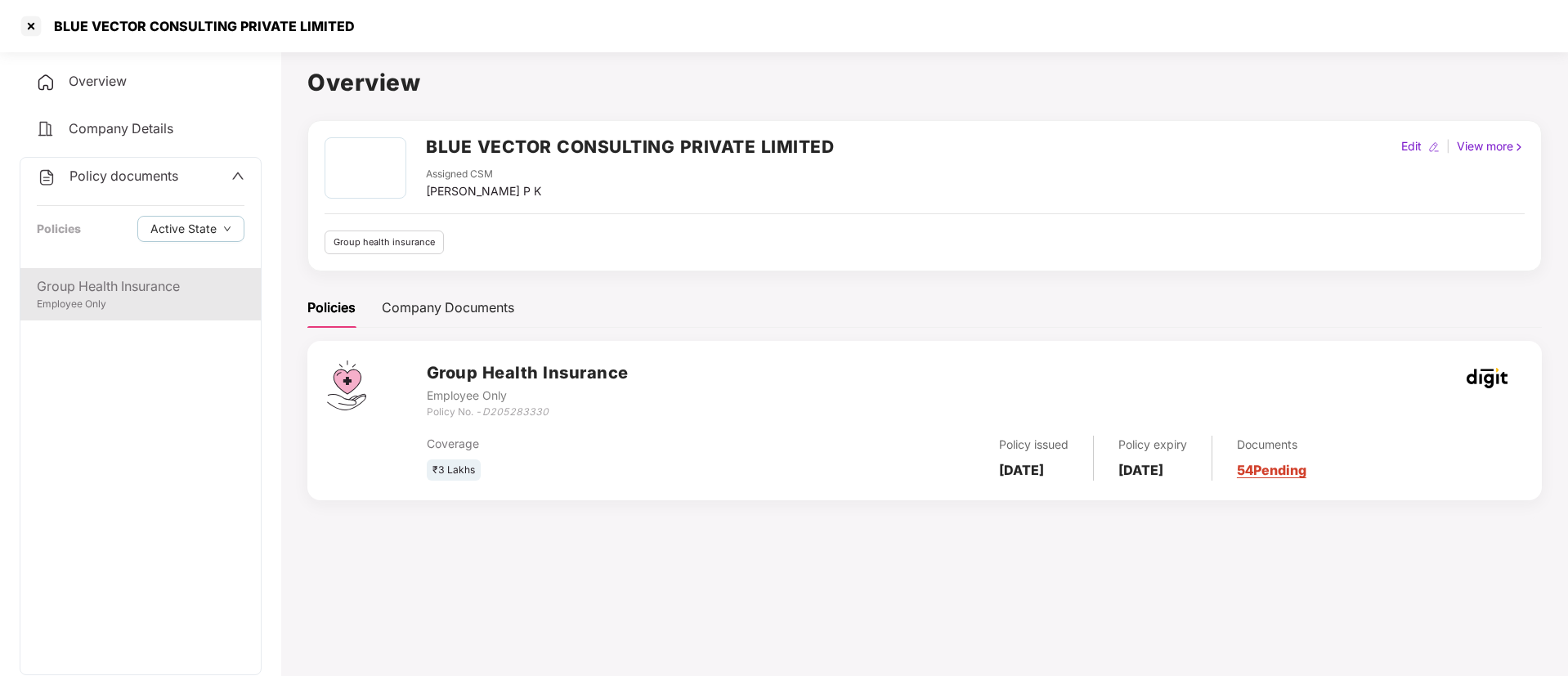
click at [152, 292] on div "Group Health Insurance" at bounding box center [140, 286] width 208 height 20
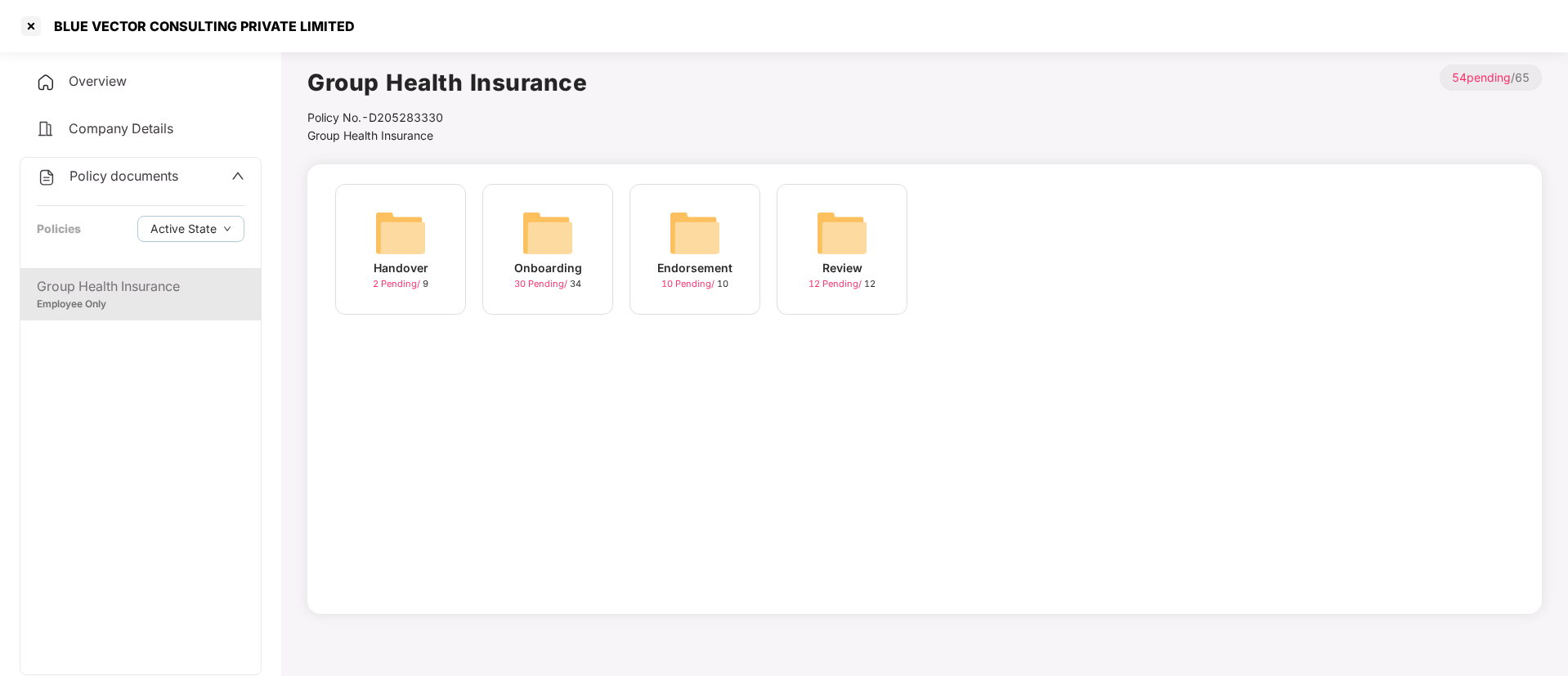
click at [655, 282] on div "Endorsement 10 Pending / 10" at bounding box center [695, 248] width 130 height 130
click at [701, 283] on span "10 Pending /" at bounding box center [690, 284] width 56 height 12
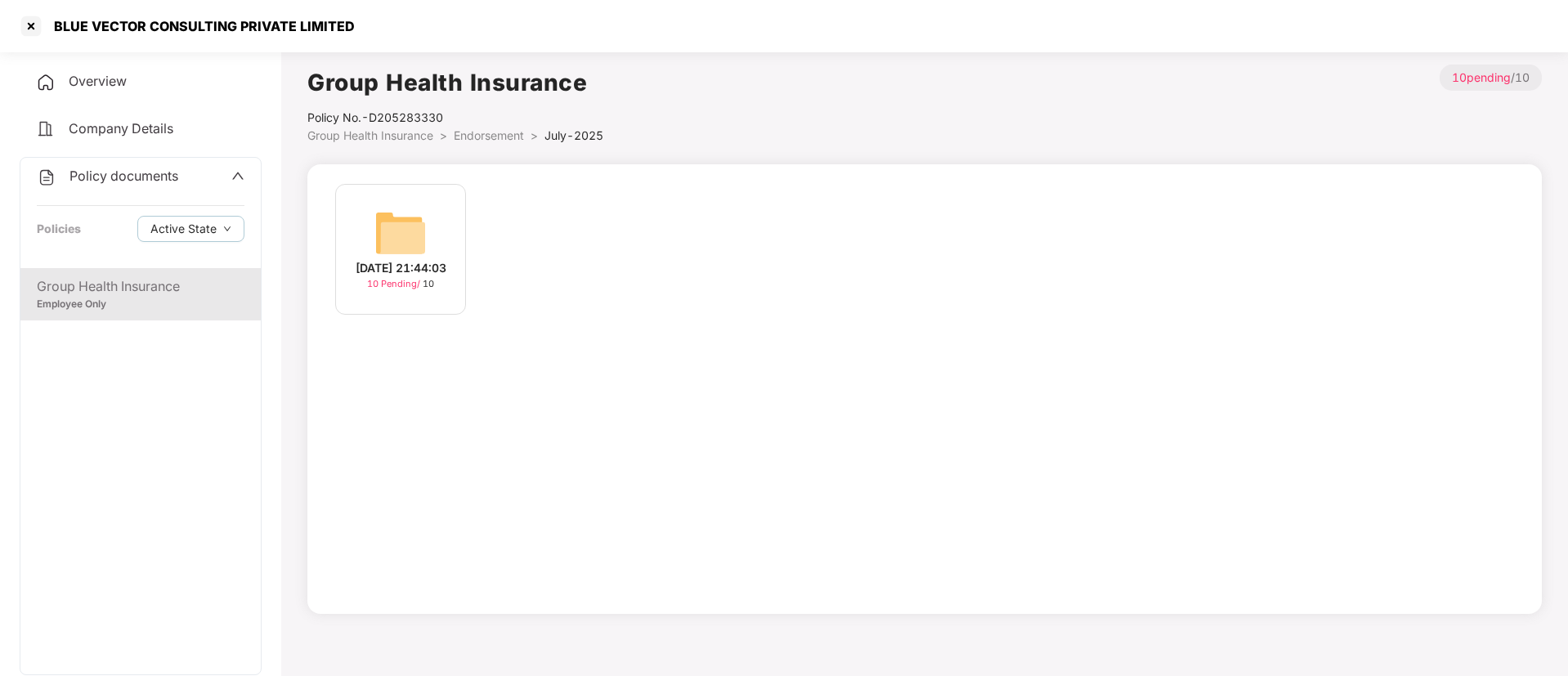
click at [376, 283] on span "10 Pending /" at bounding box center [395, 284] width 56 height 12
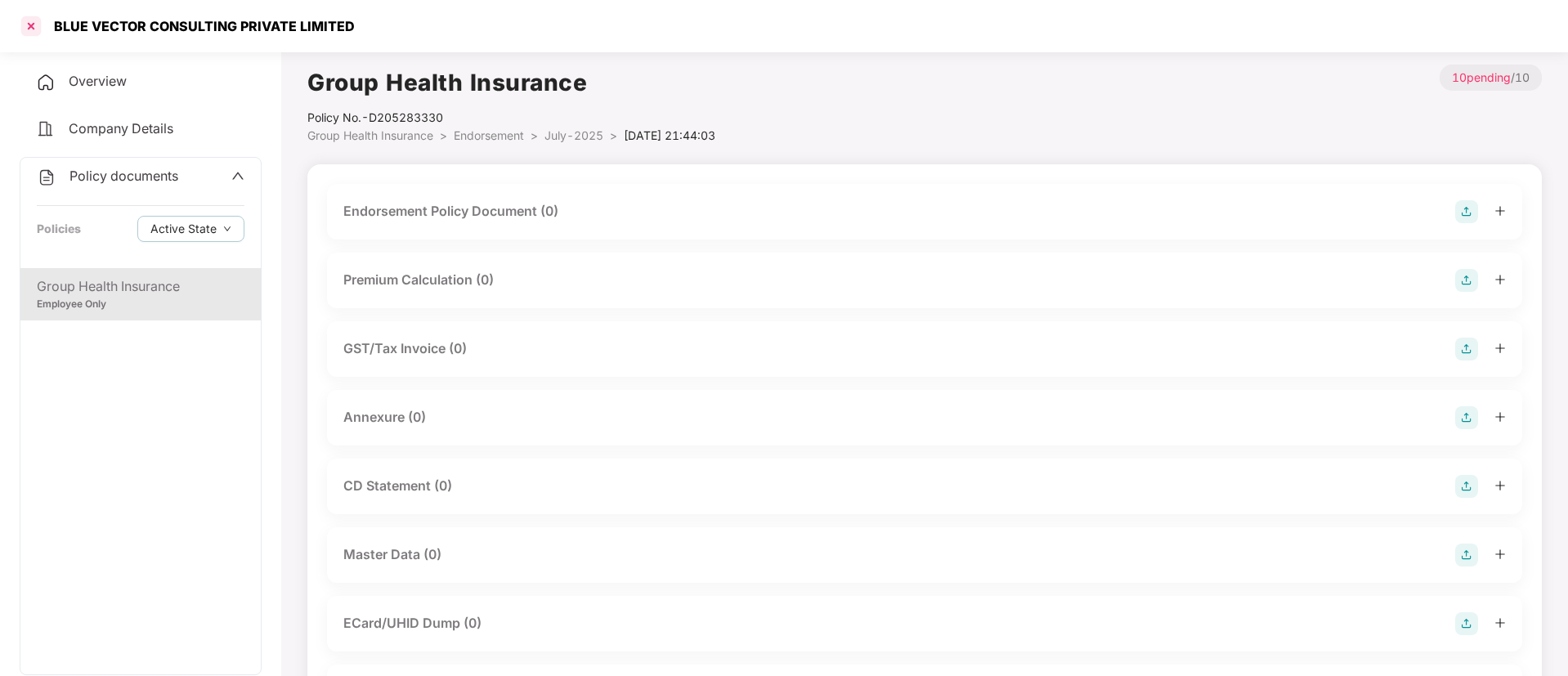
click at [37, 28] on div at bounding box center [31, 26] width 26 height 26
